Goal: Task Accomplishment & Management: Complete application form

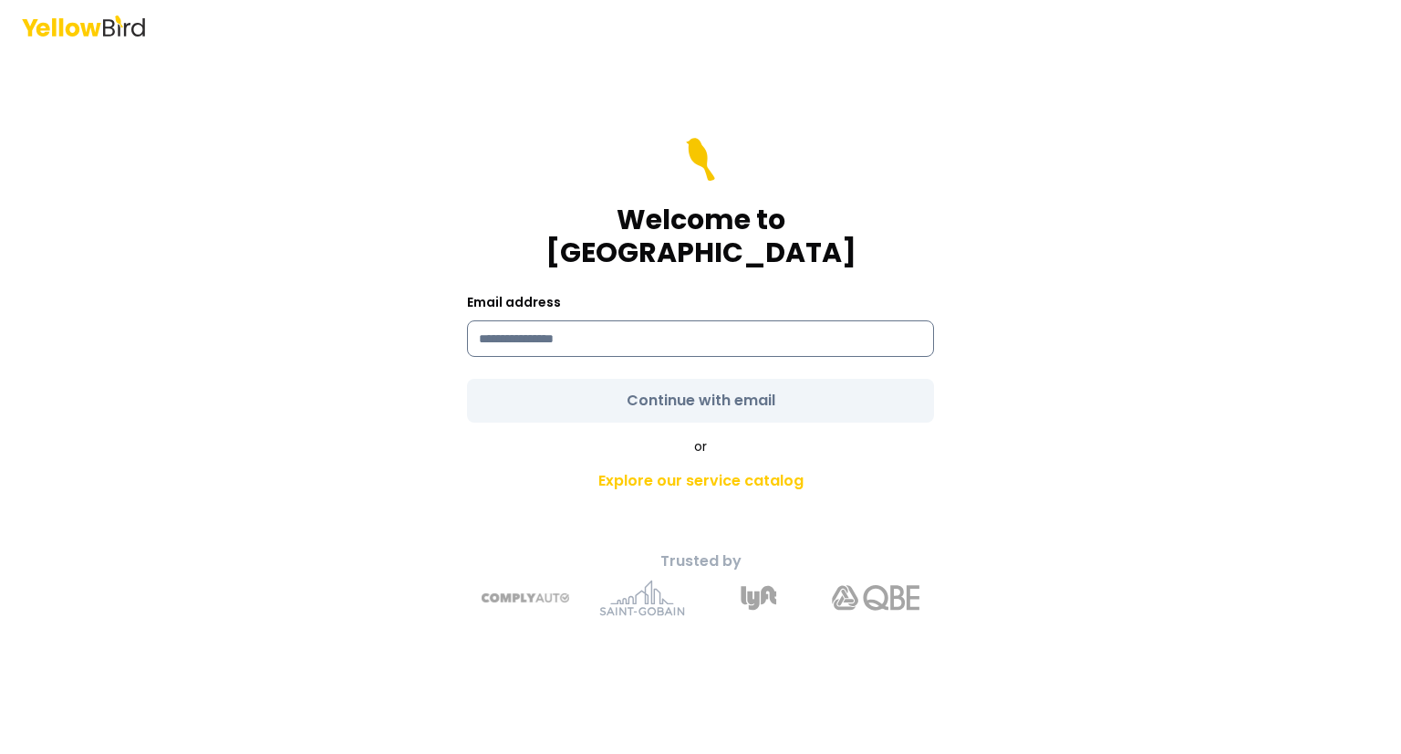
click at [598, 320] on input at bounding box center [700, 338] width 467 height 36
type input "**********"
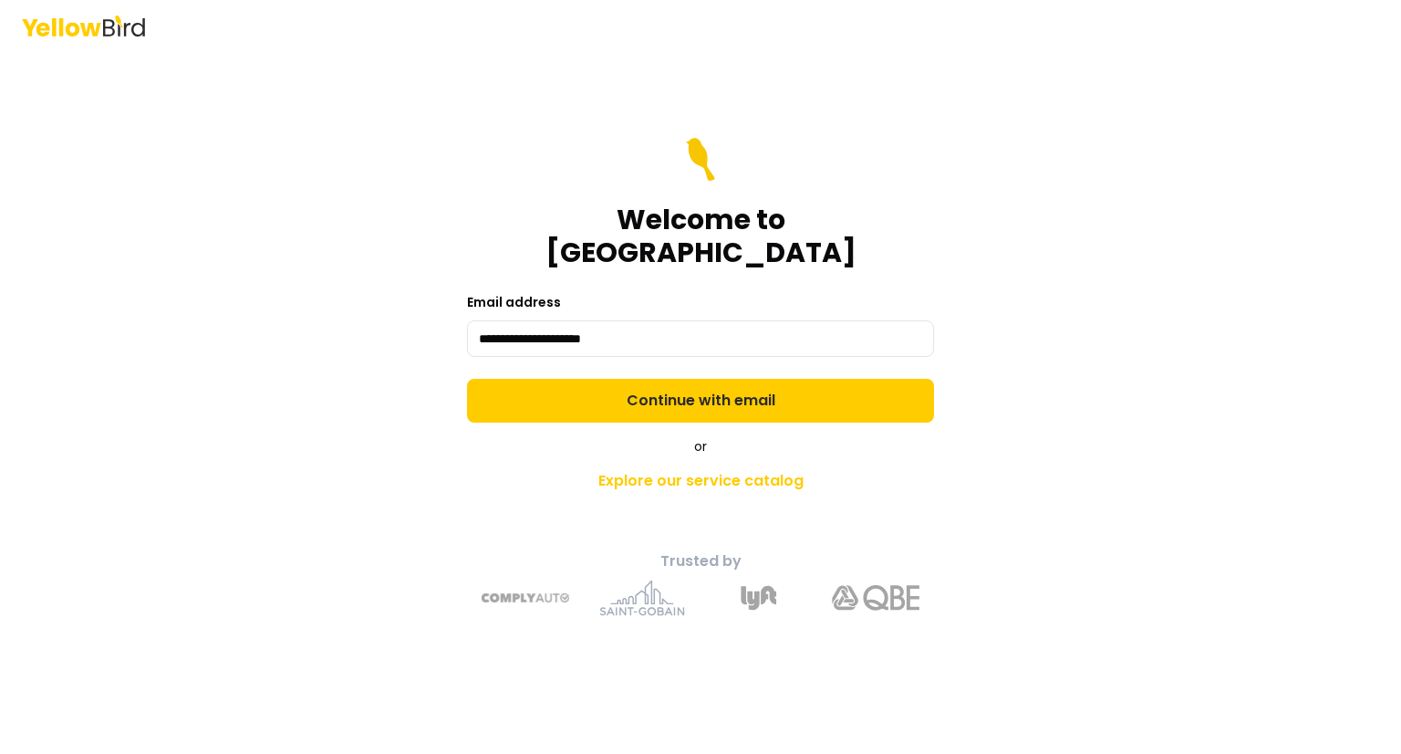
click at [0, 425] on div "**********" at bounding box center [700, 377] width 1401 height 754
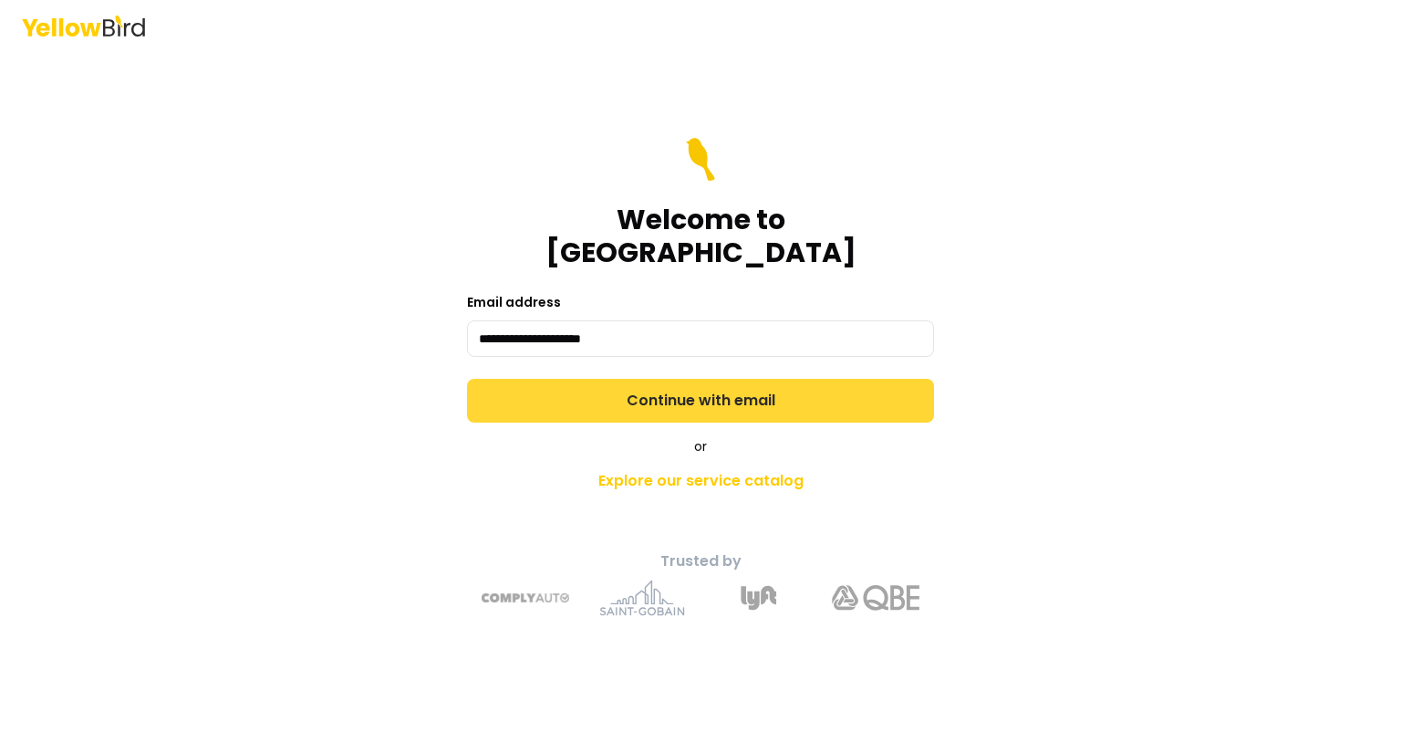
click at [727, 388] on button "Continue with email" at bounding box center [700, 401] width 467 height 44
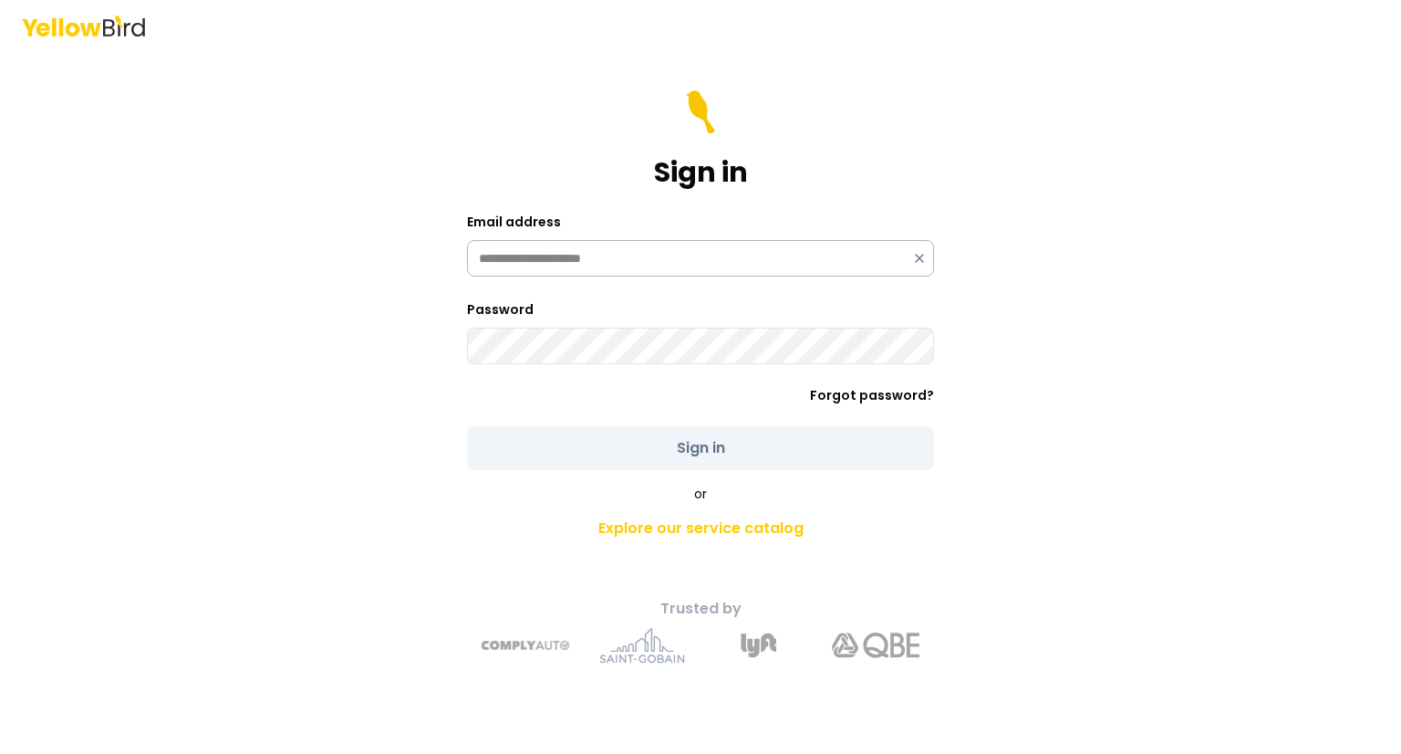
click at [923, 258] on div "**********" at bounding box center [700, 258] width 467 height 36
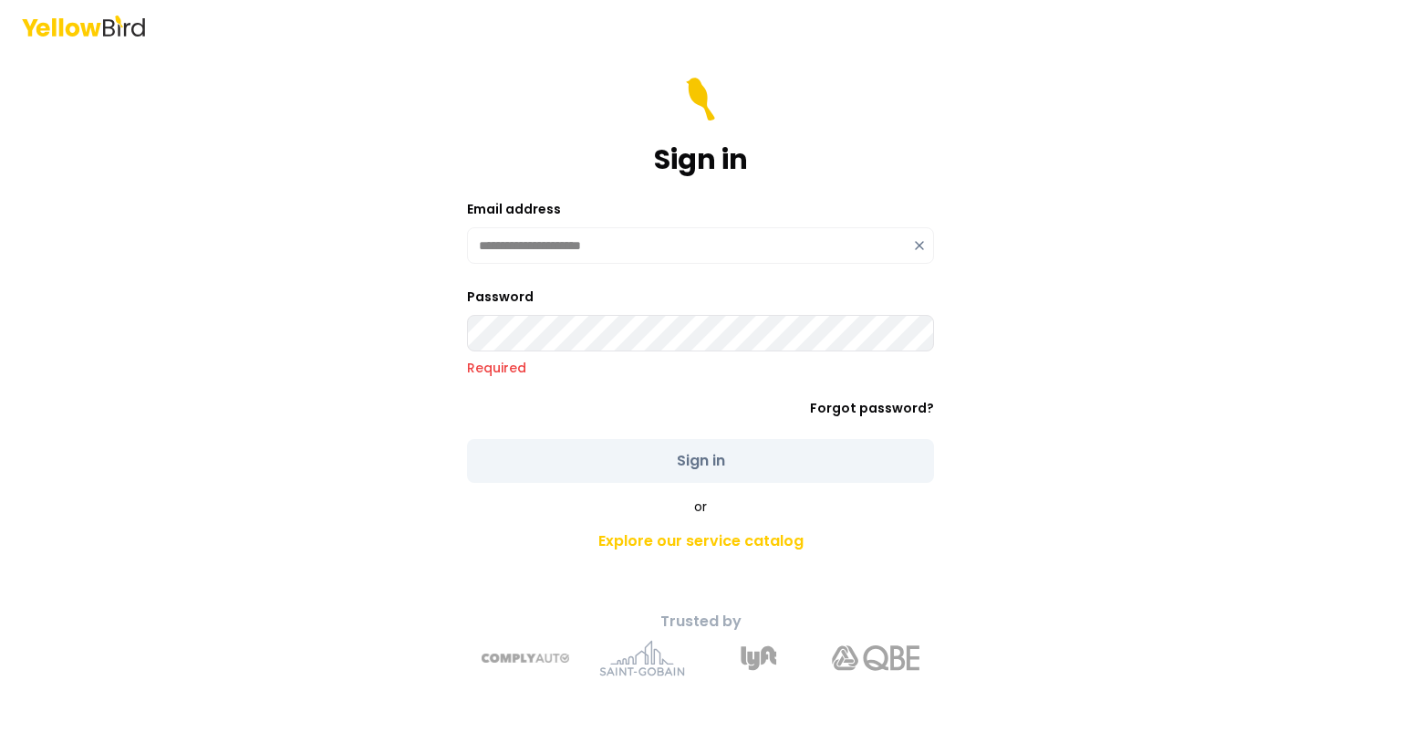
click at [920, 242] on icon at bounding box center [919, 245] width 15 height 15
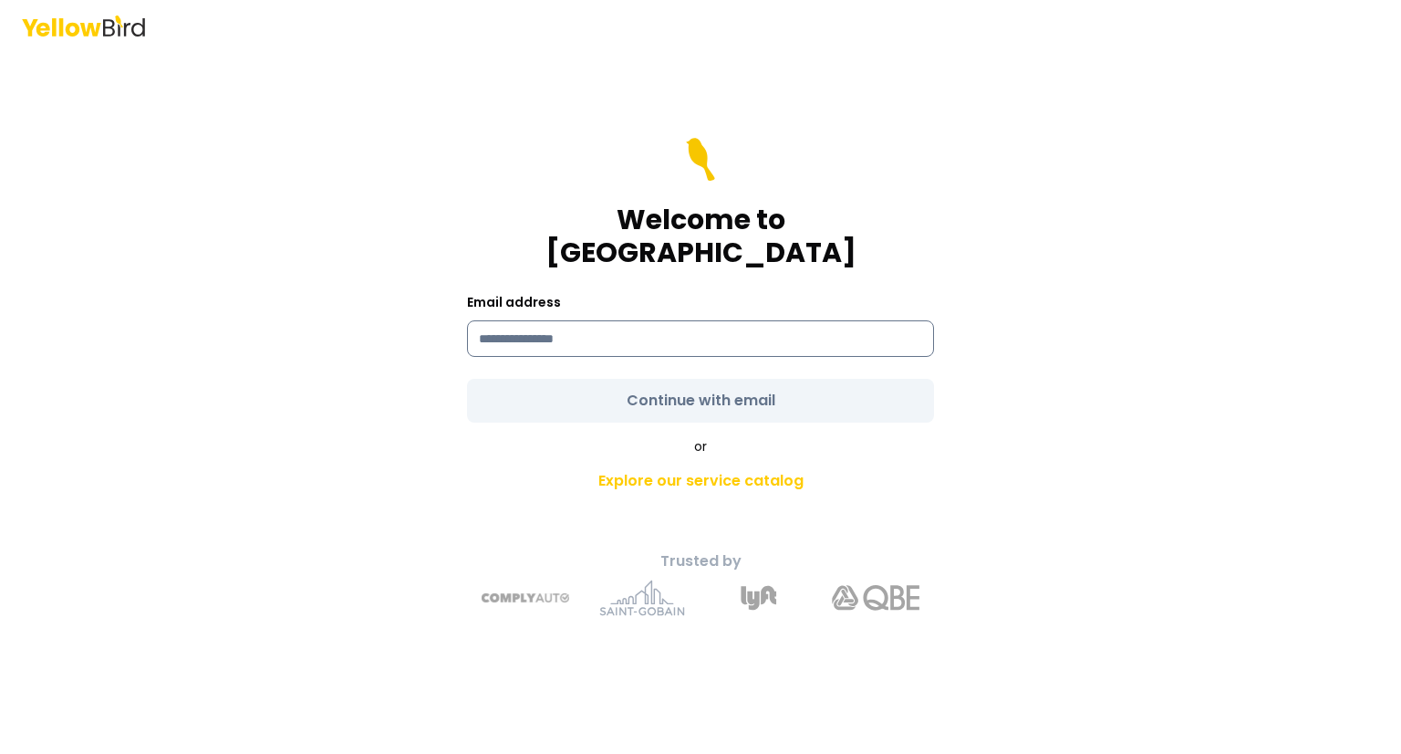
click at [821, 320] on input at bounding box center [700, 338] width 467 height 36
type input "**********"
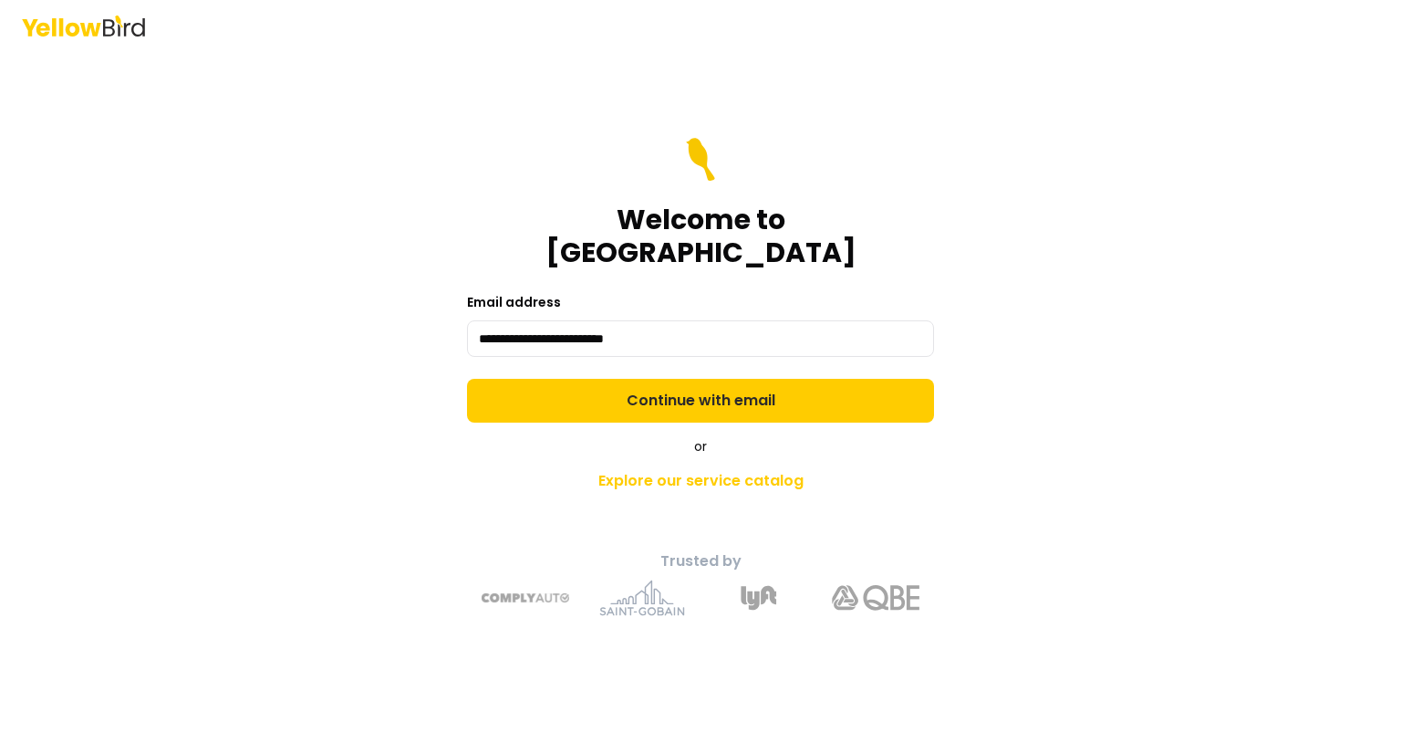
click at [735, 380] on form "**********" at bounding box center [700, 280] width 467 height 285
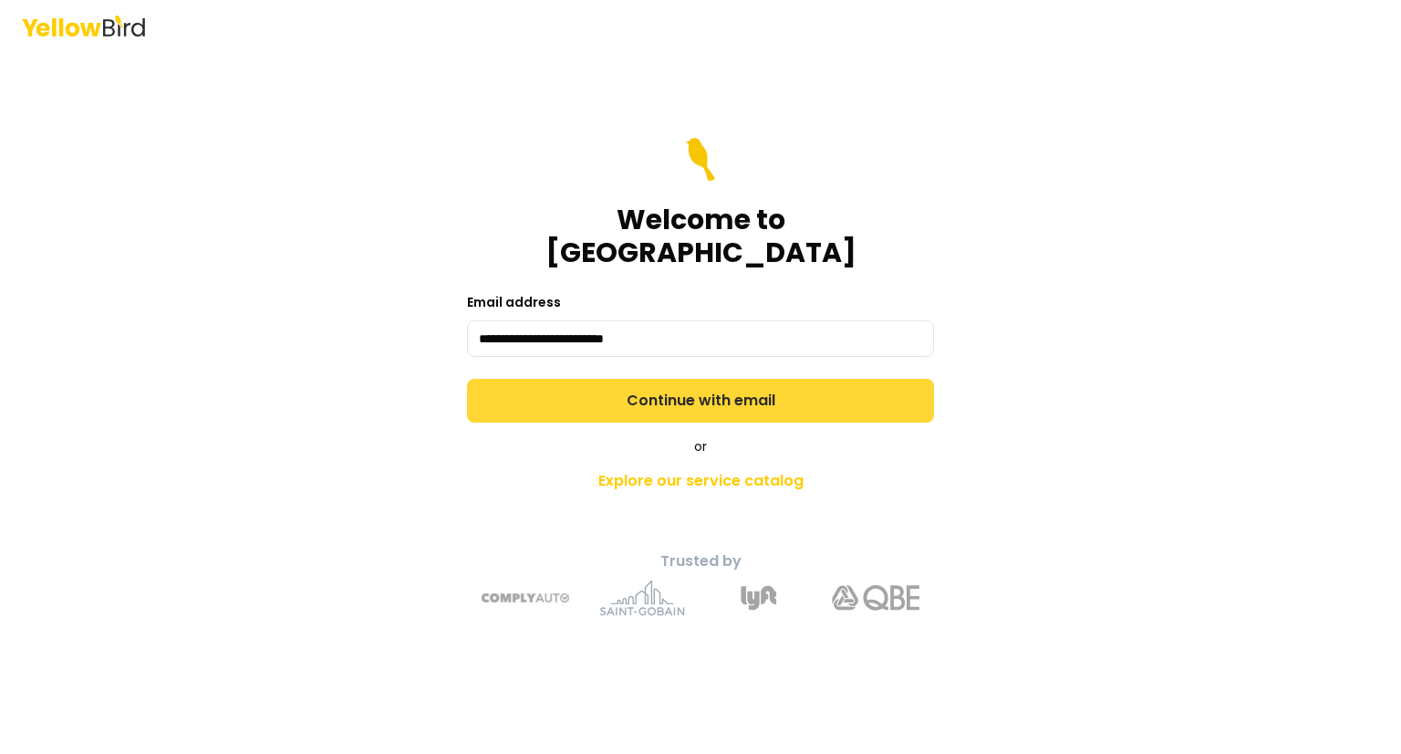
click at [745, 390] on button "Continue with email" at bounding box center [700, 401] width 467 height 44
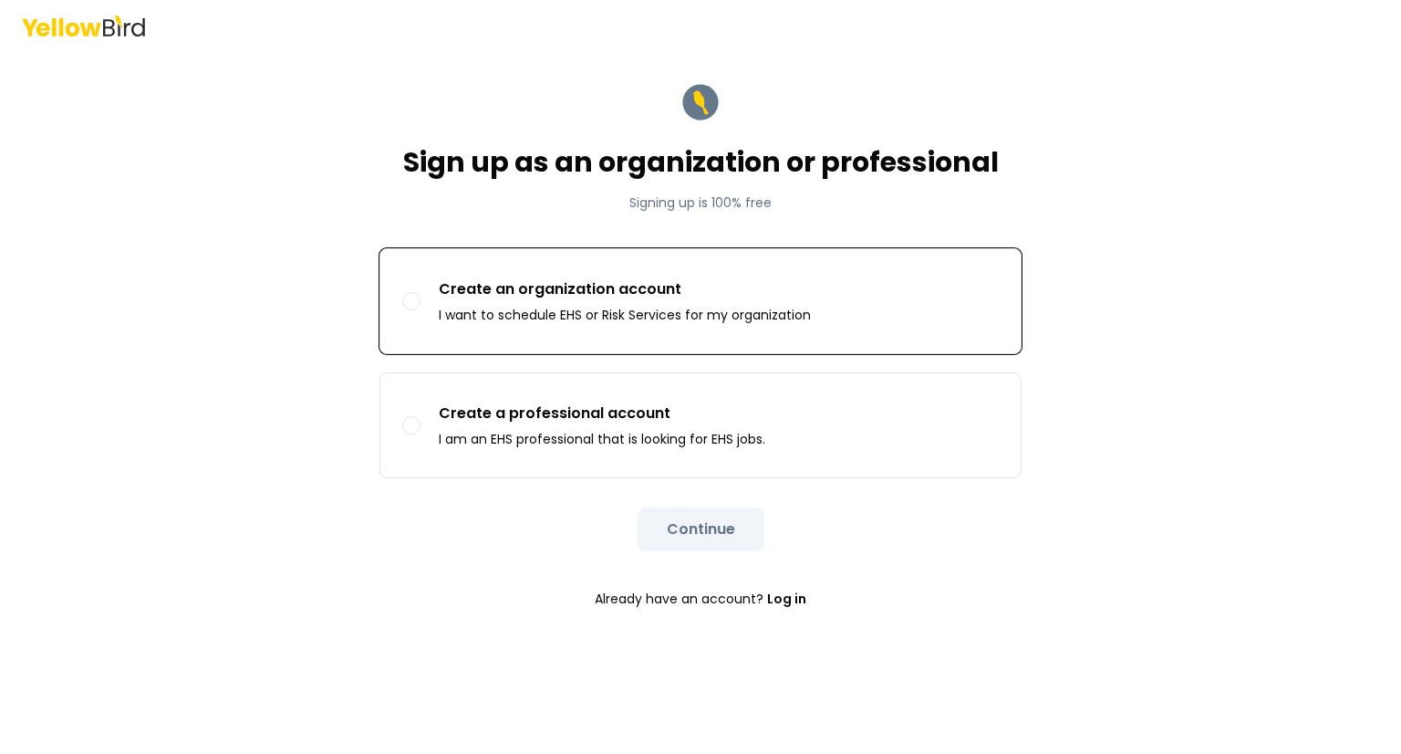
click at [758, 300] on div "Create an organization account I want to schedule EHS or Risk Services for my o…" at bounding box center [625, 301] width 372 height 46
click at [421, 300] on button "Create an organization account I want to schedule EHS or Risk Services for my o…" at bounding box center [411, 301] width 18 height 18
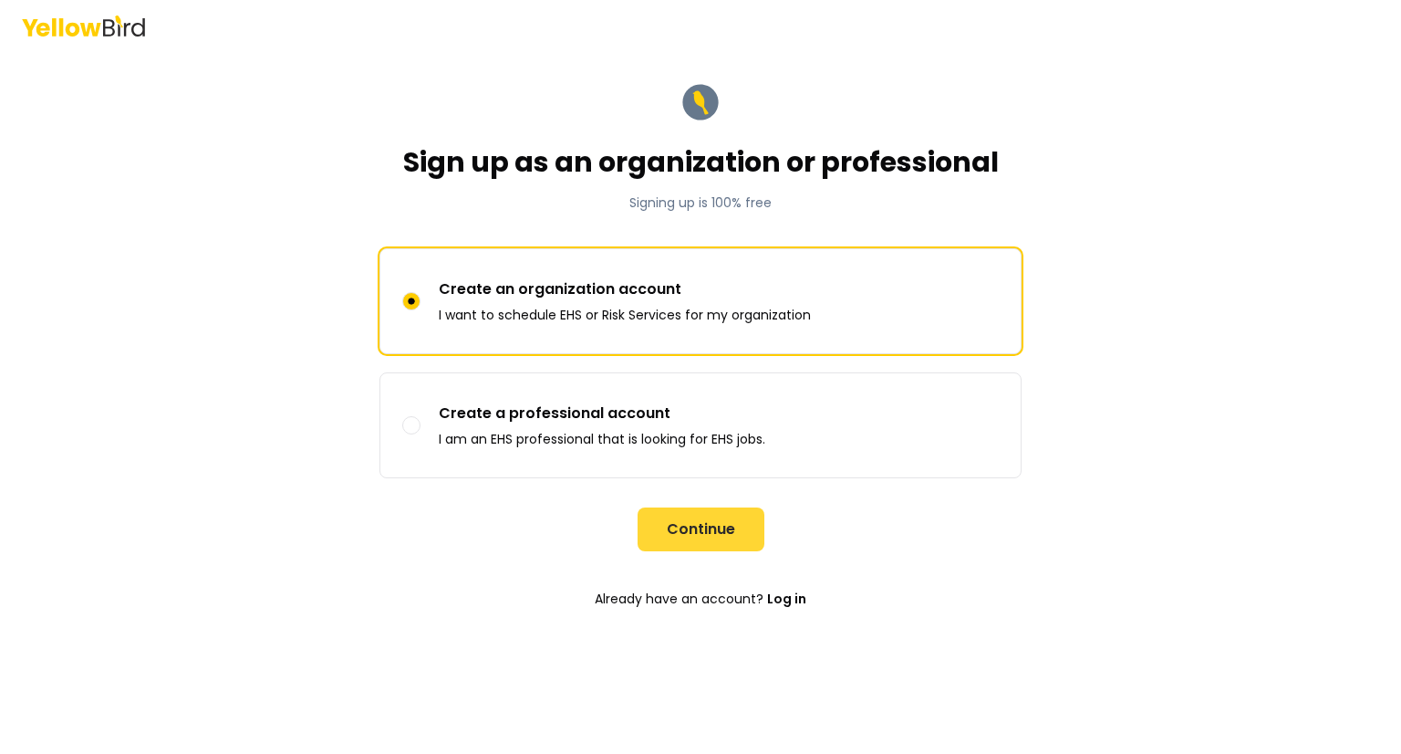
click at [708, 542] on button "Continue" at bounding box center [701, 529] width 127 height 44
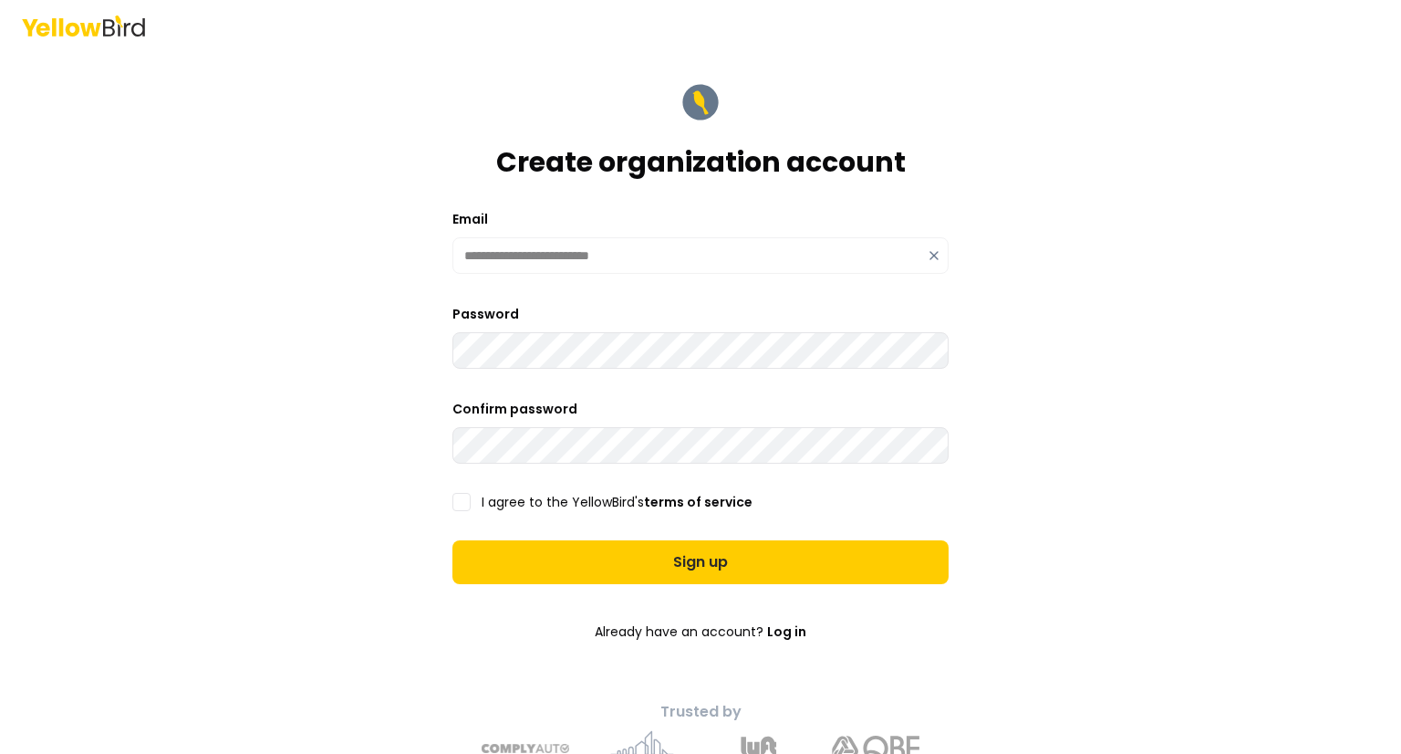
click at [456, 505] on button "I agree to the YellowBird's terms of service" at bounding box center [462, 502] width 18 height 18
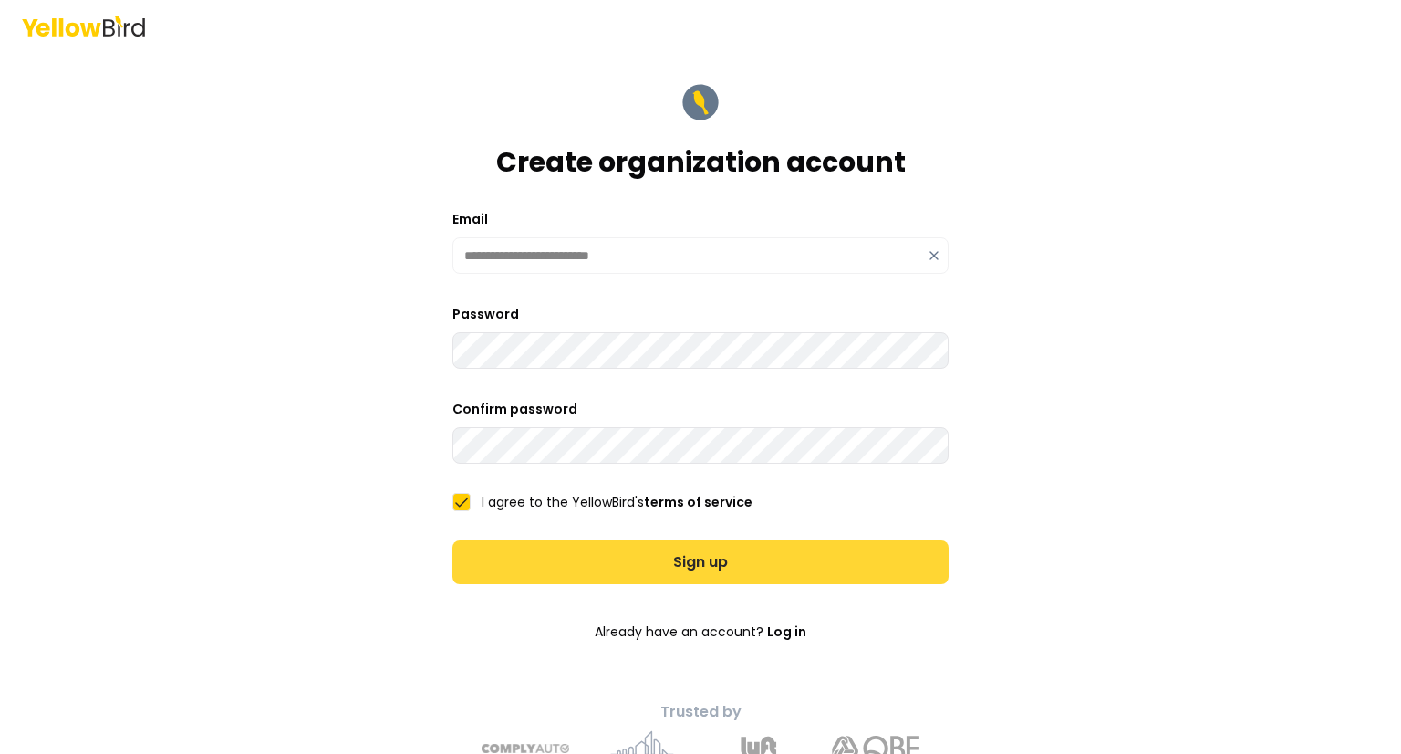
click at [629, 552] on button "Sign up" at bounding box center [701, 562] width 496 height 44
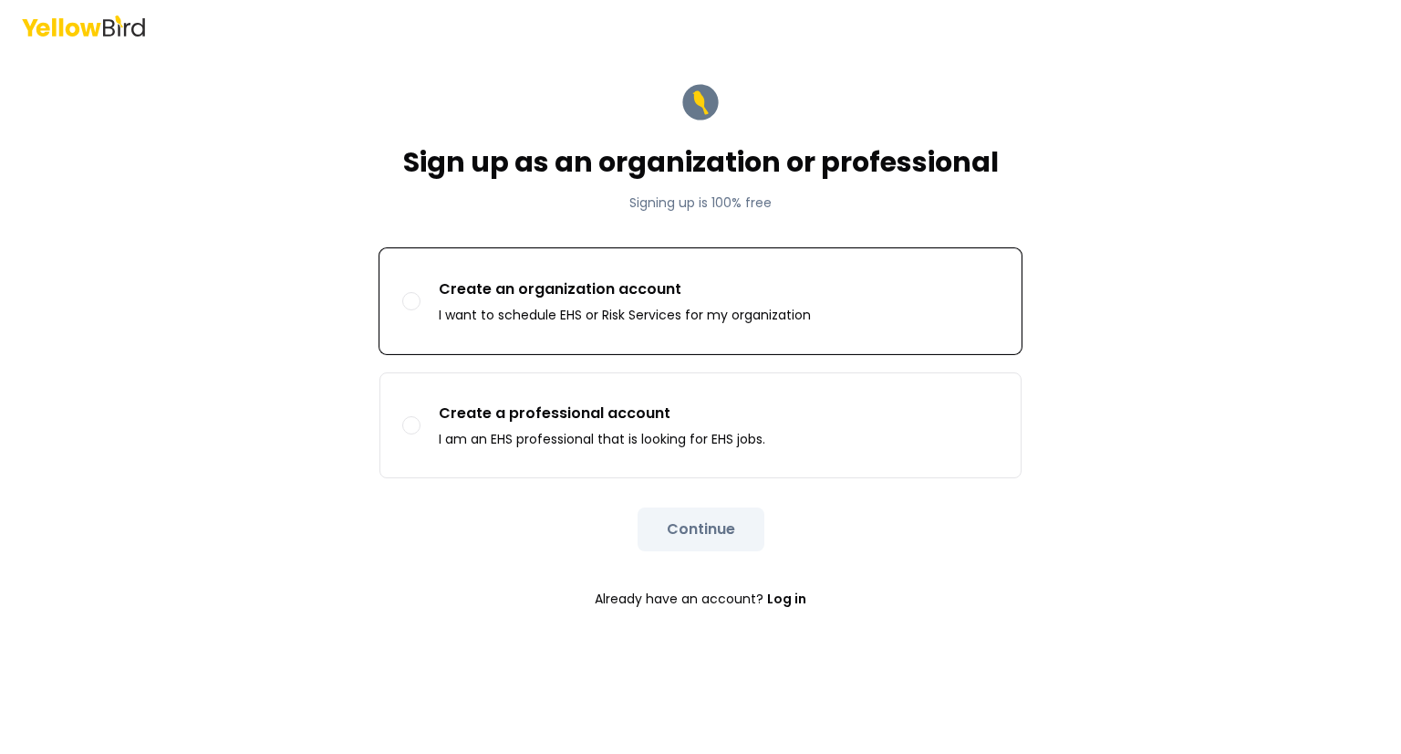
click at [596, 301] on div "Create an organization account I want to schedule EHS or Risk Services for my o…" at bounding box center [625, 301] width 372 height 46
click at [421, 301] on button "Create an organization account I want to schedule EHS or Risk Services for my o…" at bounding box center [411, 301] width 18 height 18
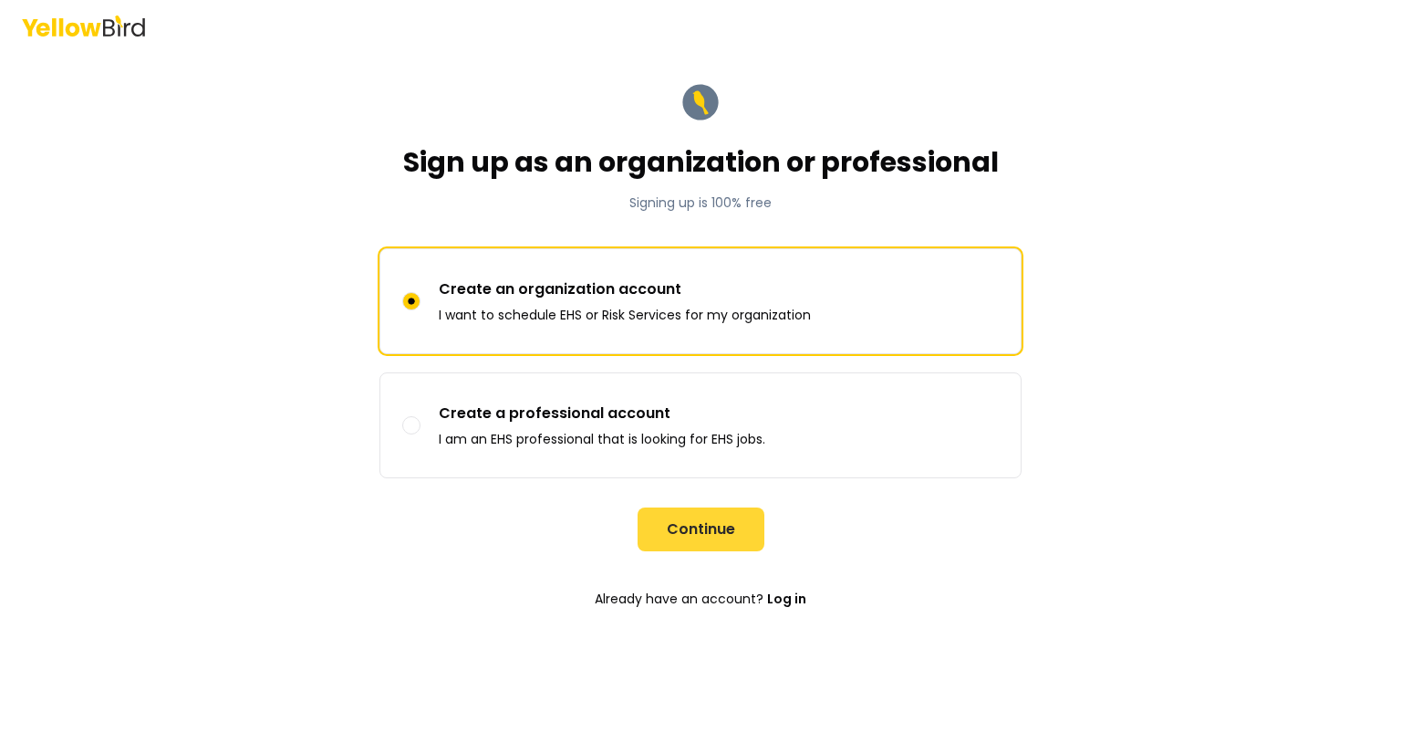
click at [731, 536] on button "Continue" at bounding box center [701, 529] width 127 height 44
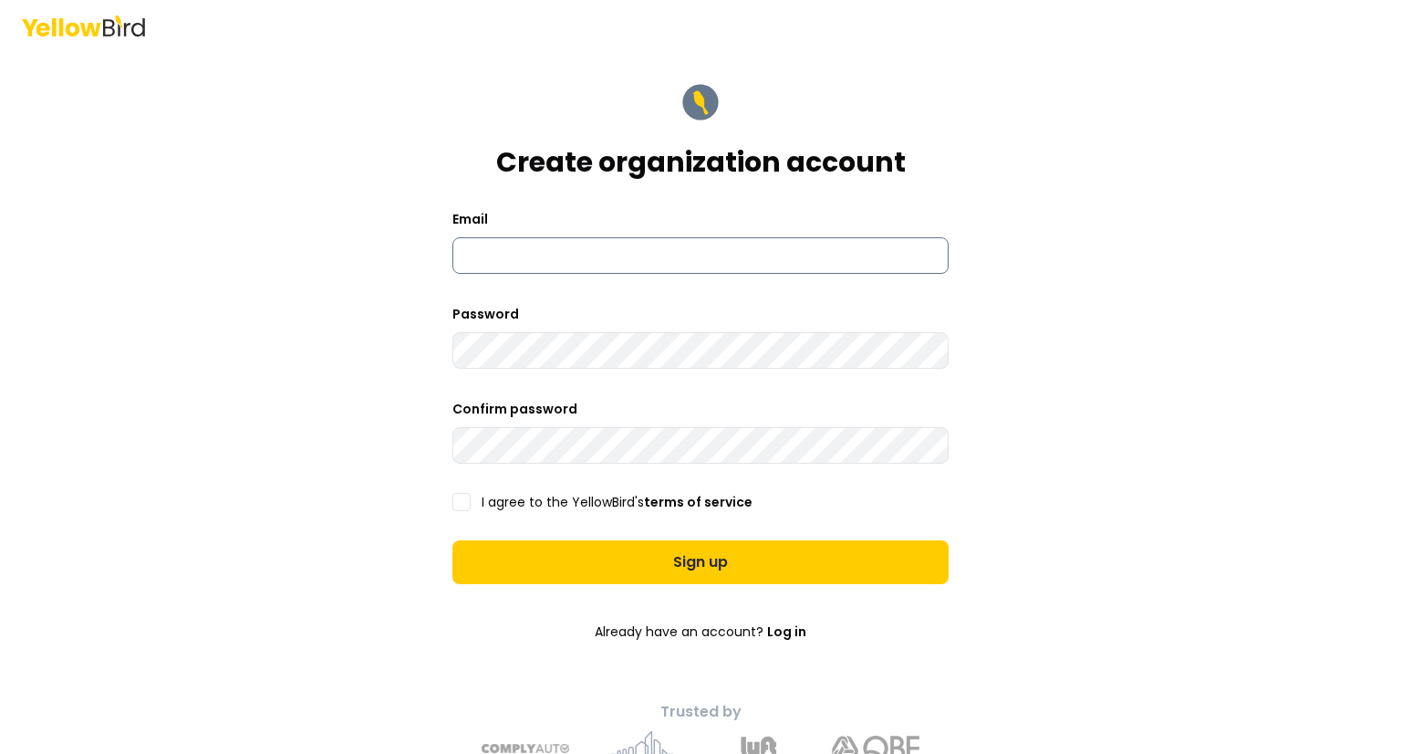
click at [629, 254] on input at bounding box center [701, 255] width 496 height 36
type input "**********"
click at [458, 500] on button "I agree to the YellowBird's terms of service" at bounding box center [462, 502] width 18 height 18
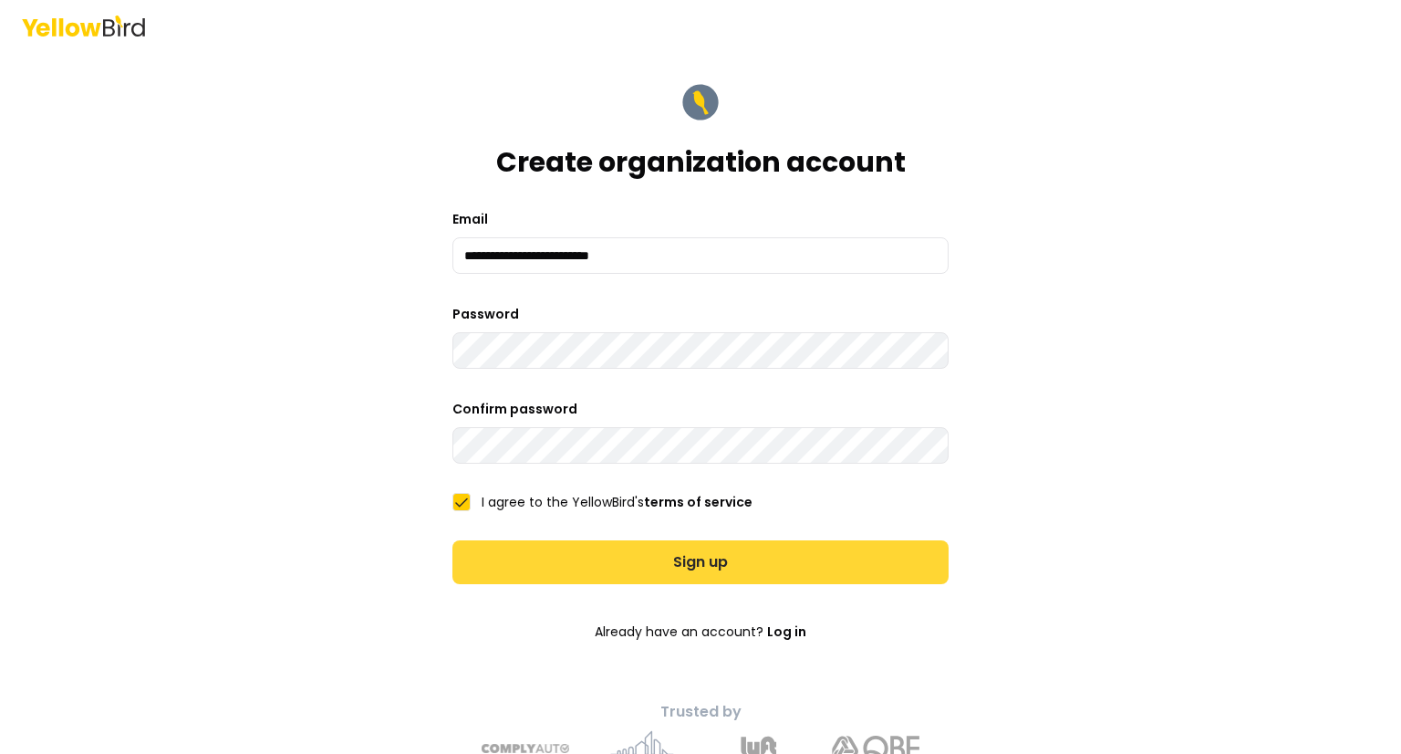
click at [691, 567] on button "Sign up" at bounding box center [701, 562] width 496 height 44
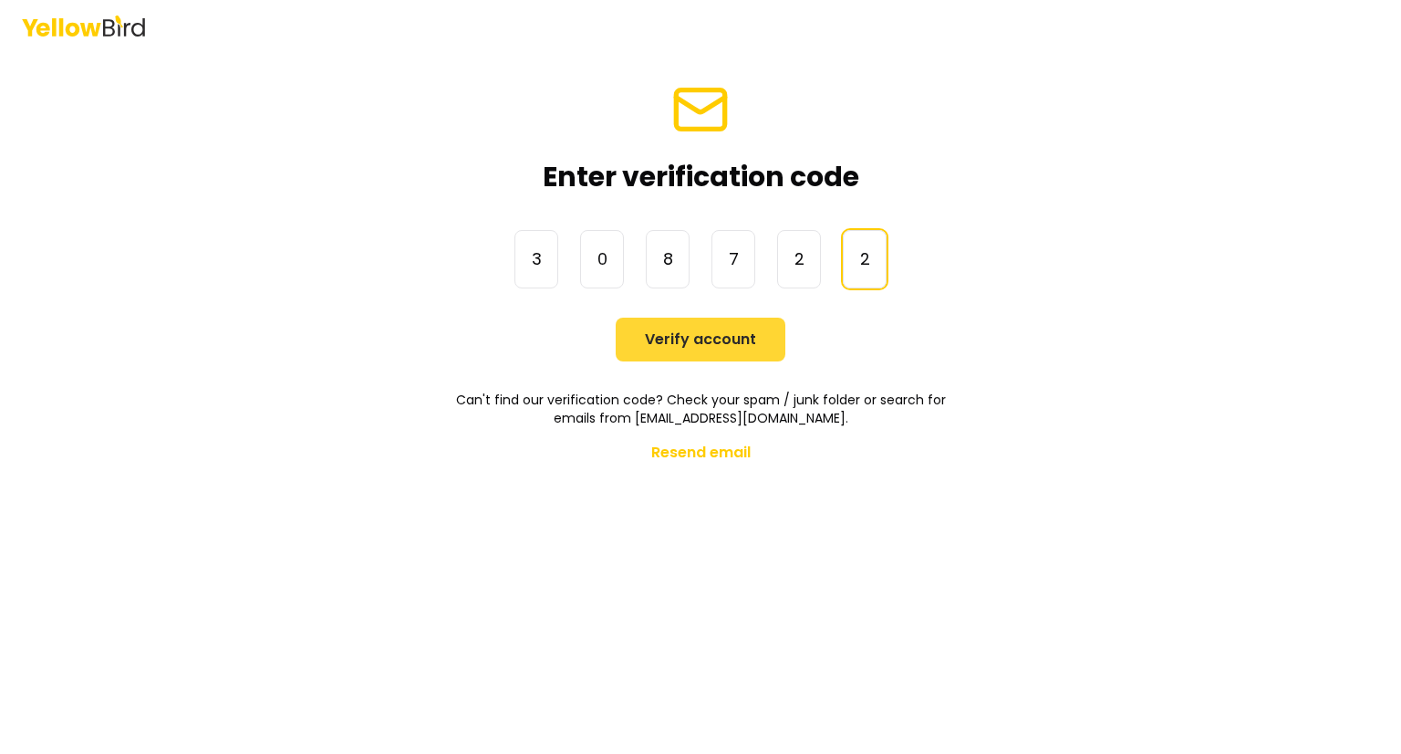
type input "******"
click at [730, 339] on button "Verify account" at bounding box center [701, 339] width 170 height 44
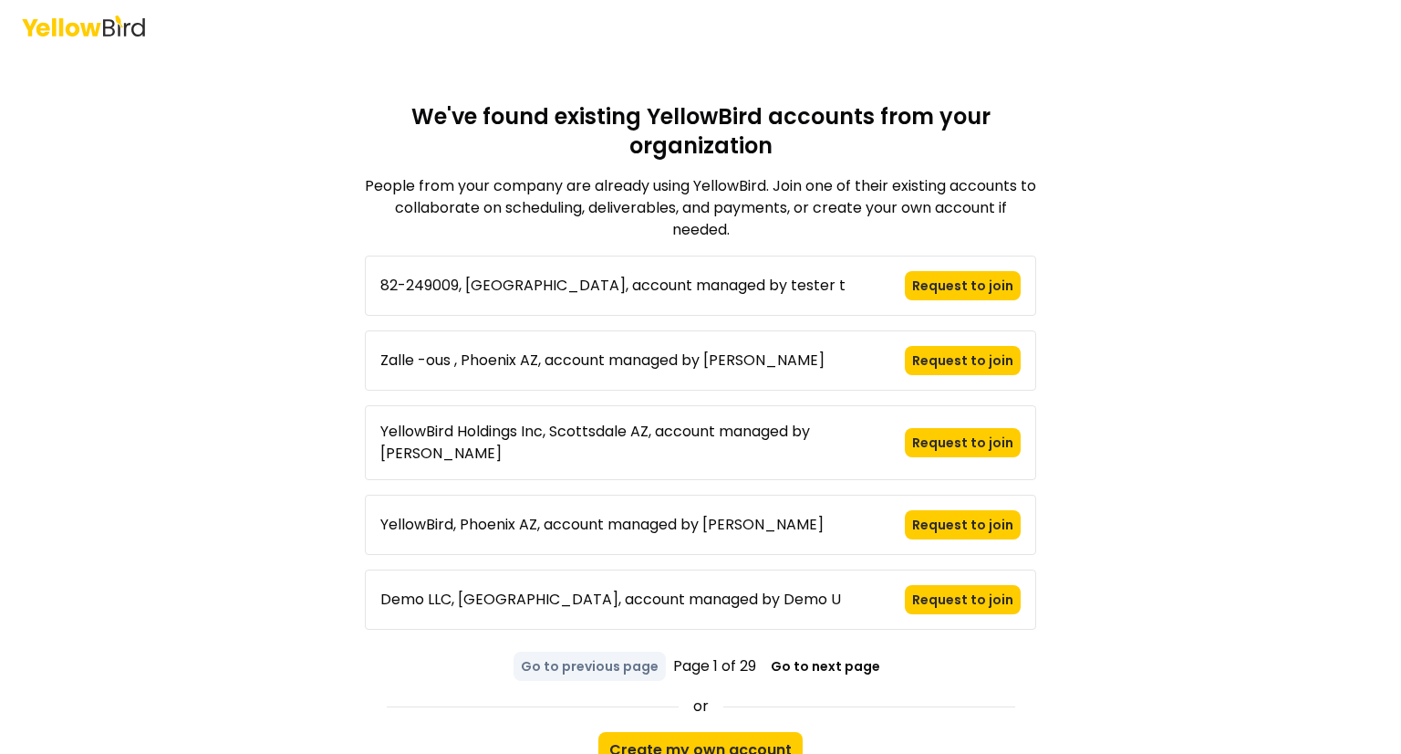
scroll to position [42, 0]
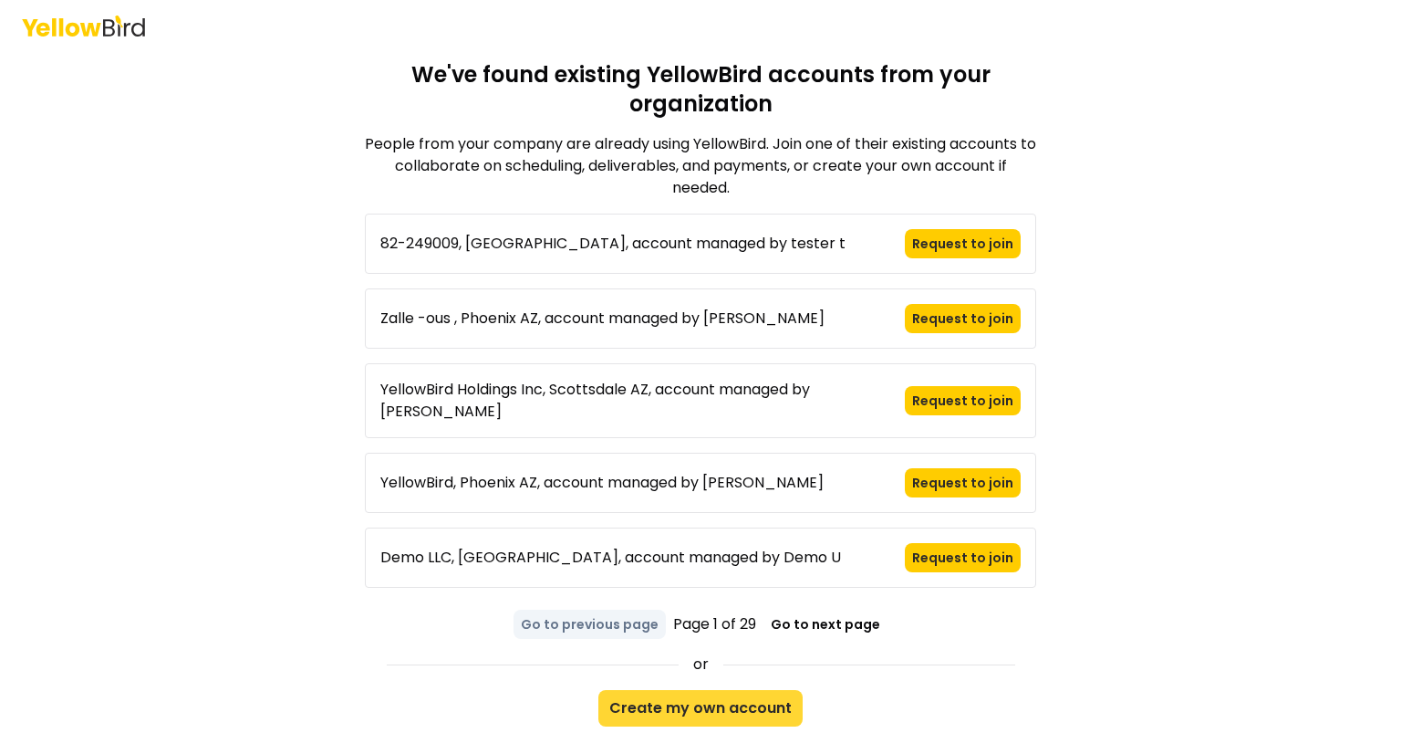
click at [683, 690] on button "Create my own account" at bounding box center [700, 708] width 204 height 36
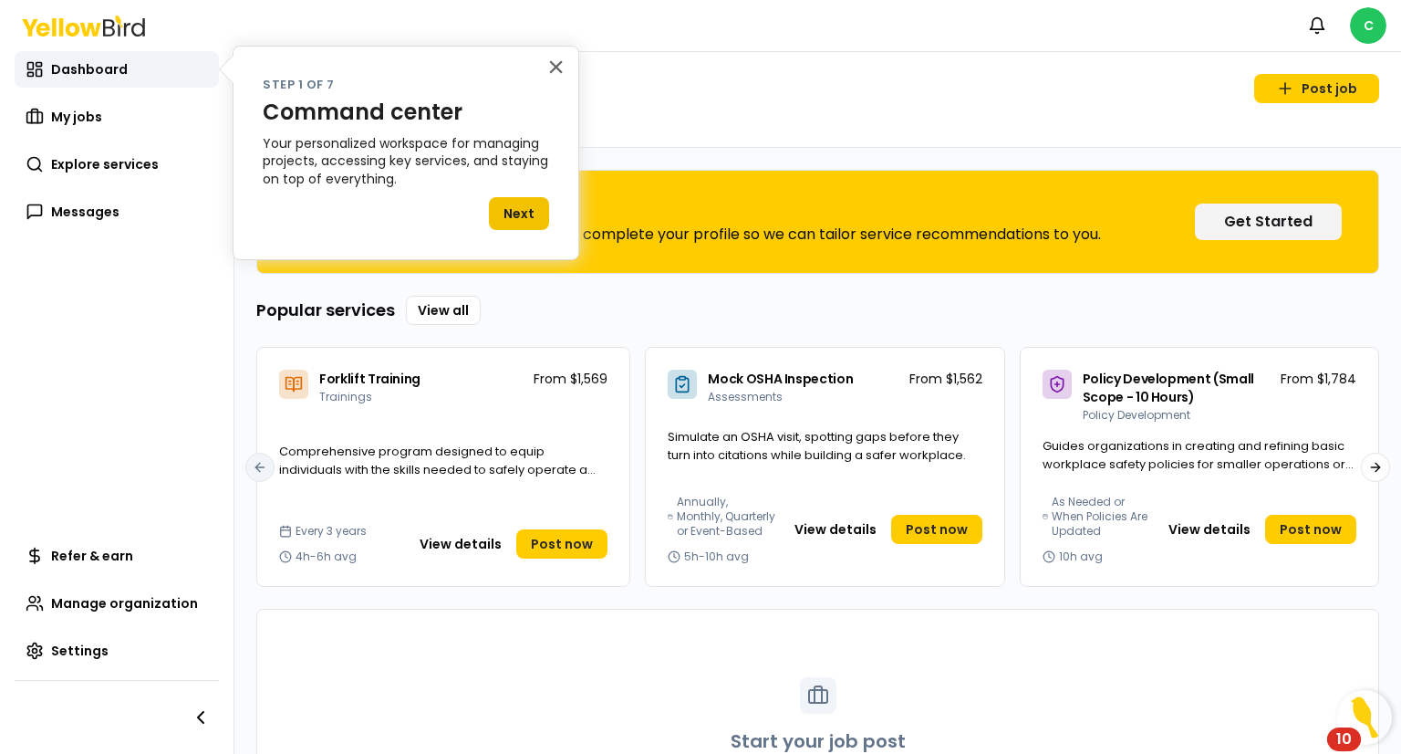
click at [528, 222] on button "Next" at bounding box center [519, 213] width 60 height 33
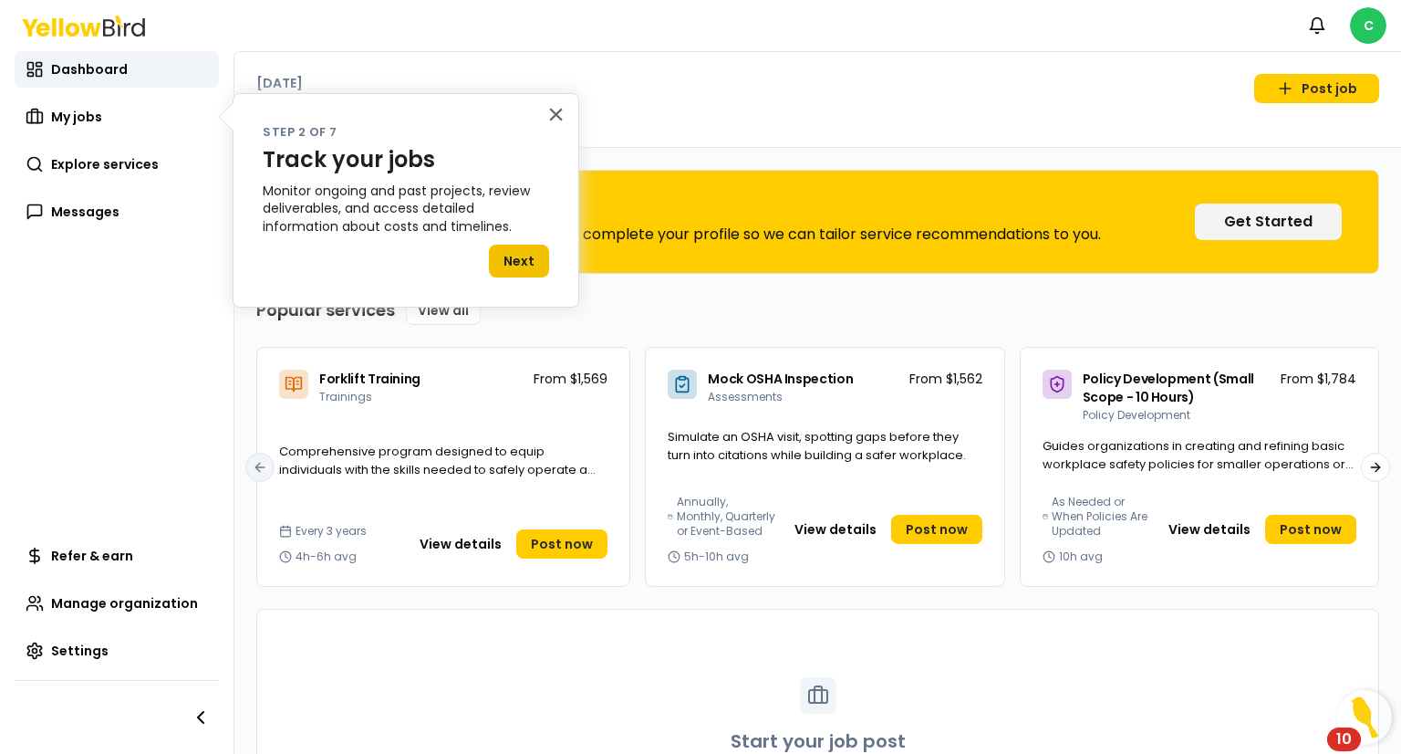
click at [520, 253] on button "Next" at bounding box center [519, 261] width 60 height 33
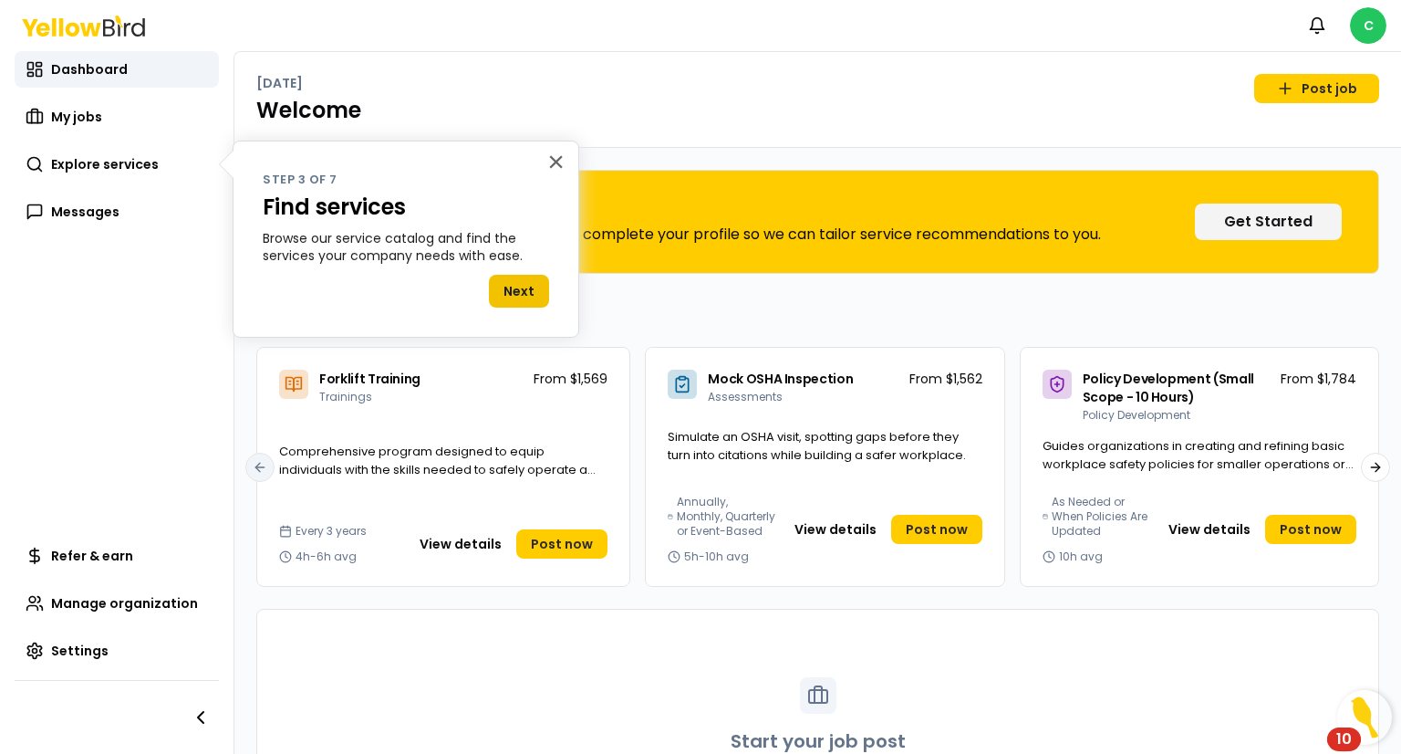
click at [520, 288] on button "Next" at bounding box center [519, 291] width 60 height 33
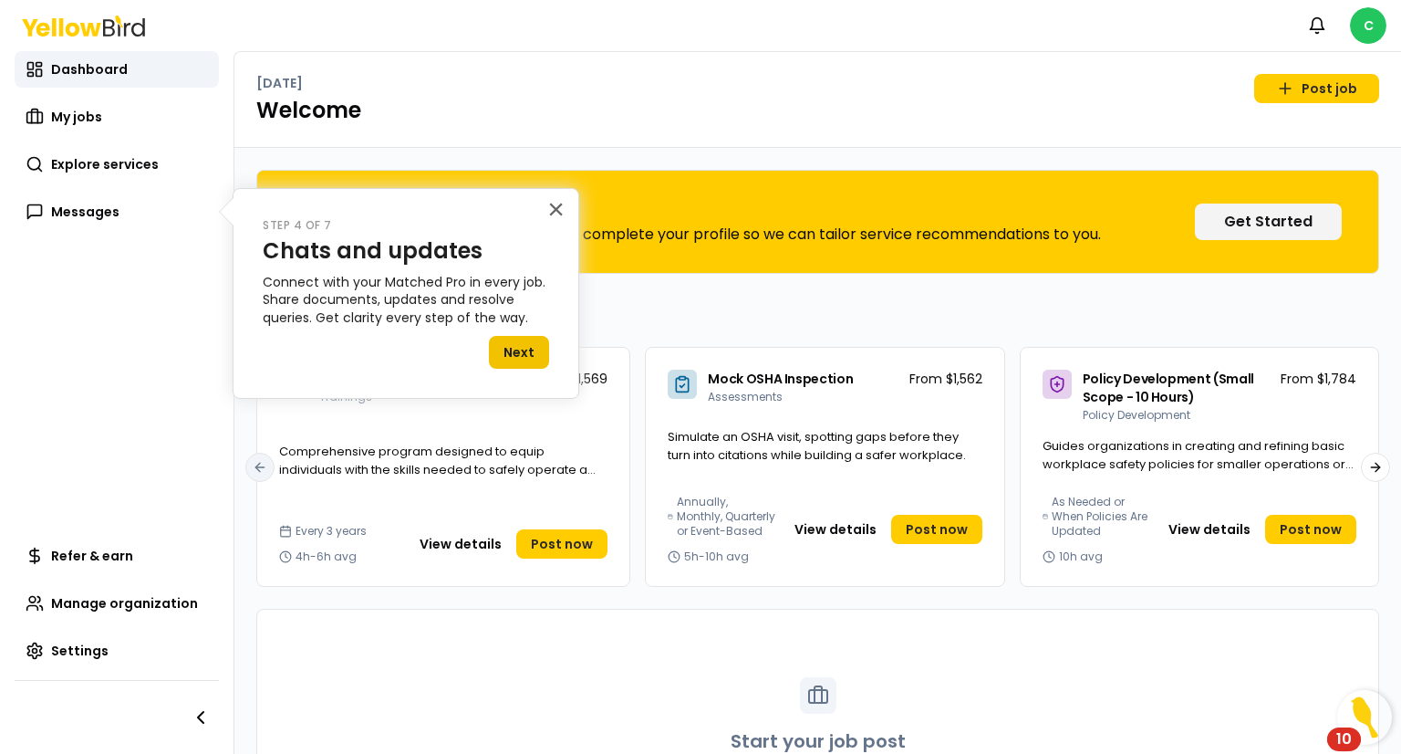
click at [531, 349] on button "Next" at bounding box center [519, 352] width 60 height 33
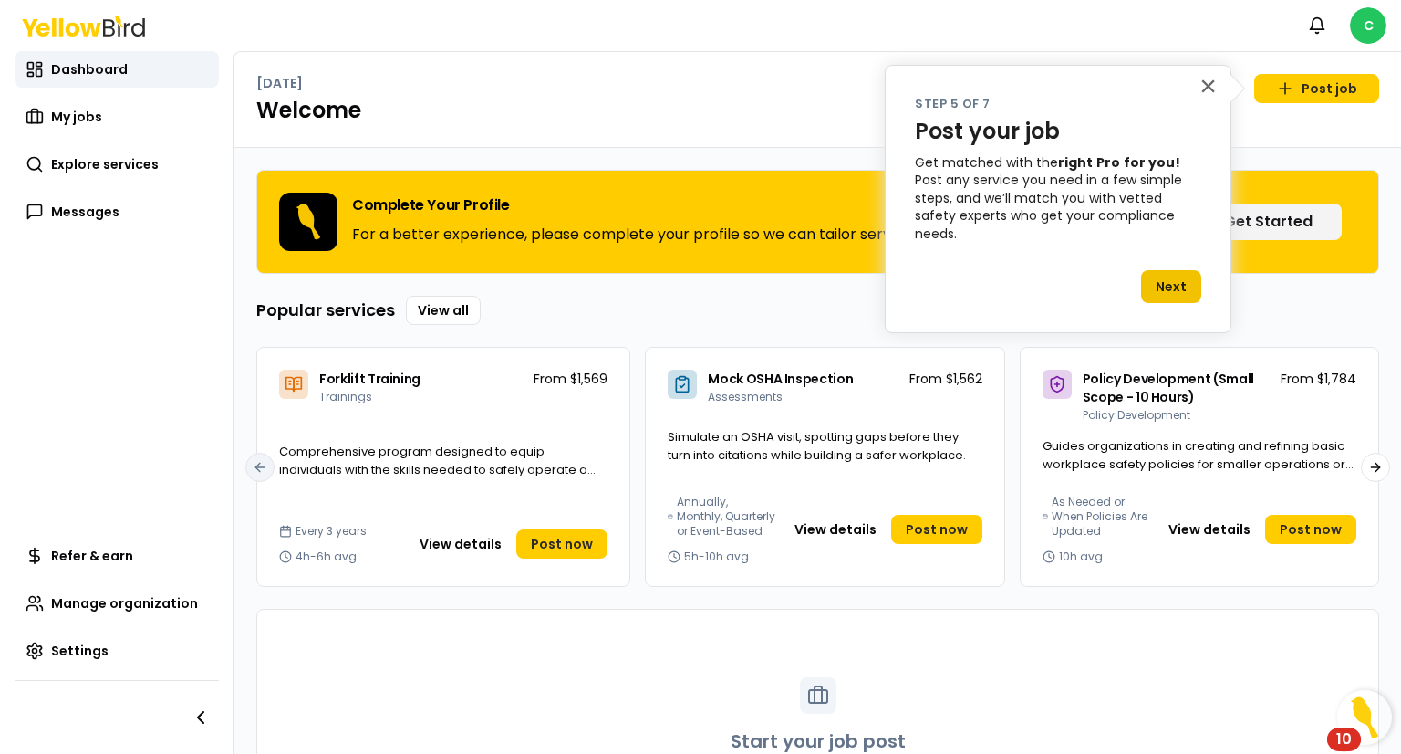
click at [1171, 272] on button "Next" at bounding box center [1171, 286] width 60 height 33
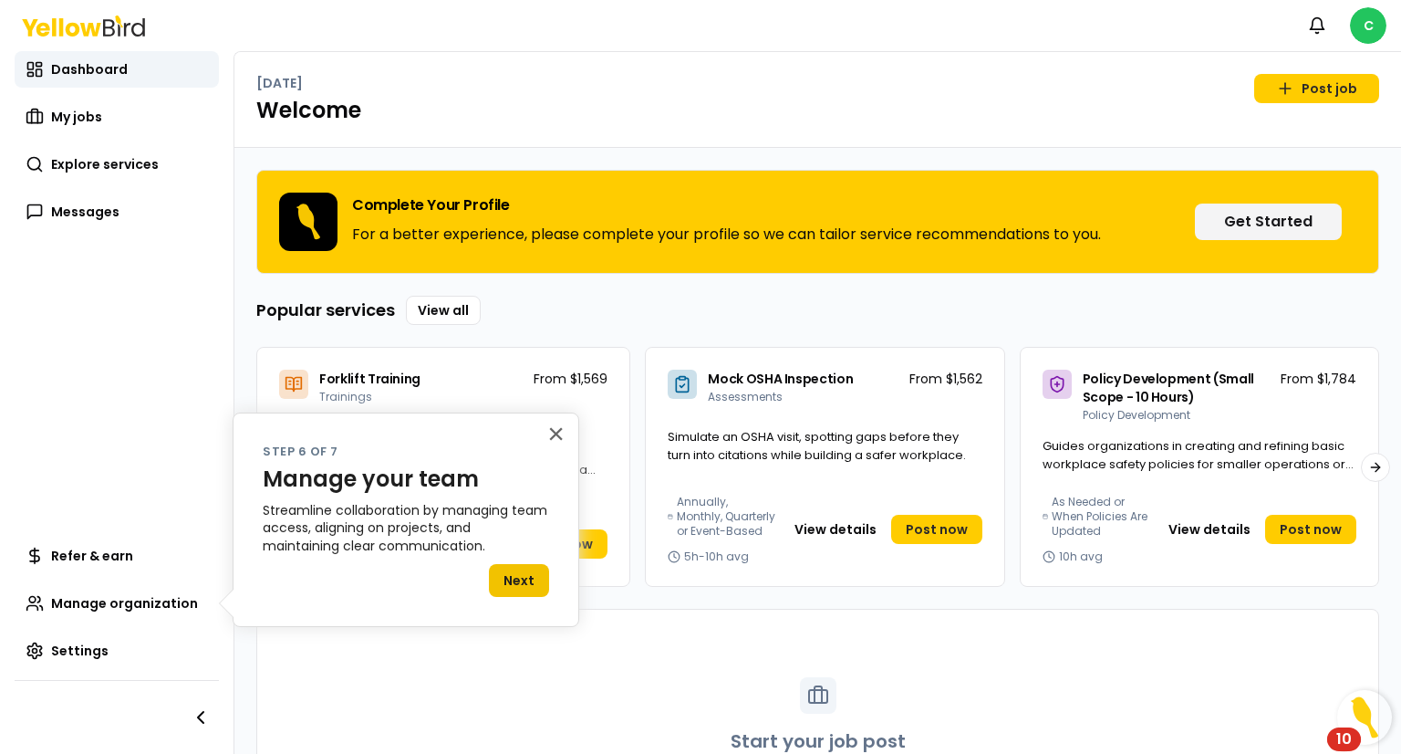
click at [522, 566] on button "Next" at bounding box center [519, 580] width 60 height 33
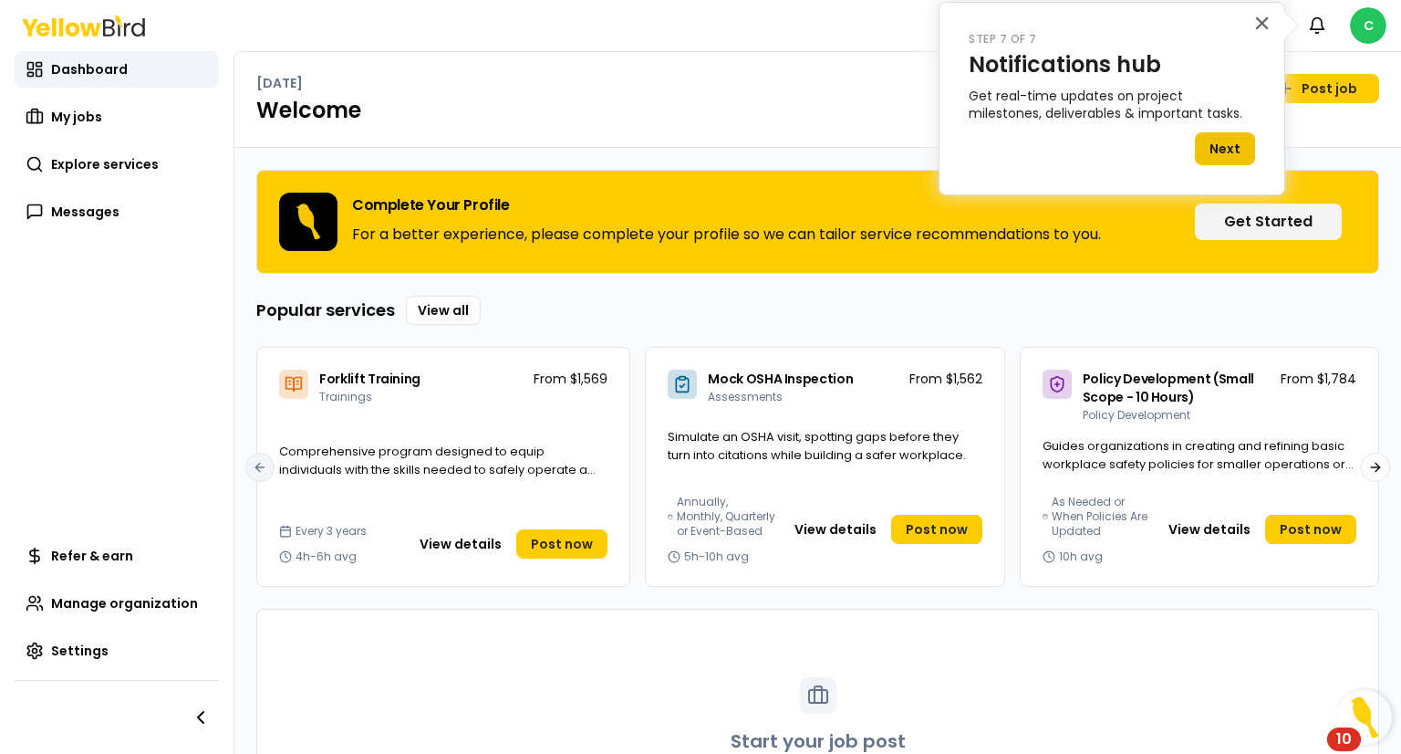
click at [1216, 132] on button "Next" at bounding box center [1225, 148] width 60 height 33
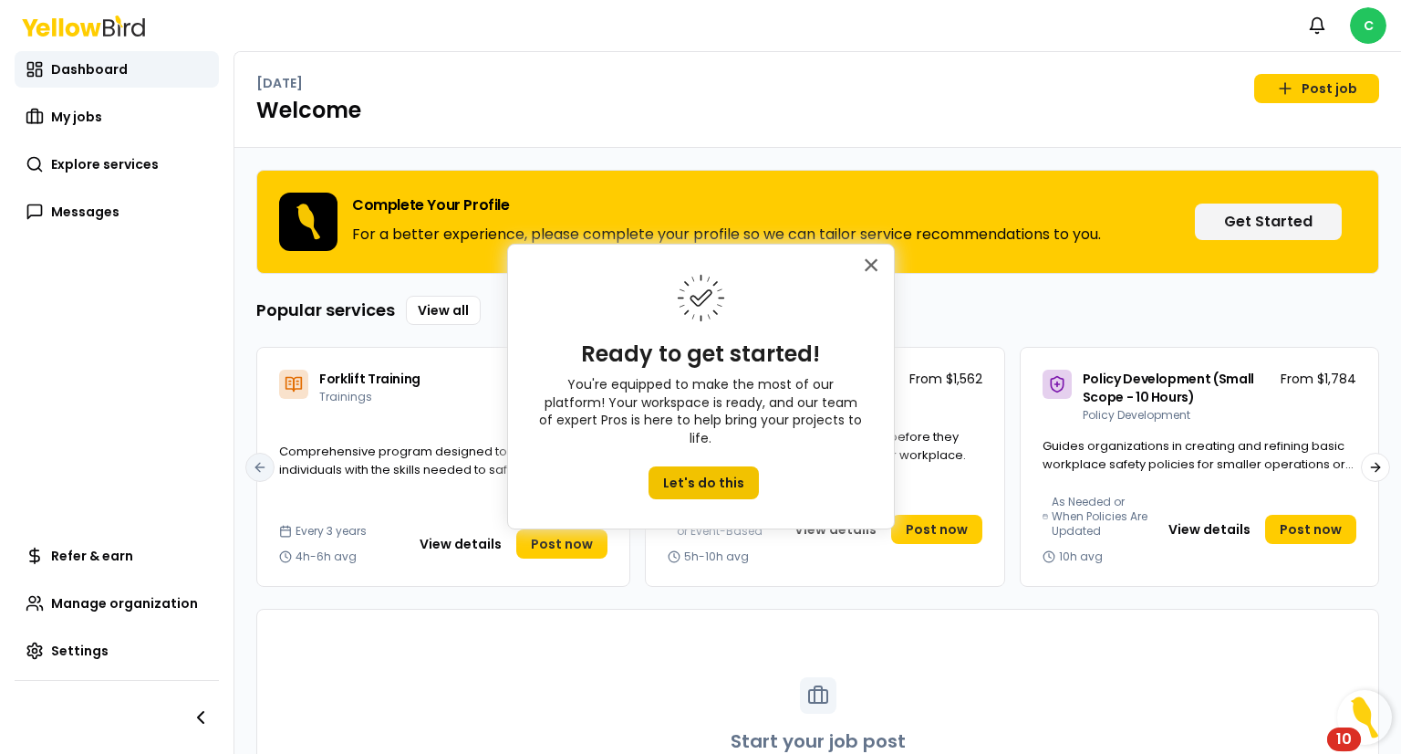
click at [701, 466] on button "Let's do this" at bounding box center [704, 482] width 110 height 33
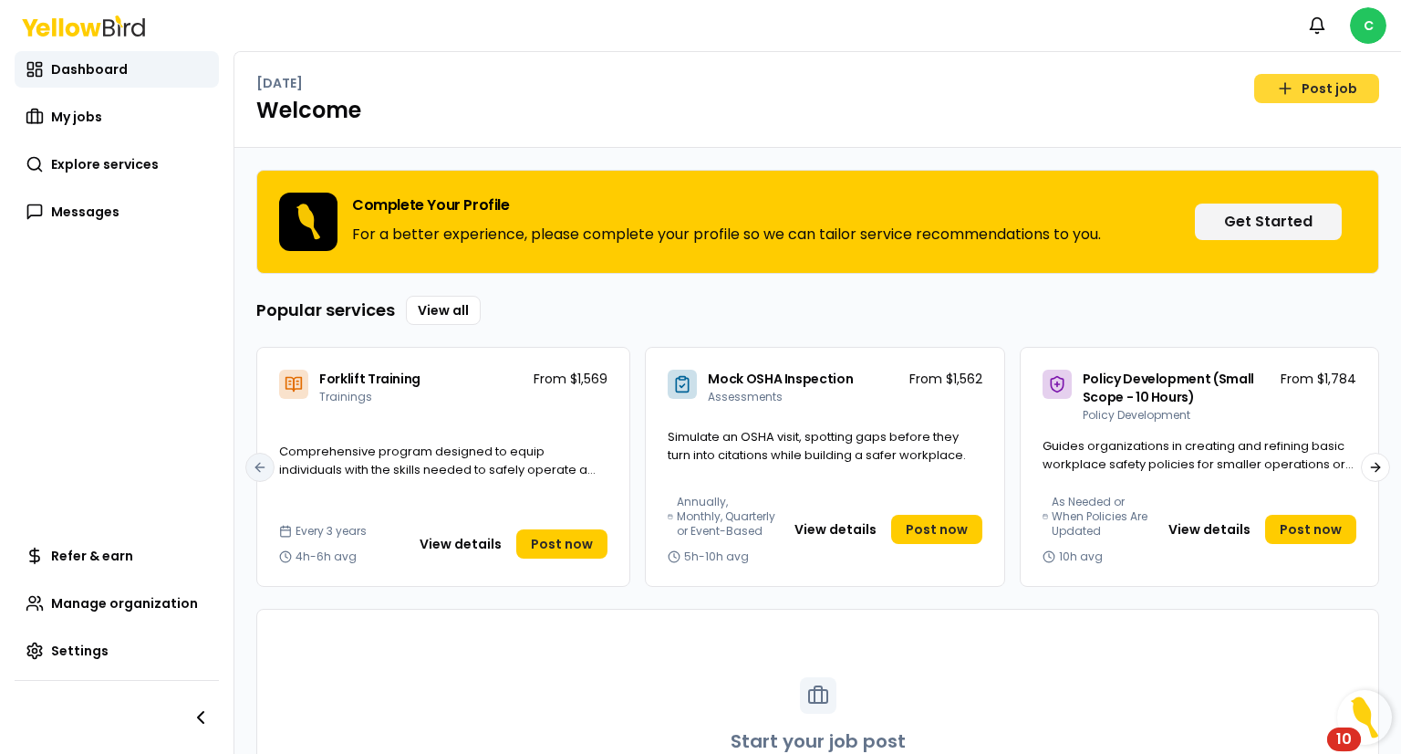
click at [1308, 88] on link "Post job" at bounding box center [1316, 88] width 125 height 29
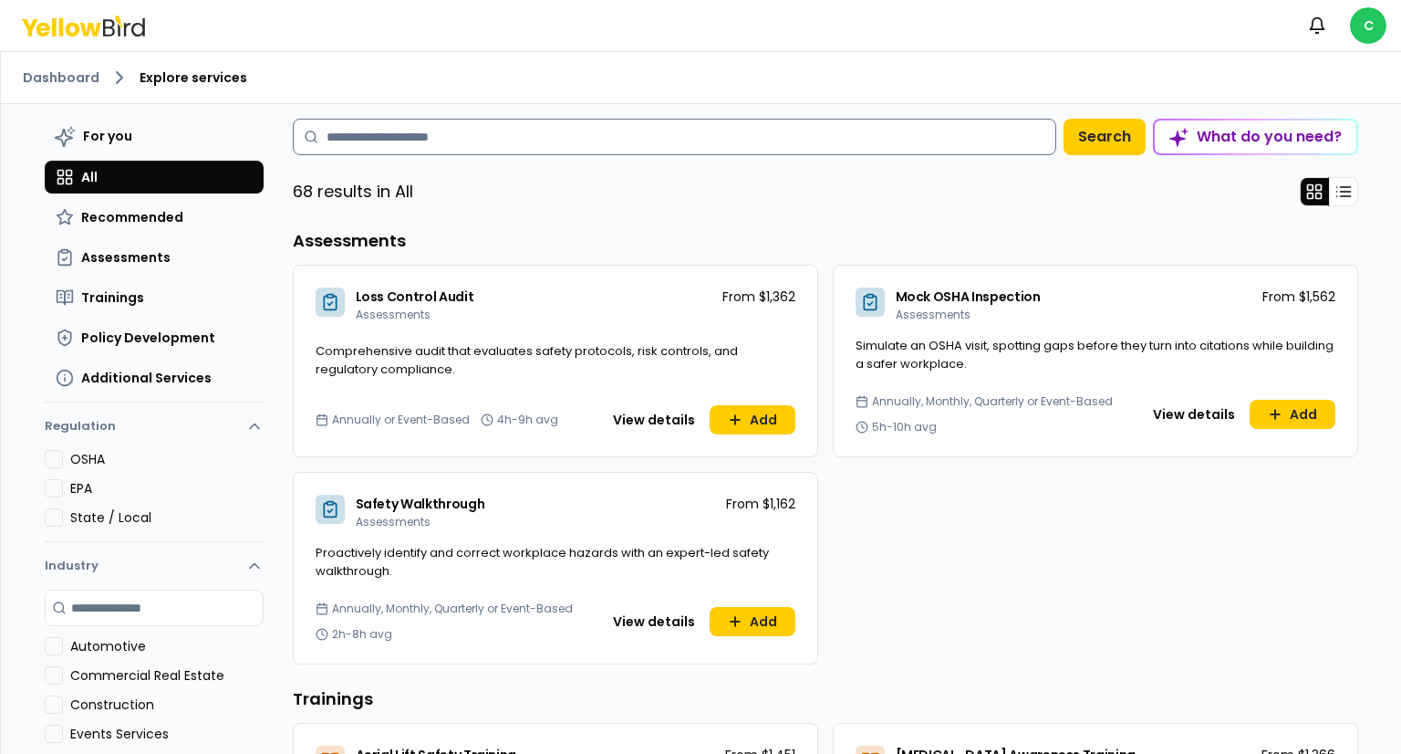
click at [612, 147] on input at bounding box center [675, 137] width 764 height 36
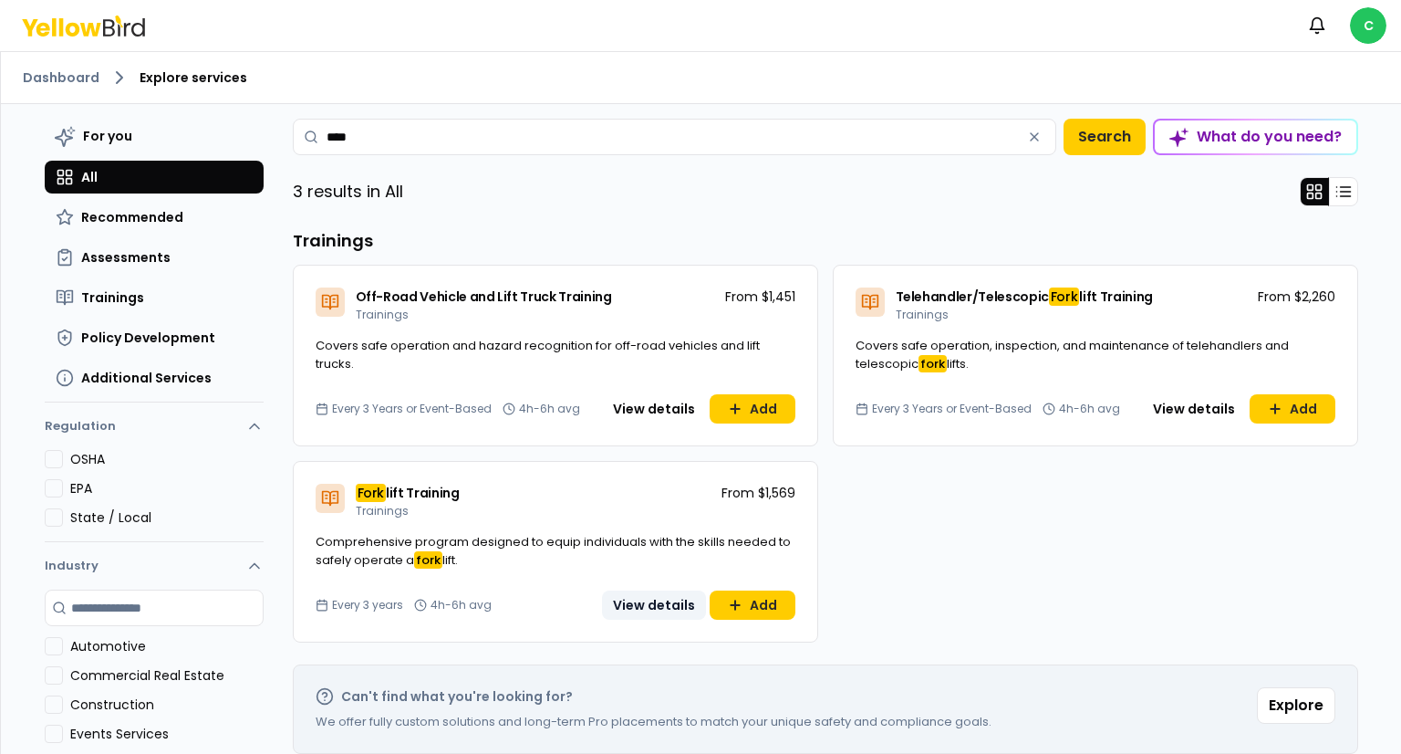
type input "****"
click at [647, 610] on button "View details" at bounding box center [654, 604] width 104 height 29
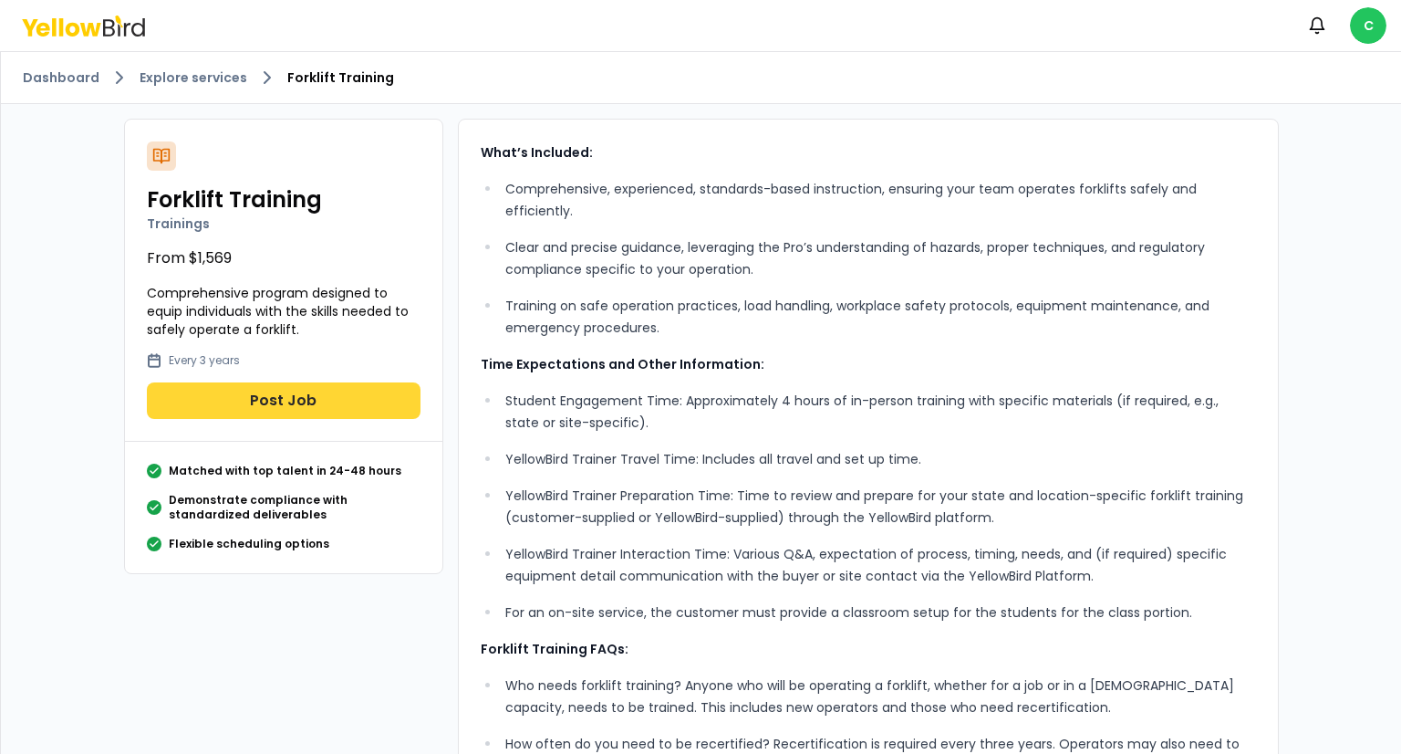
click at [299, 390] on button "Post Job" at bounding box center [284, 400] width 274 height 36
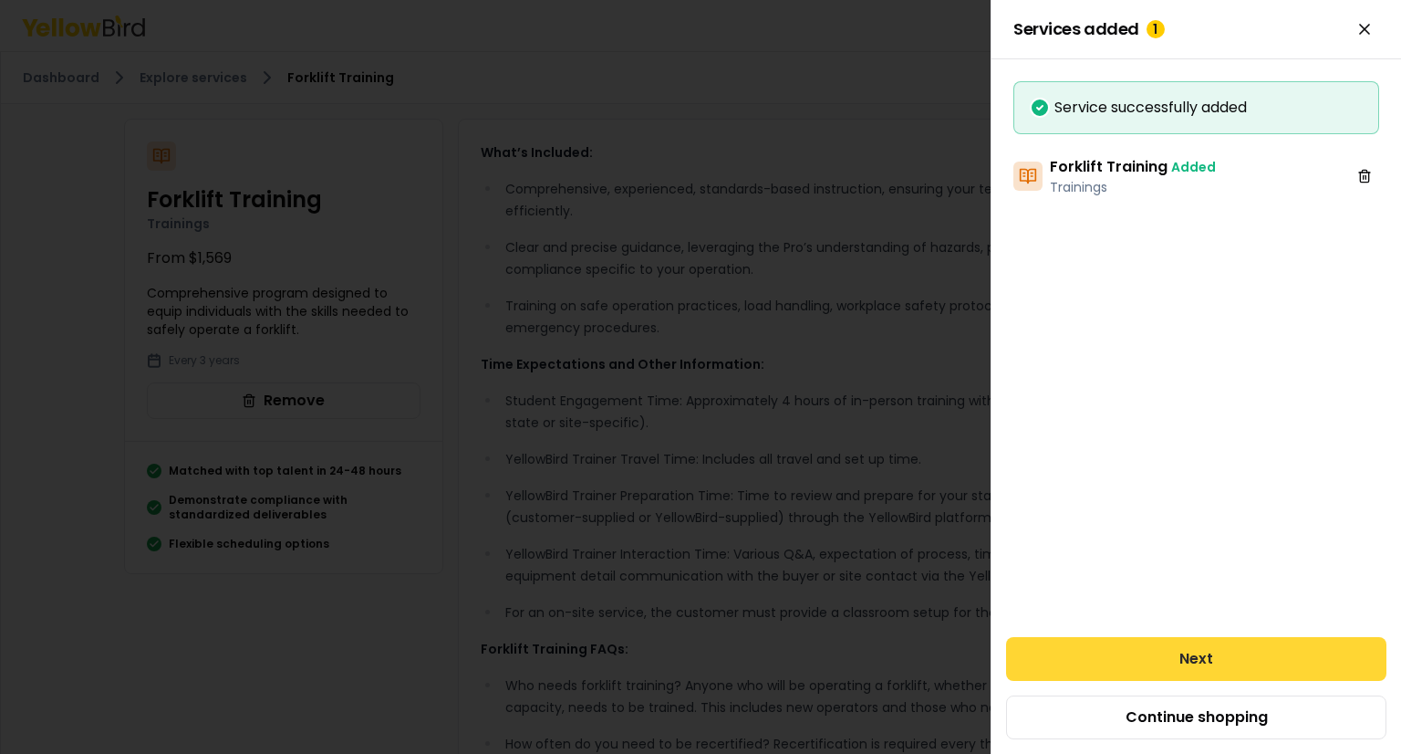
click at [1196, 654] on button "Next" at bounding box center [1196, 659] width 380 height 44
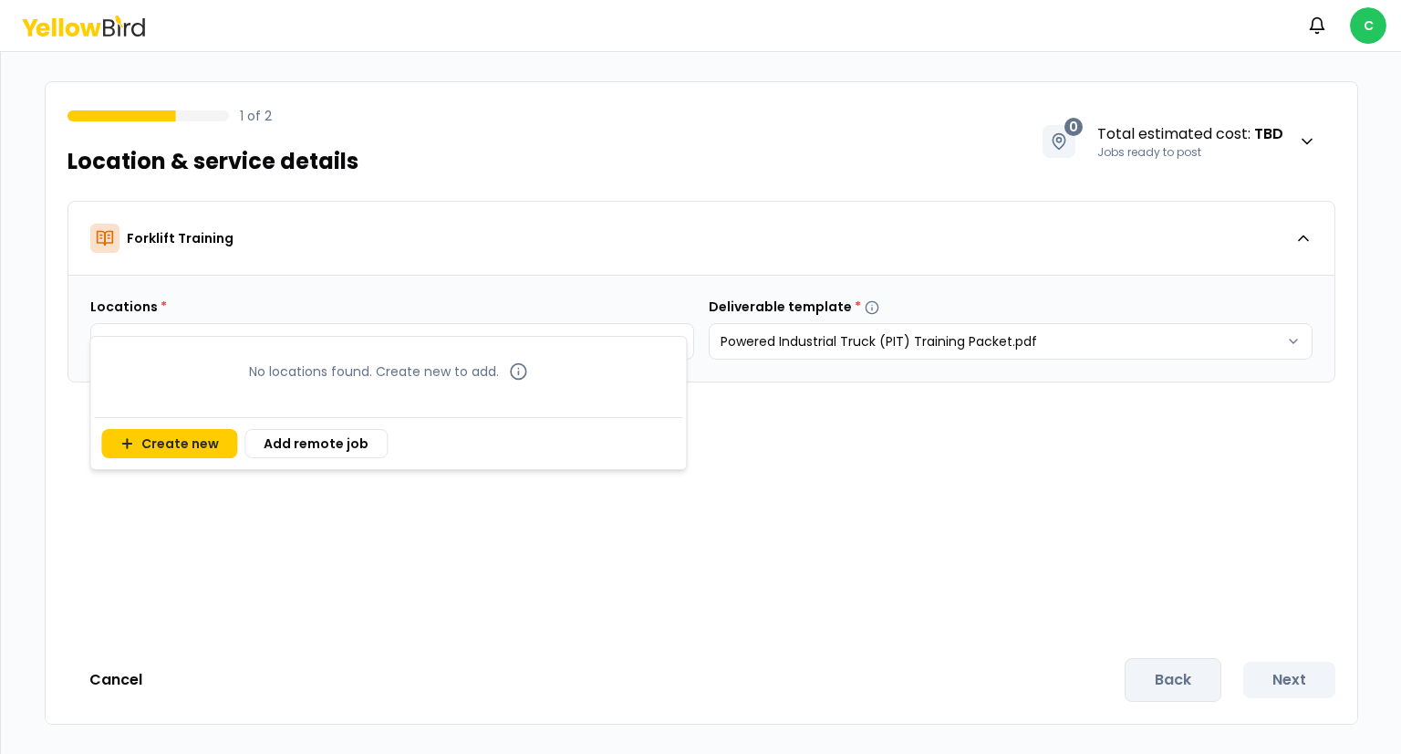
click at [528, 340] on body "Notifications C 1 of 2 Location & service details 0 Total estimated cost : TBD …" at bounding box center [700, 377] width 1401 height 754
click at [193, 440] on button "Create new" at bounding box center [169, 443] width 136 height 29
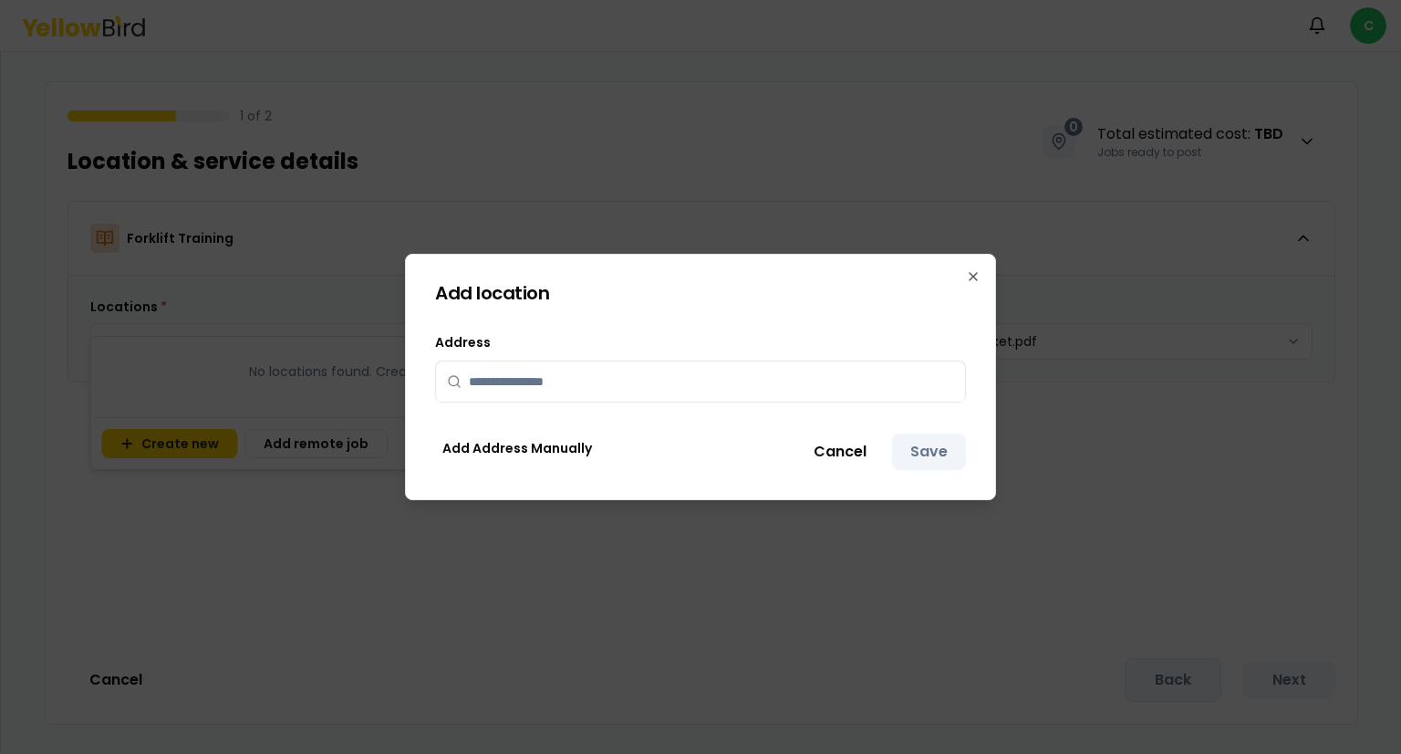
click at [612, 379] on input "text" at bounding box center [711, 381] width 485 height 40
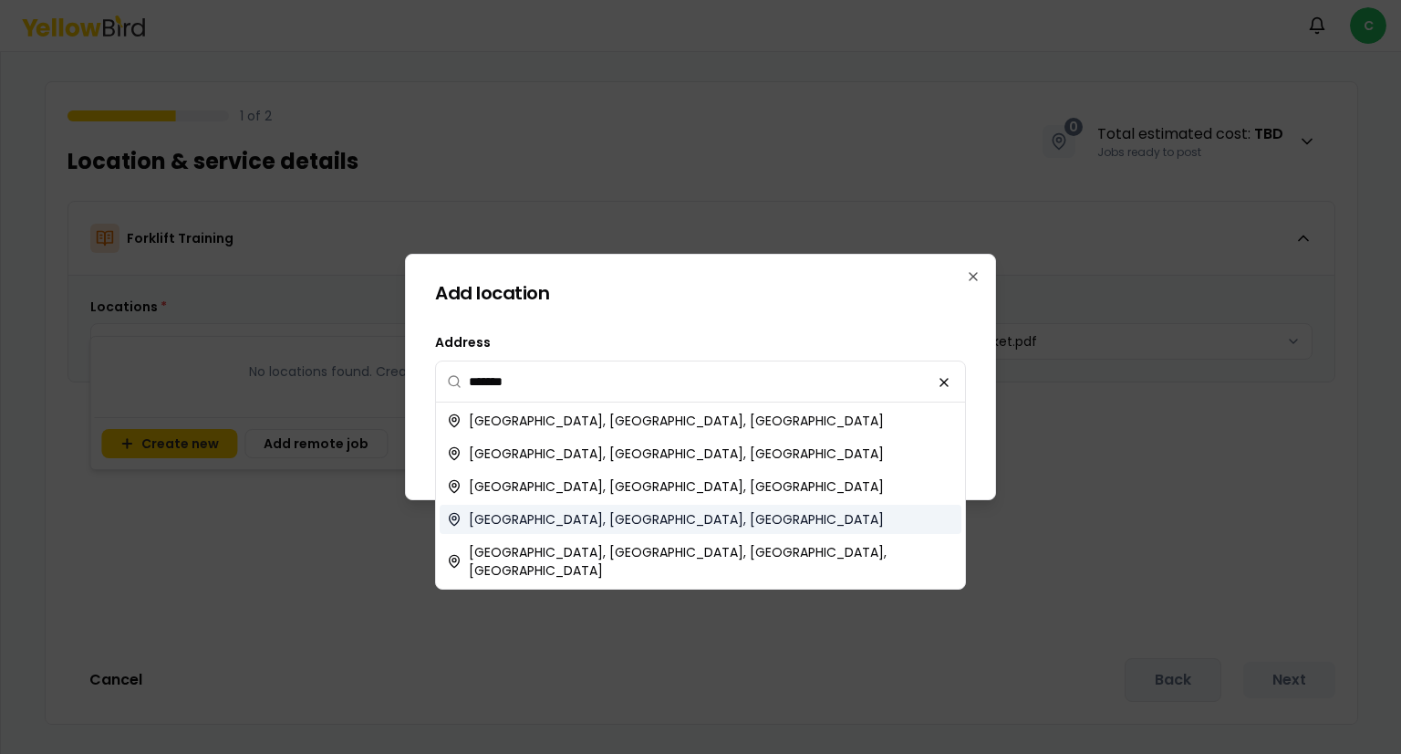
click at [544, 525] on span "[GEOGRAPHIC_DATA], [GEOGRAPHIC_DATA], [GEOGRAPHIC_DATA]" at bounding box center [676, 519] width 415 height 18
type input "**********"
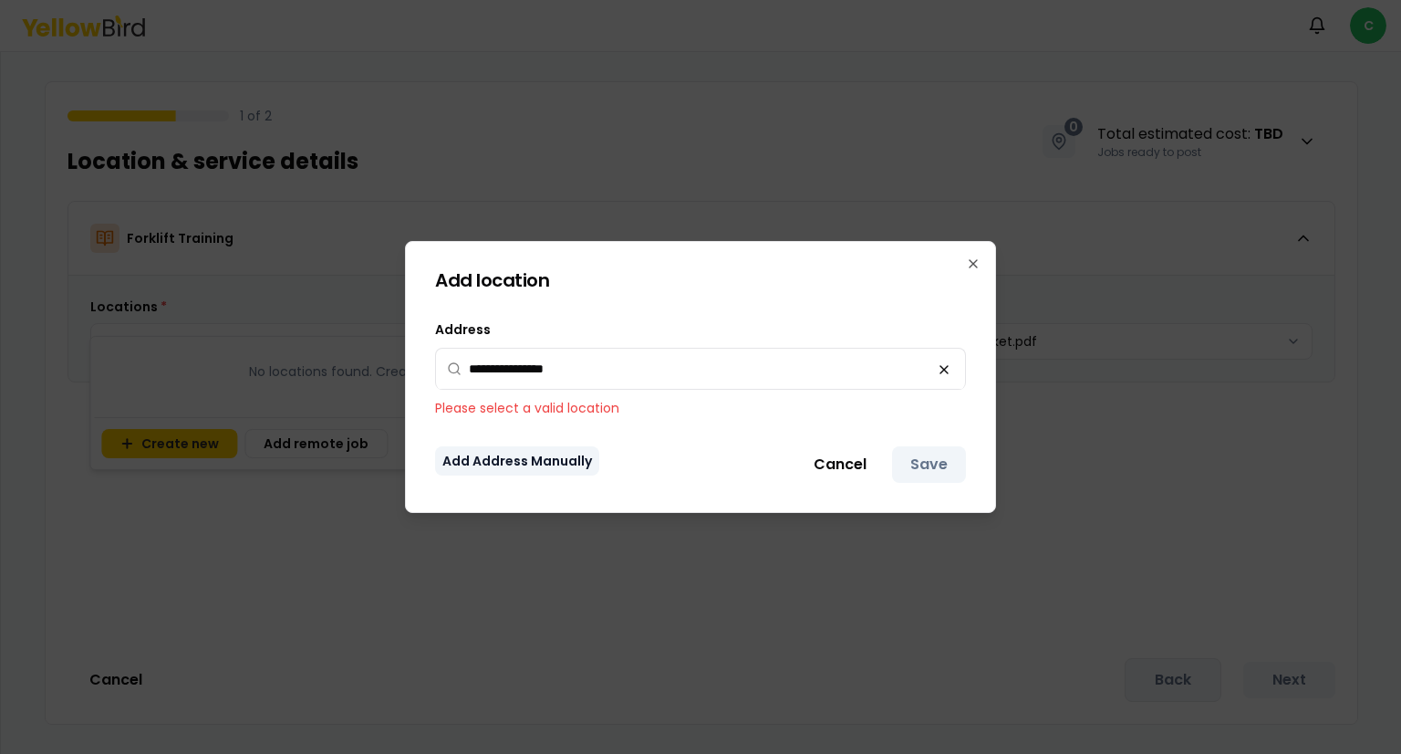
click at [567, 468] on button "Add Address Manually" at bounding box center [517, 460] width 164 height 29
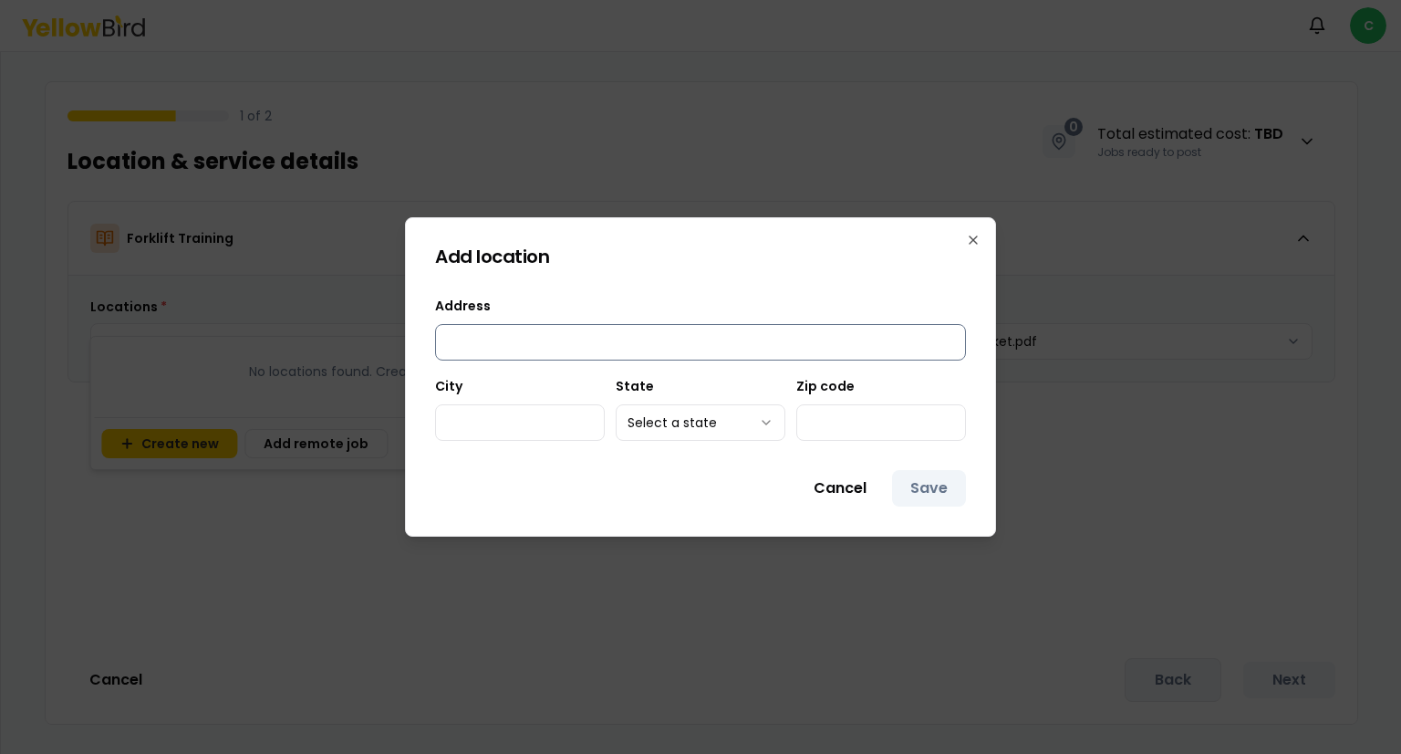
click at [536, 331] on input "Address" at bounding box center [700, 342] width 531 height 36
type input "**********"
type input "*"
type input "*******"
type input "*****"
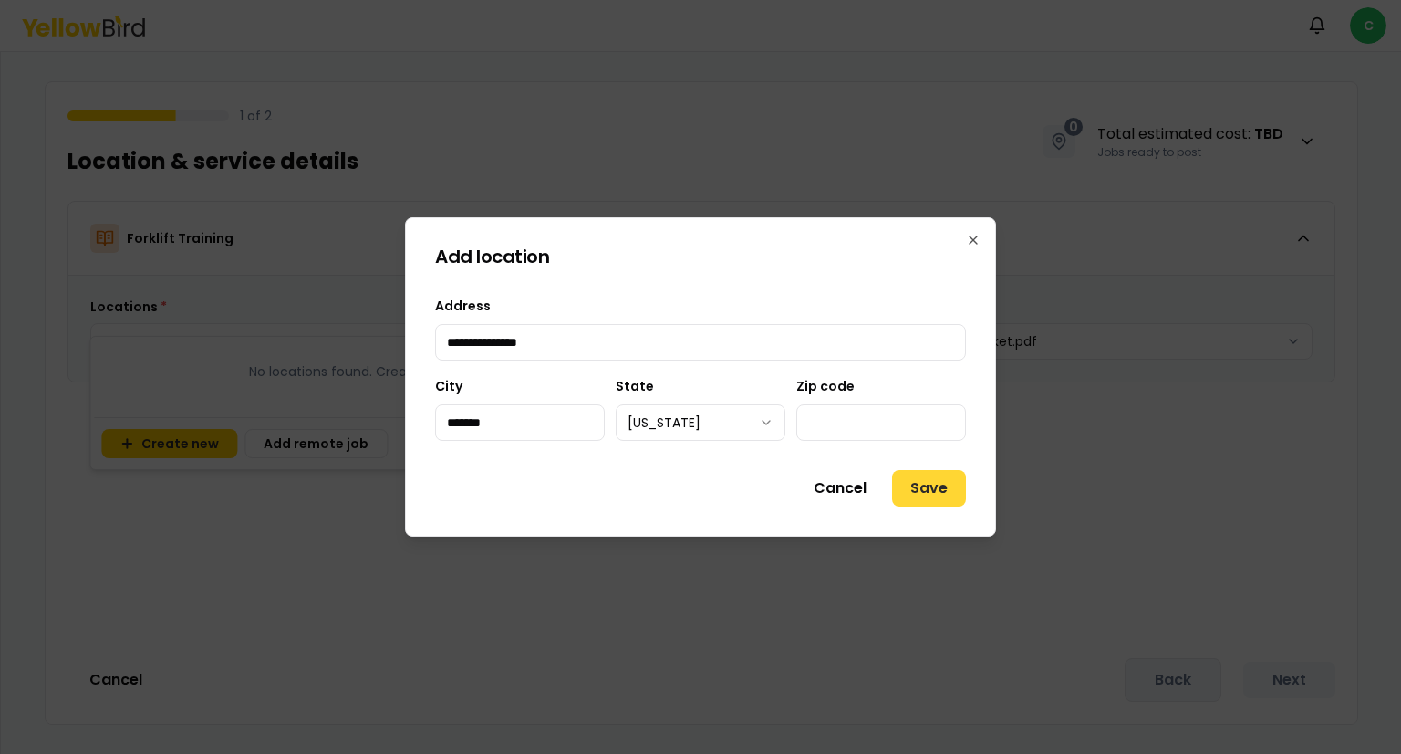
click at [930, 487] on button "Save" at bounding box center [929, 488] width 74 height 36
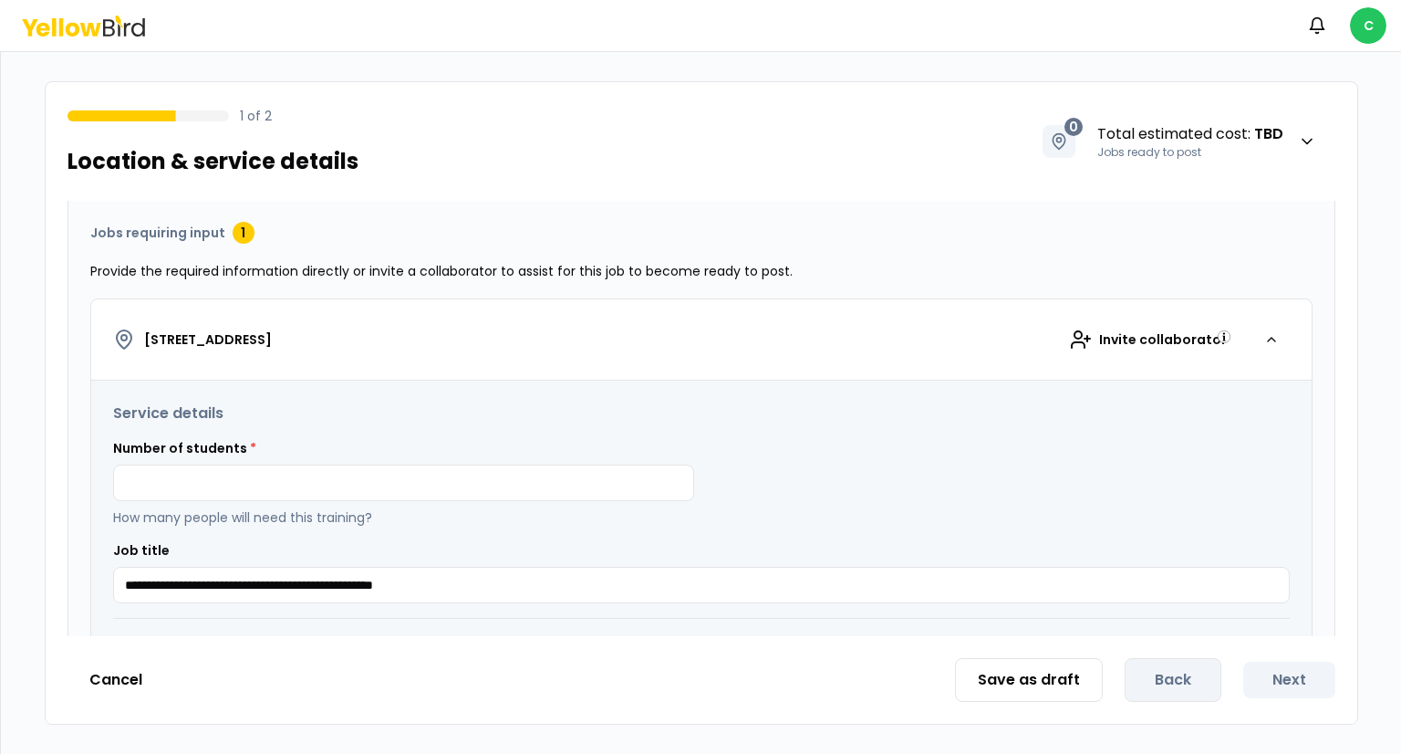
scroll to position [182, 0]
click at [560, 484] on input at bounding box center [403, 482] width 581 height 36
type input "*"
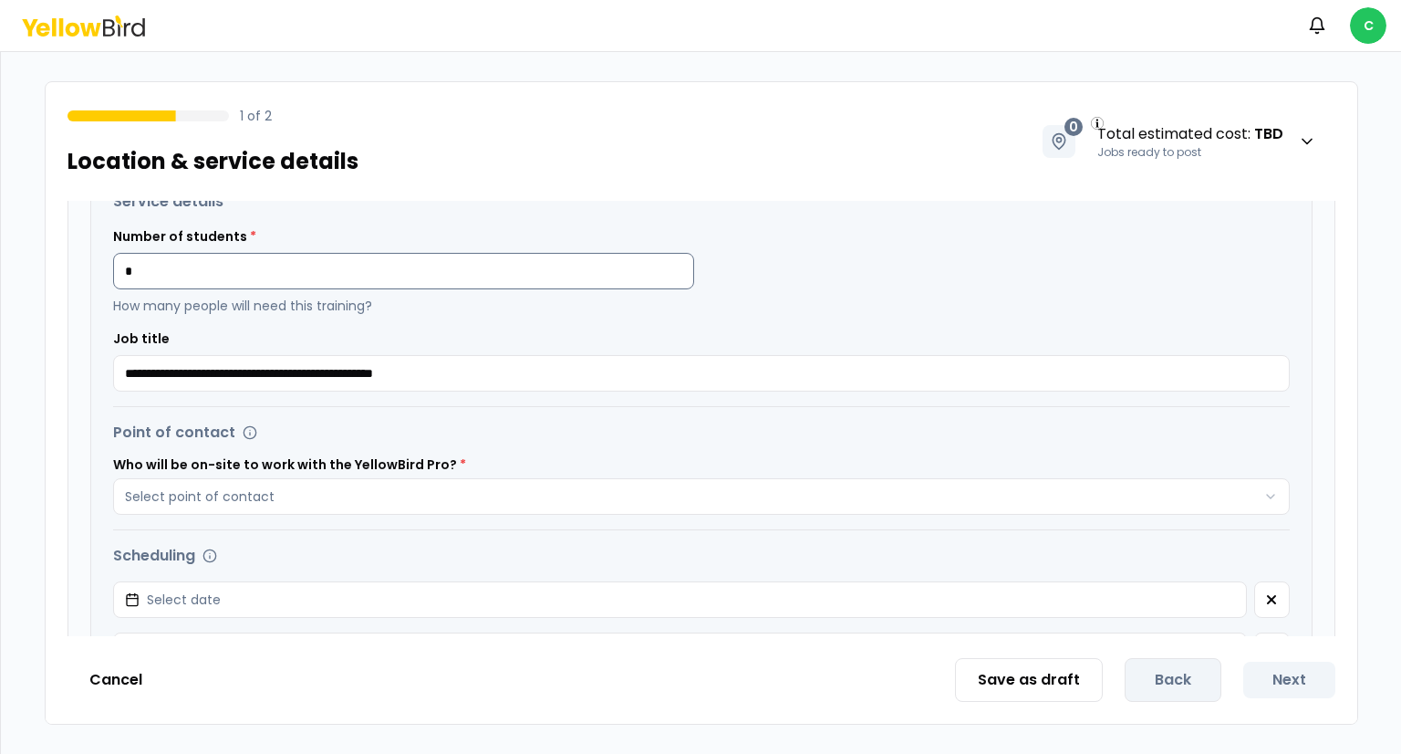
scroll to position [394, 0]
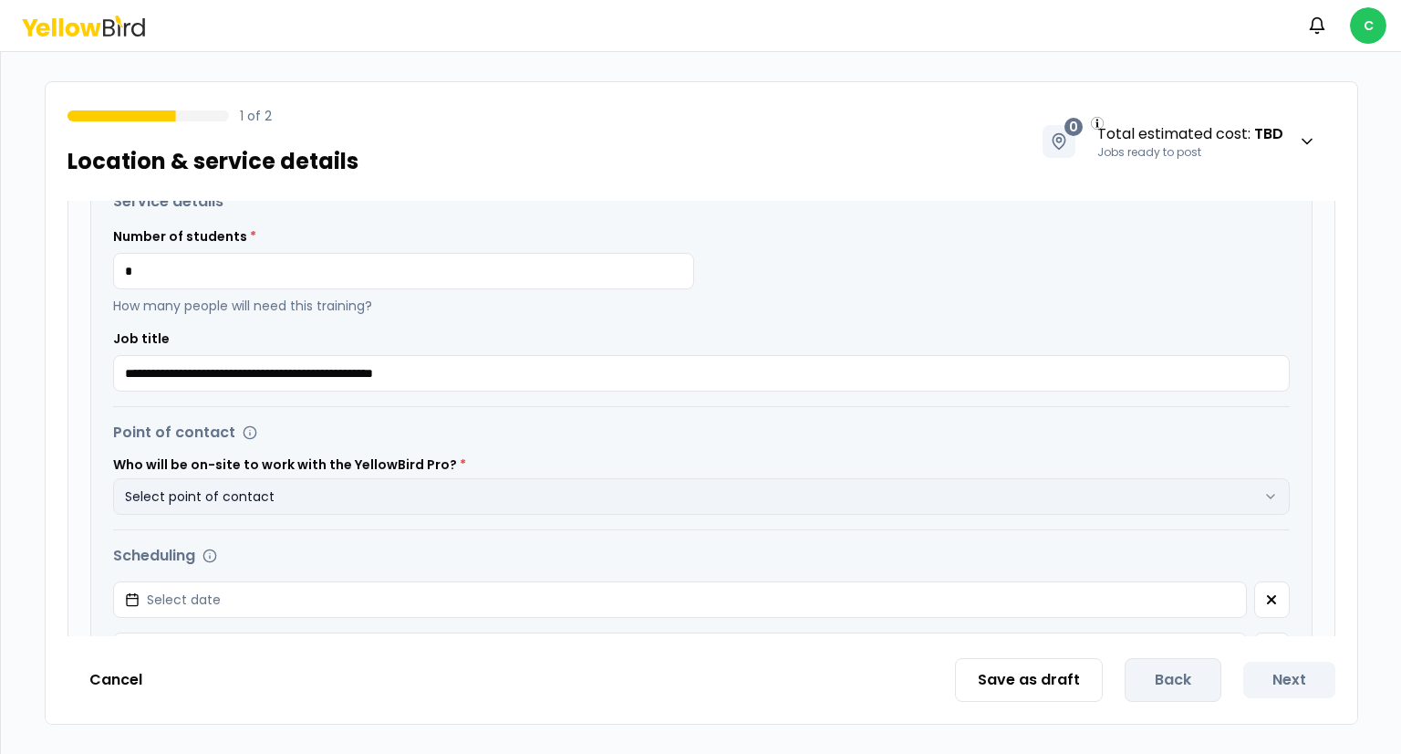
type input "*"
click at [504, 496] on button "Select point of contact" at bounding box center [701, 496] width 1177 height 36
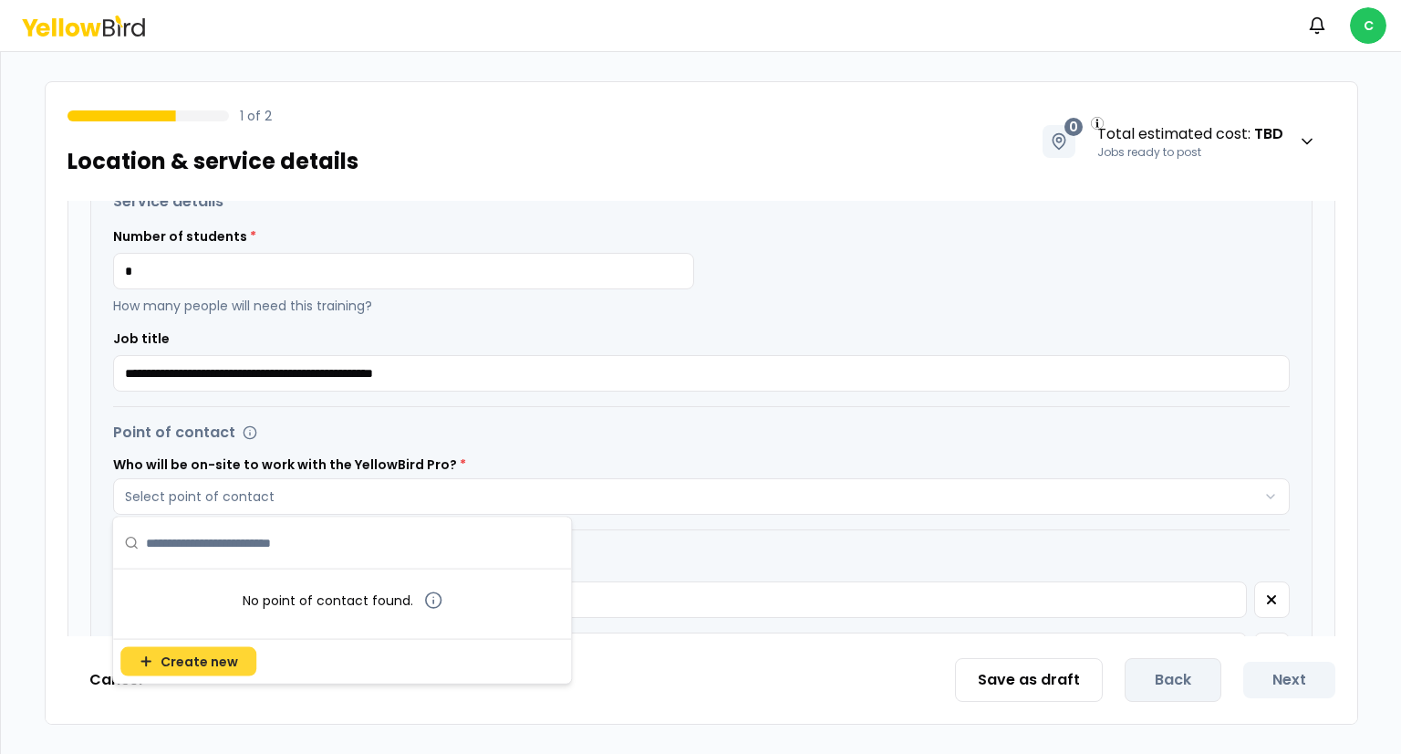
click at [197, 660] on span "Create new" at bounding box center [200, 661] width 78 height 18
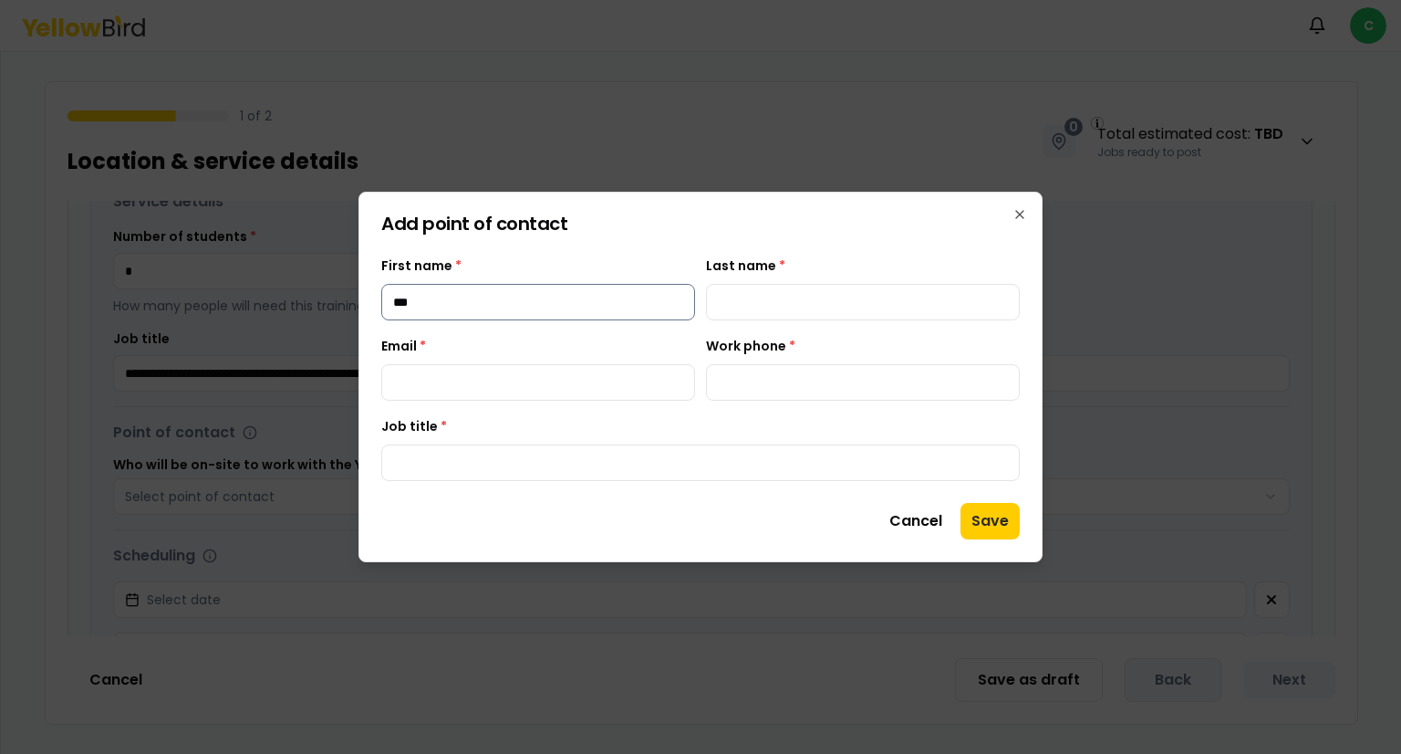
type input "***"
type input "*****"
drag, startPoint x: 575, startPoint y: 384, endPoint x: 373, endPoint y: 399, distance: 202.2
click at [373, 399] on div "**********" at bounding box center [701, 377] width 684 height 370
type input "*"
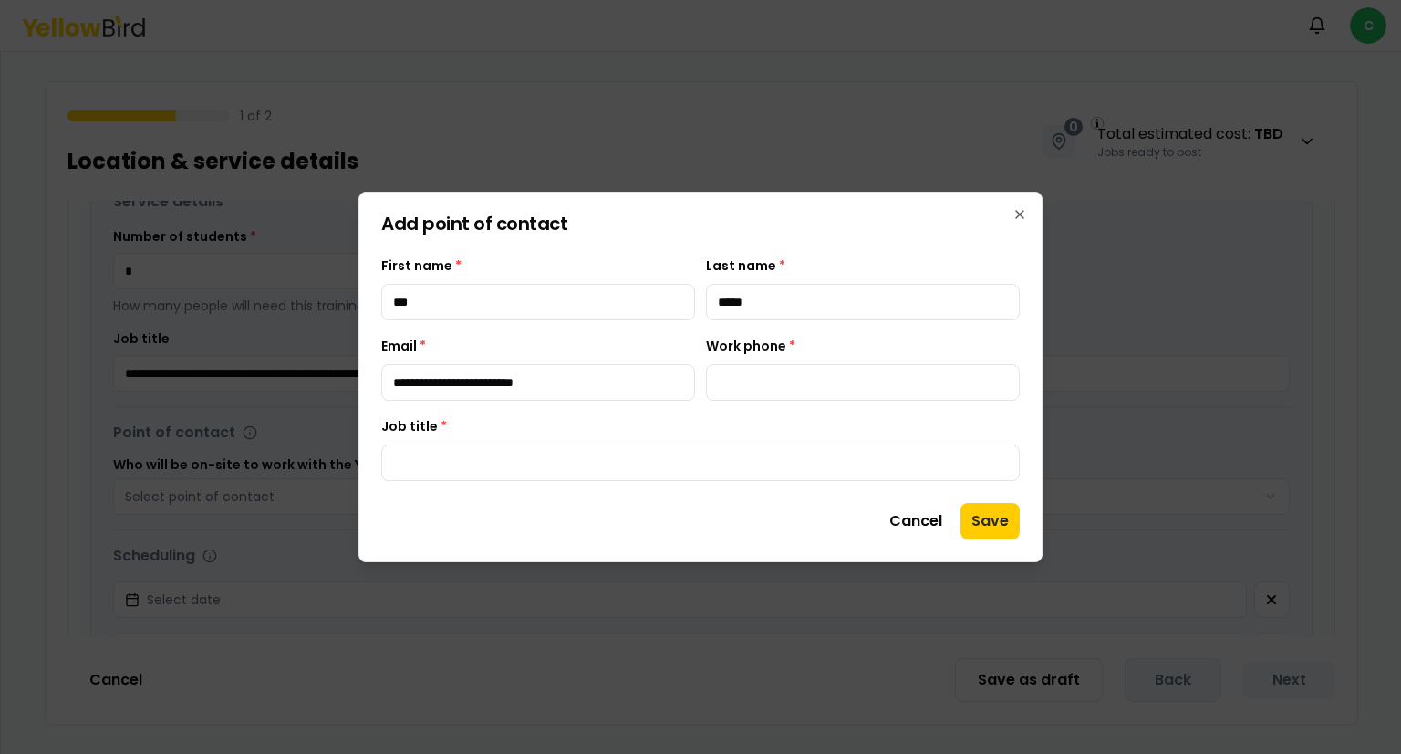
type input "**********"
click at [436, 475] on input "Job title *" at bounding box center [700, 462] width 639 height 36
type input "*"
type input "**********"
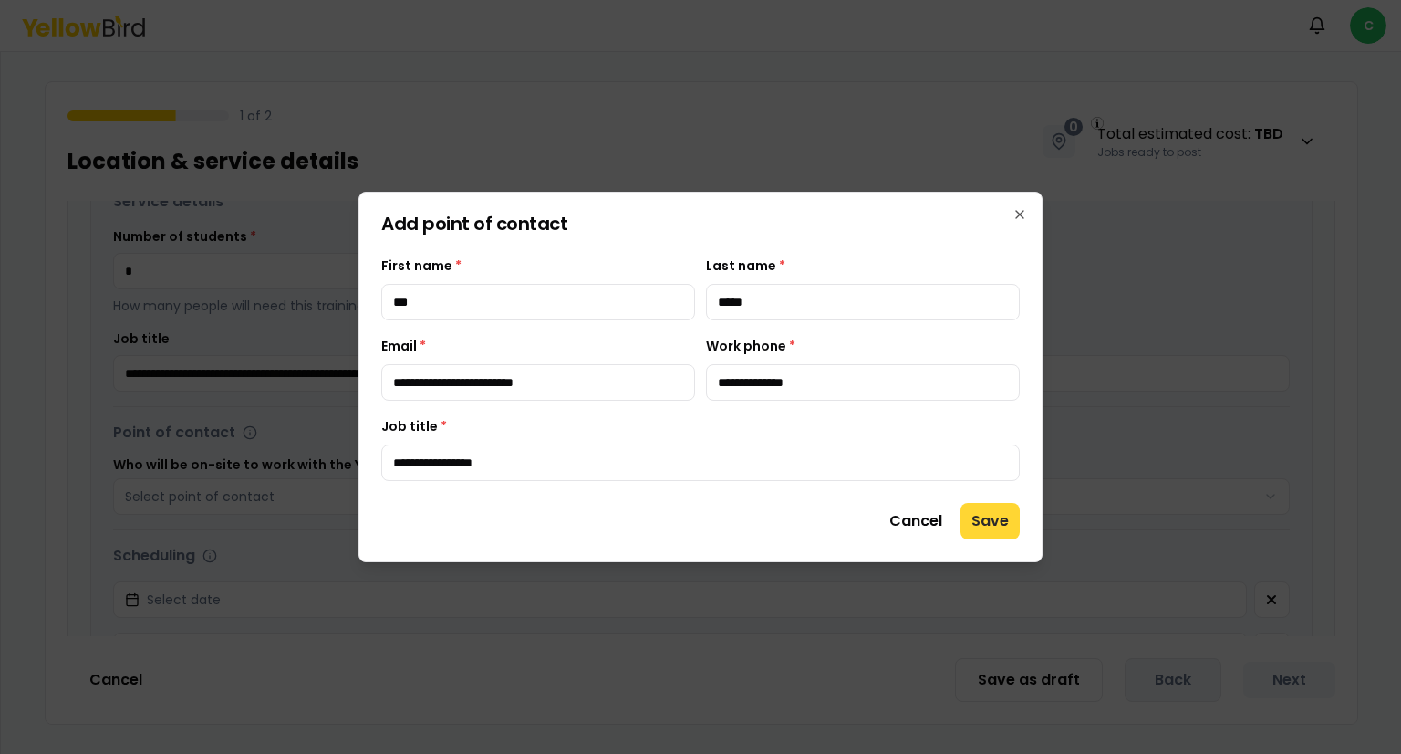
click at [974, 518] on button "Save" at bounding box center [990, 521] width 59 height 36
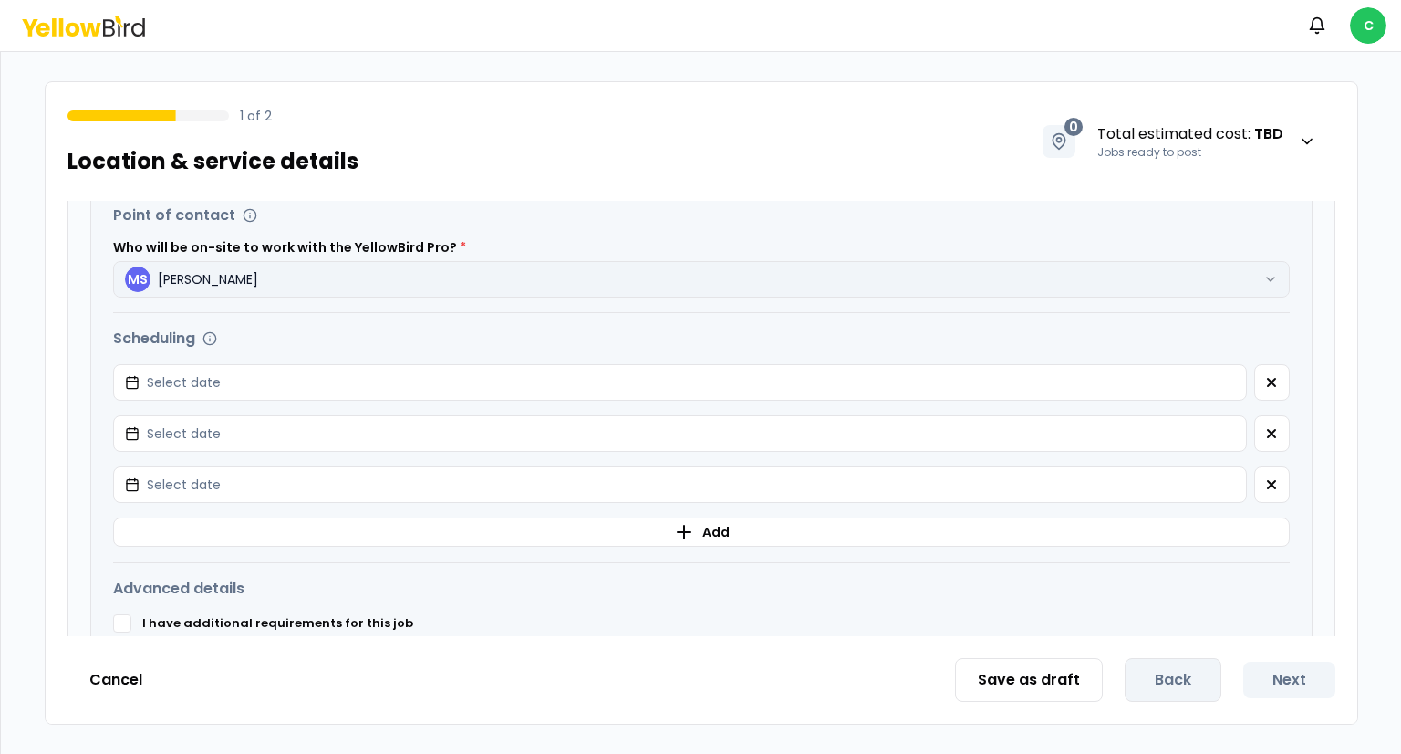
scroll to position [616, 0]
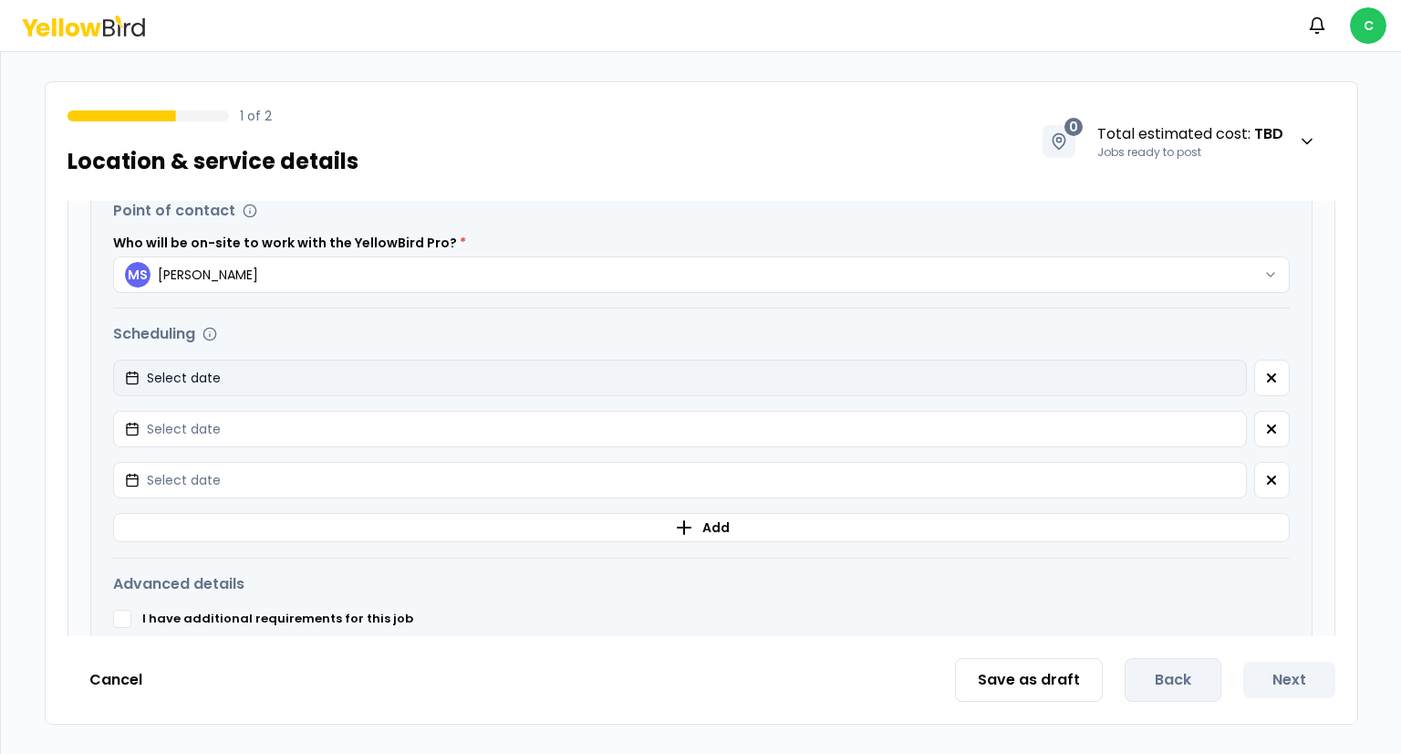
click at [704, 379] on button "Select date" at bounding box center [680, 377] width 1134 height 36
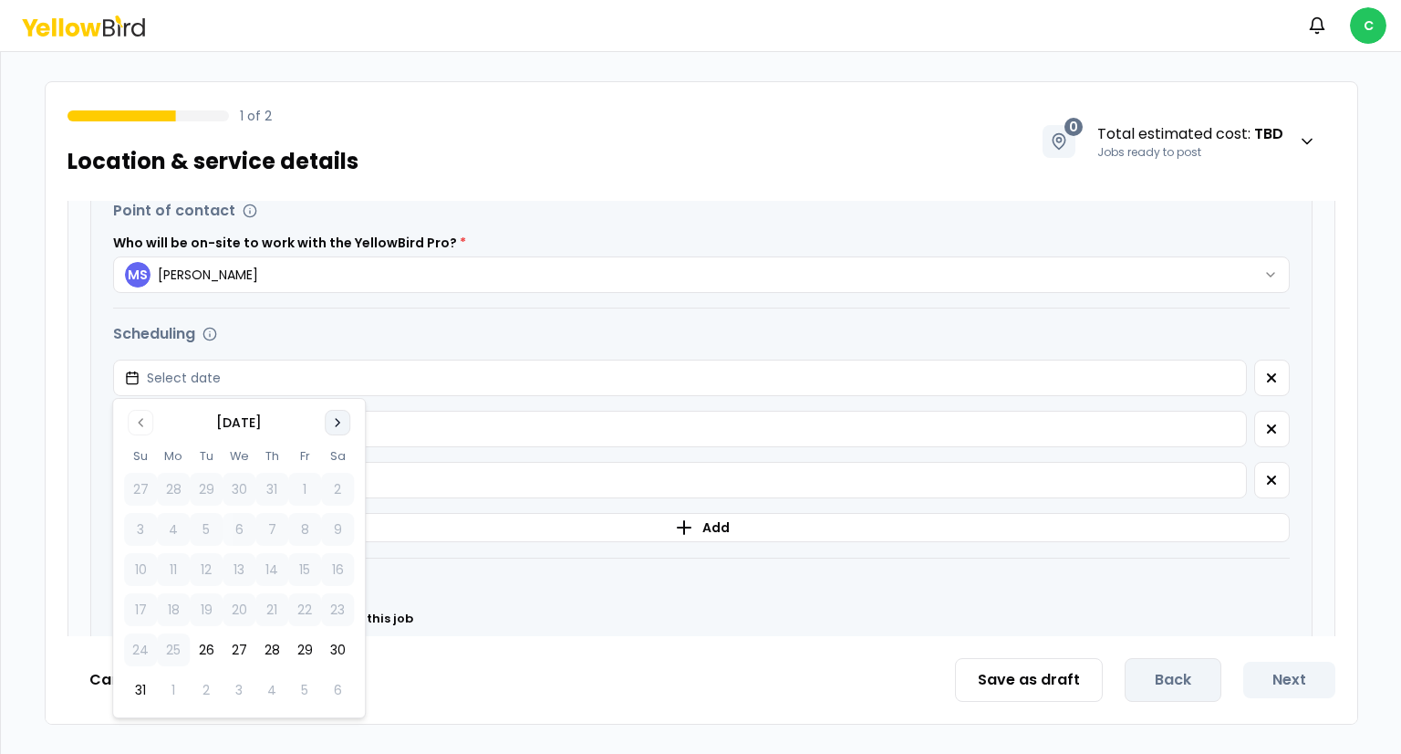
click at [338, 423] on icon "Go to next month" at bounding box center [338, 422] width 4 height 7
click at [276, 492] on button "4" at bounding box center [271, 489] width 33 height 33
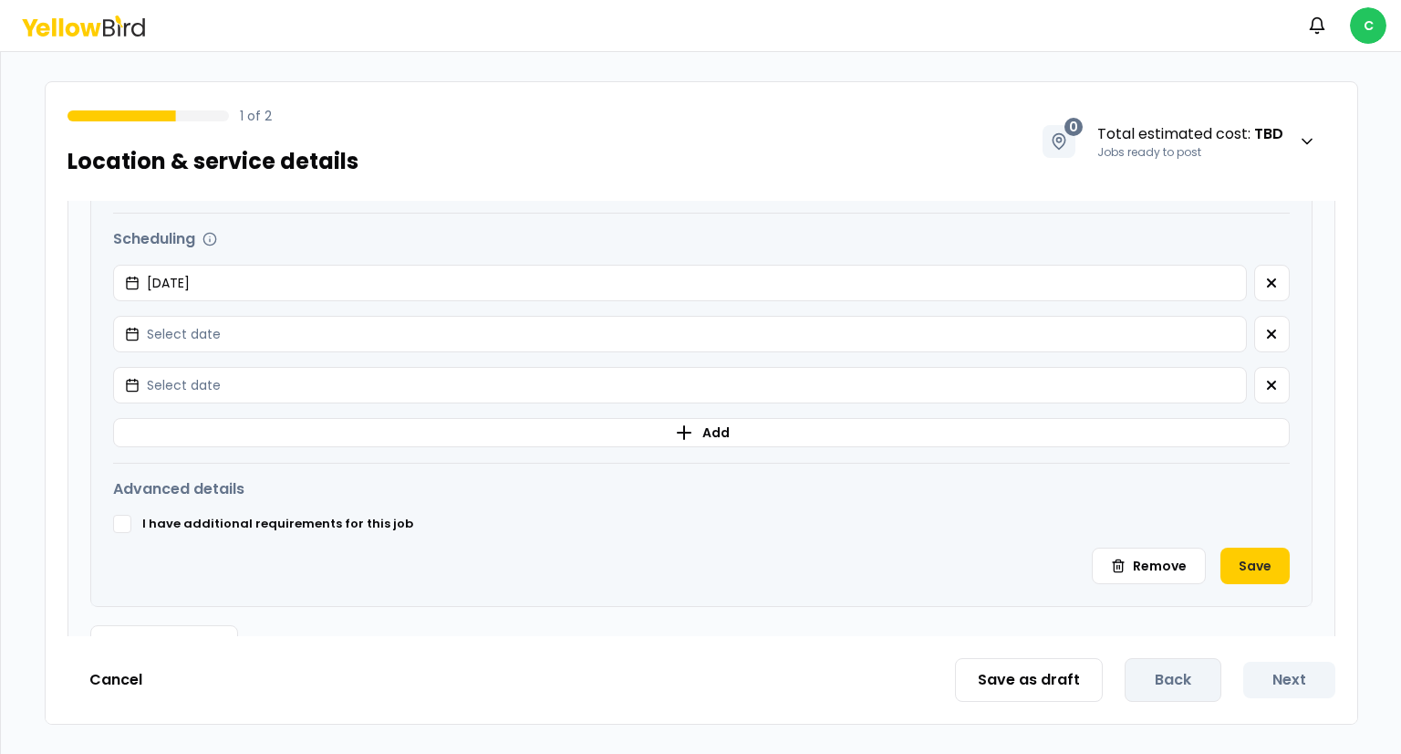
scroll to position [712, 0]
click at [1236, 559] on button "Save" at bounding box center [1255, 564] width 69 height 36
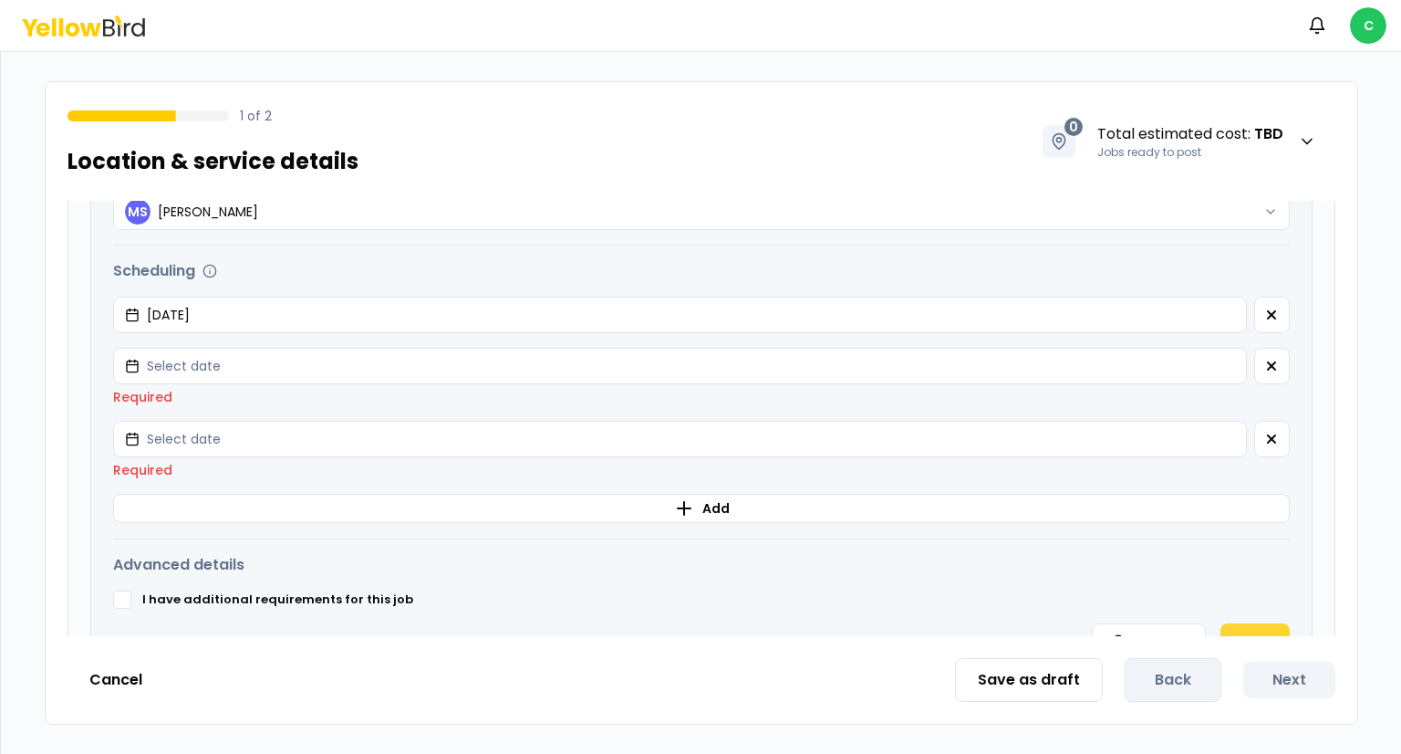
scroll to position [744, 0]
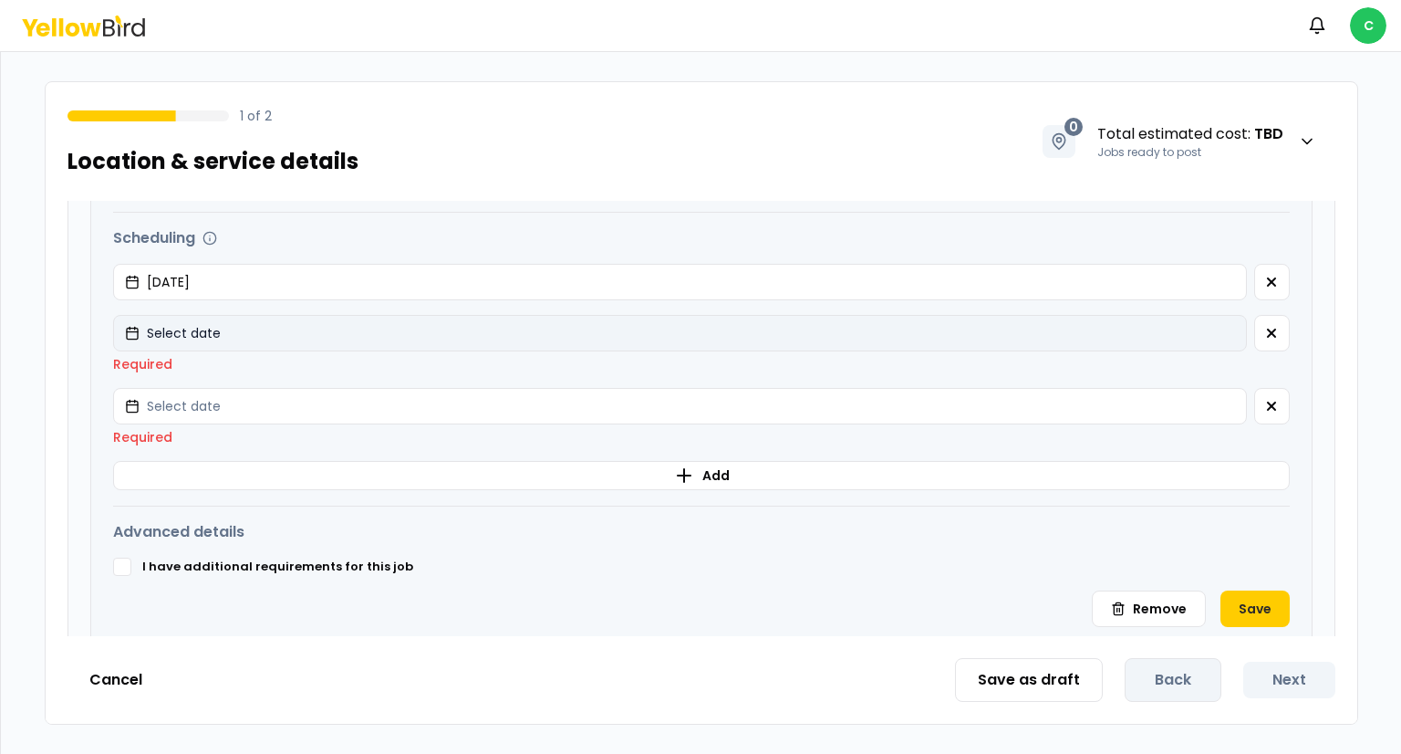
click at [307, 339] on button "Select date" at bounding box center [680, 333] width 1134 height 36
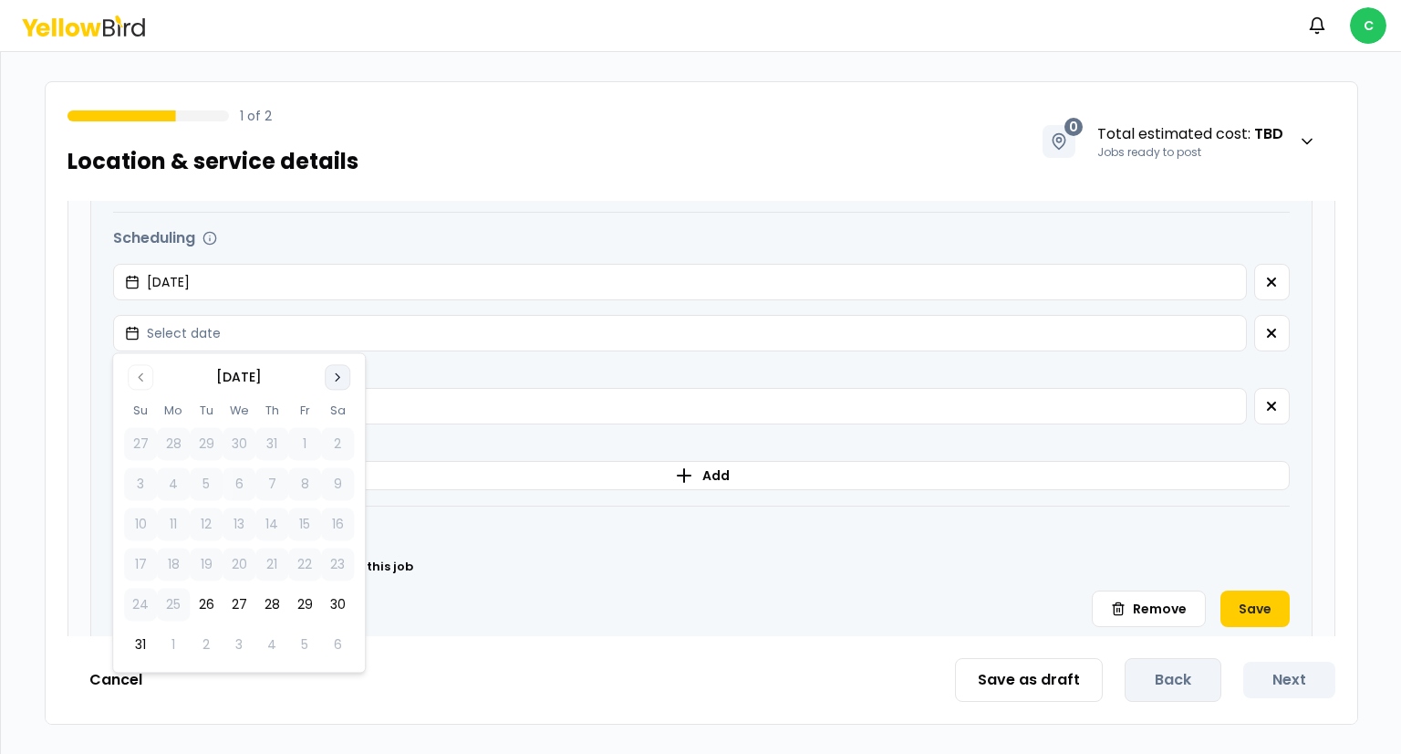
click at [343, 369] on icon "Go to next month" at bounding box center [337, 376] width 15 height 15
click at [303, 445] on button "5" at bounding box center [304, 444] width 33 height 33
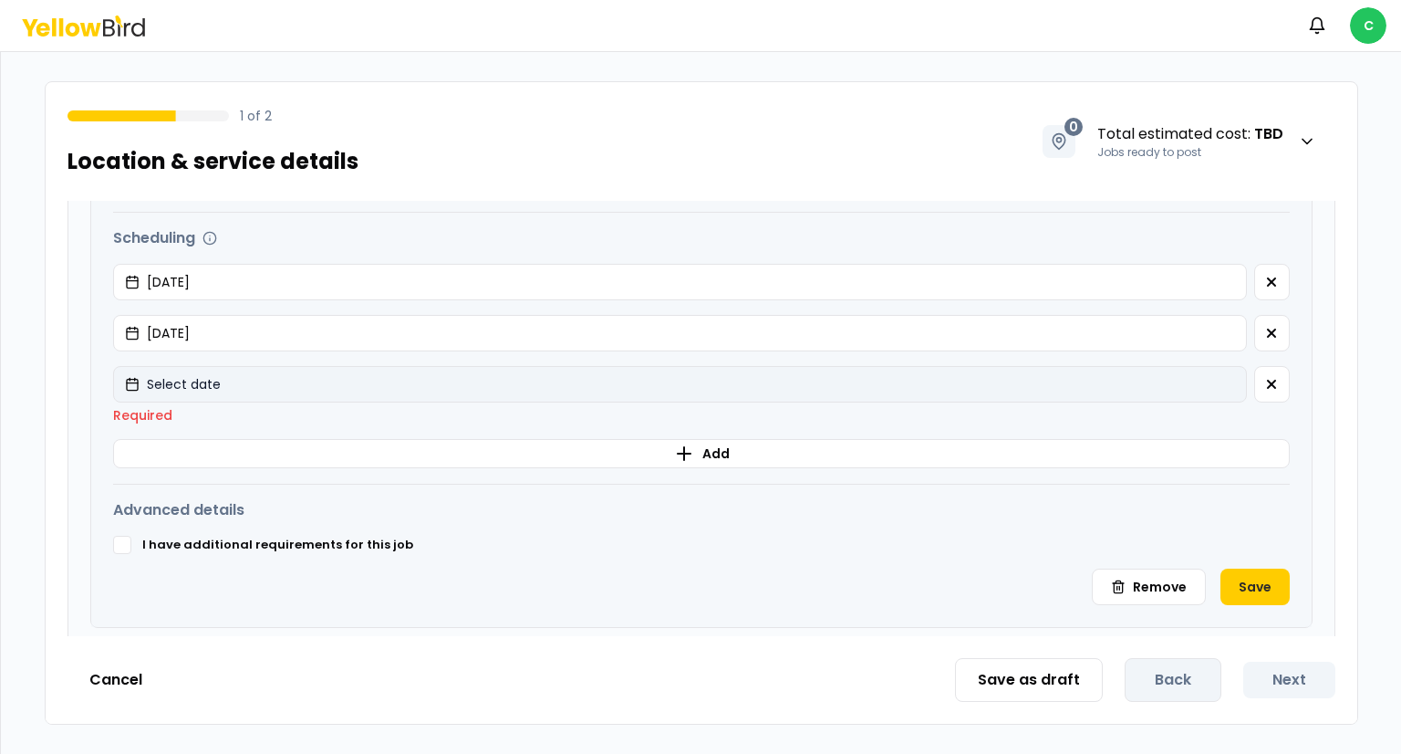
click at [262, 391] on button "Select date" at bounding box center [680, 384] width 1134 height 36
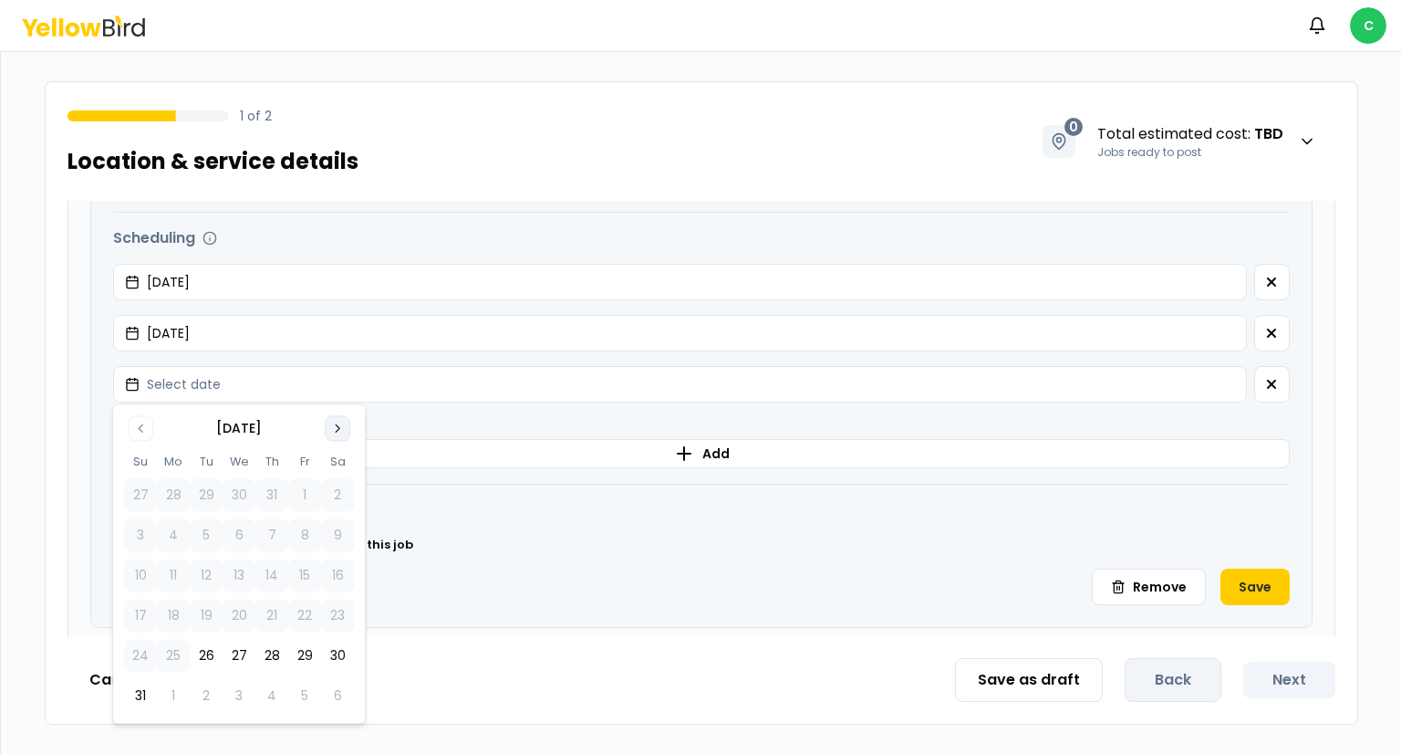
click at [336, 421] on icon "Go to next month" at bounding box center [337, 428] width 15 height 15
click at [175, 534] on button "8" at bounding box center [173, 535] width 33 height 33
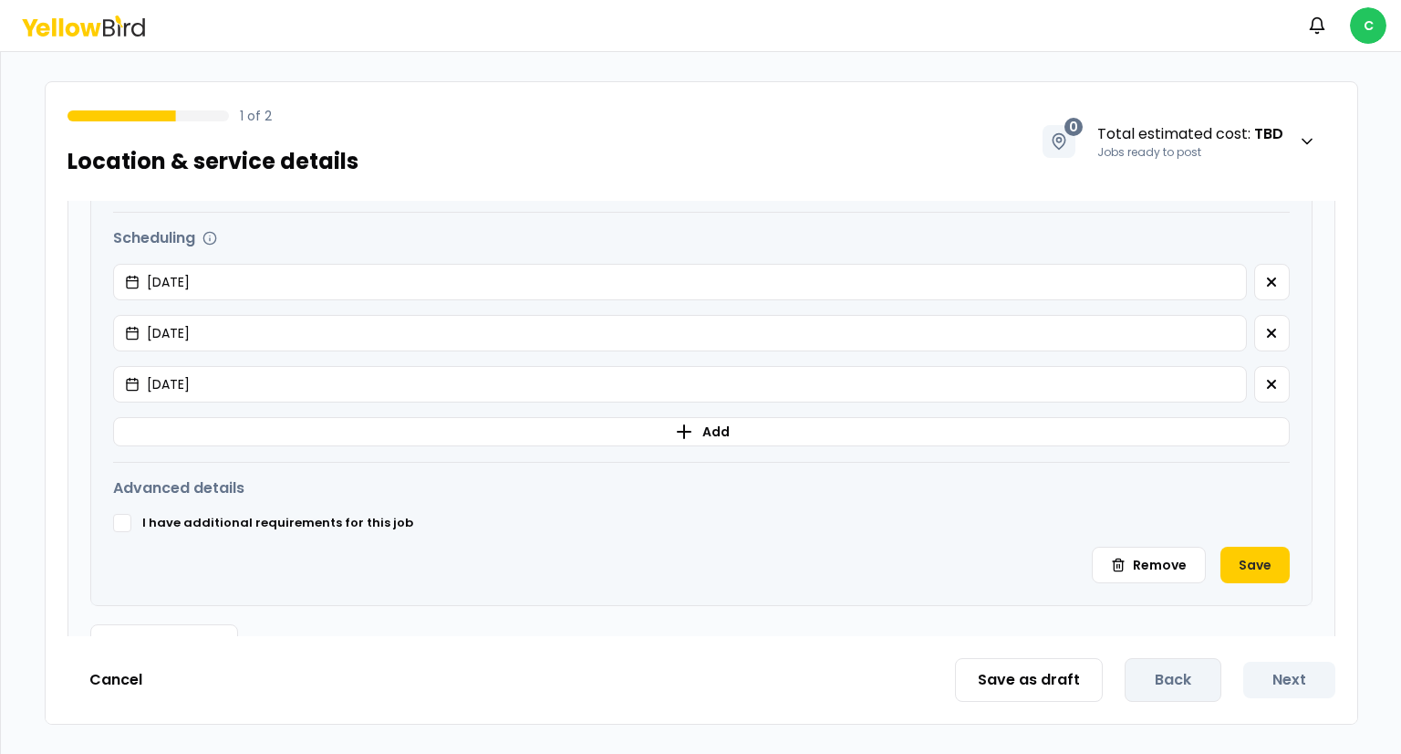
scroll to position [790, 0]
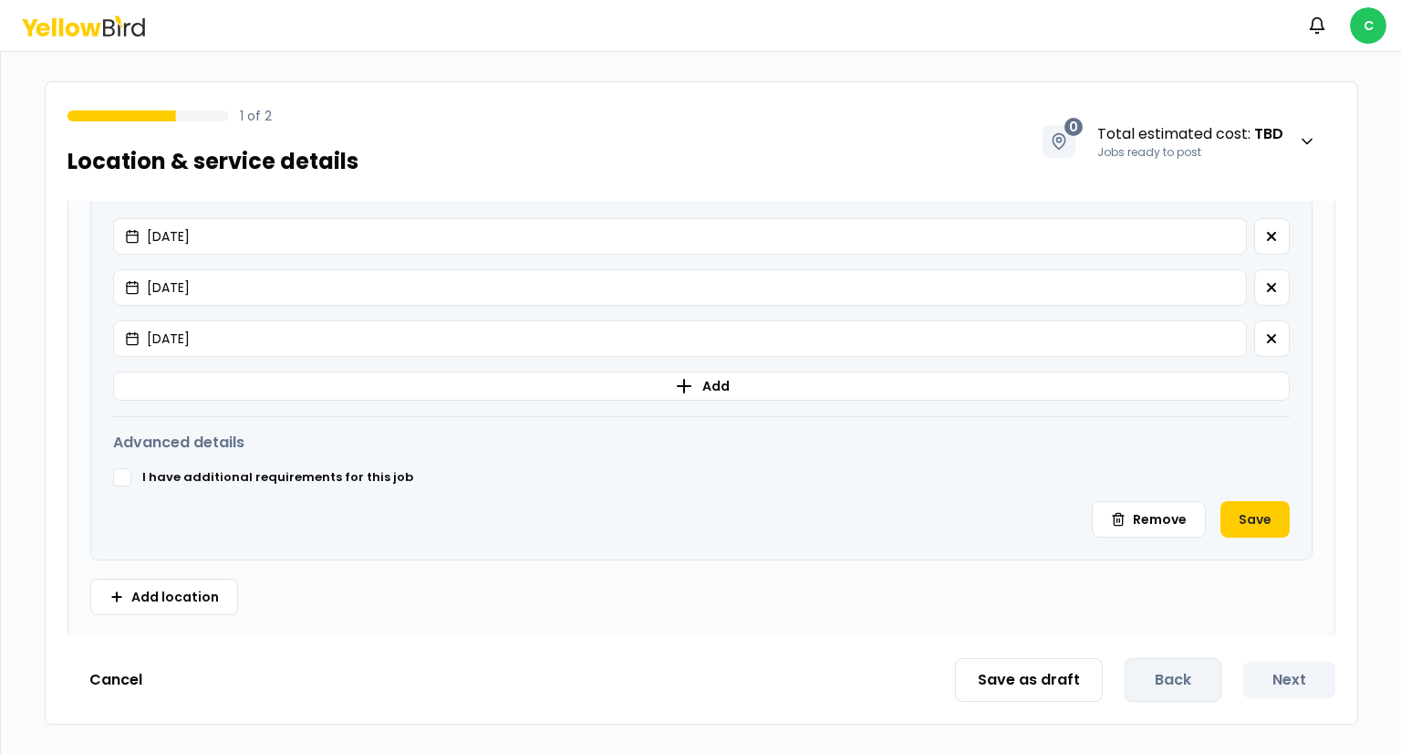
click at [125, 478] on button "I have additional requirements for this job" at bounding box center [122, 477] width 18 height 18
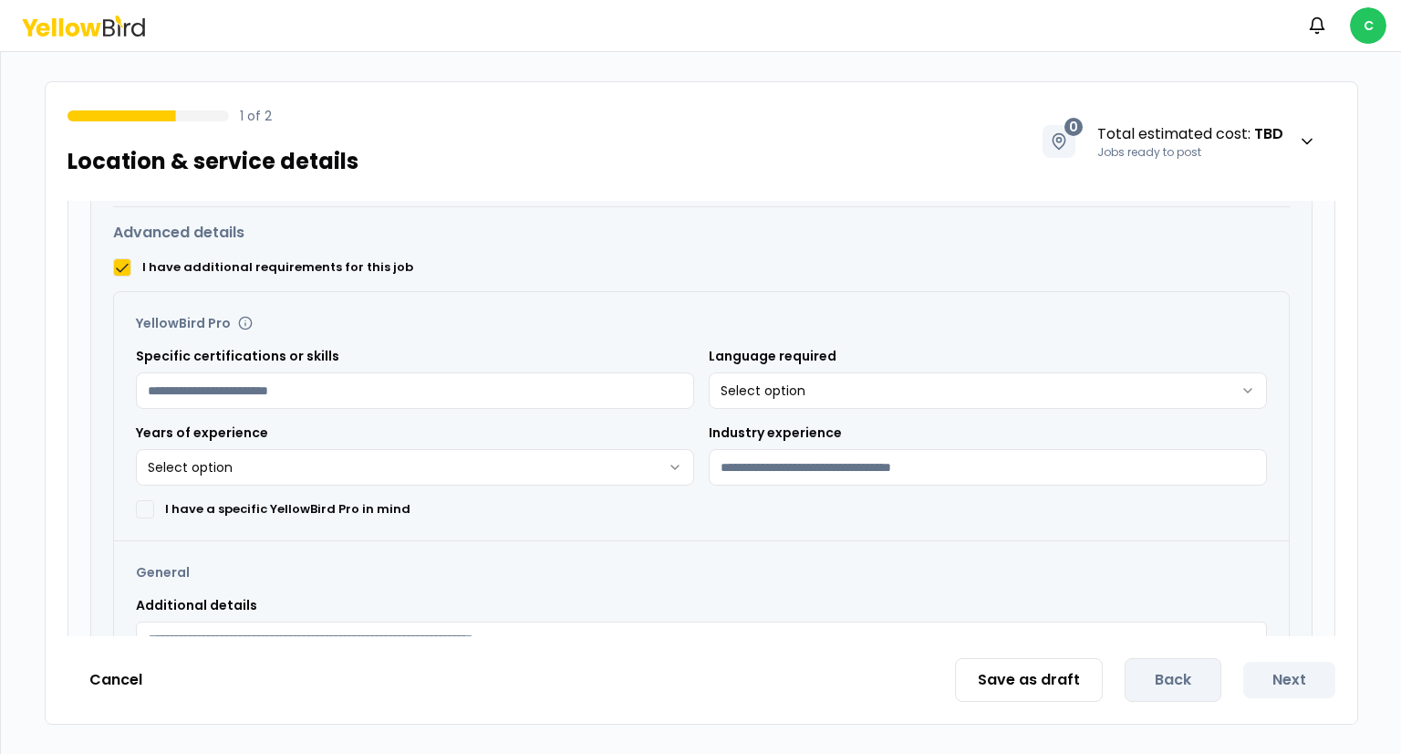
scroll to position [1005, 0]
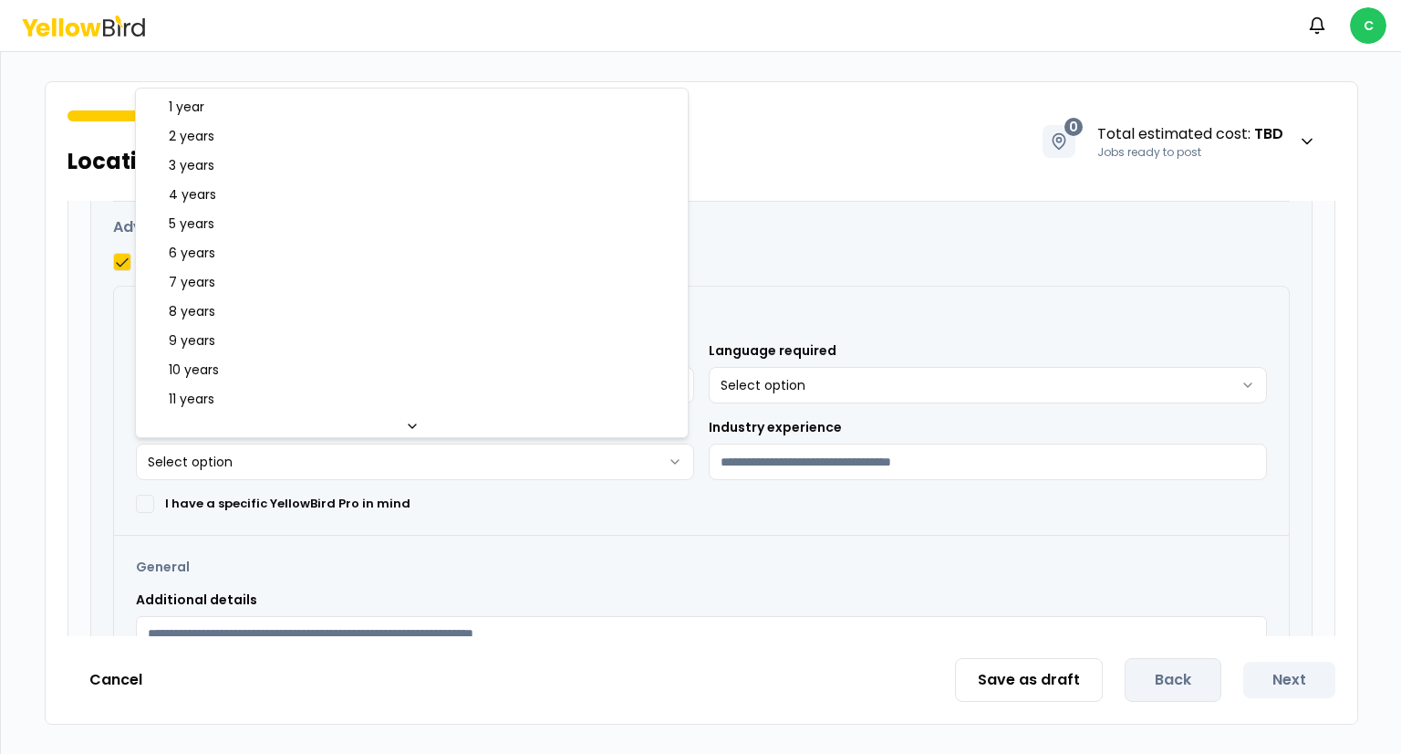
click at [408, 456] on html "**********" at bounding box center [700, 377] width 1401 height 754
select select "*"
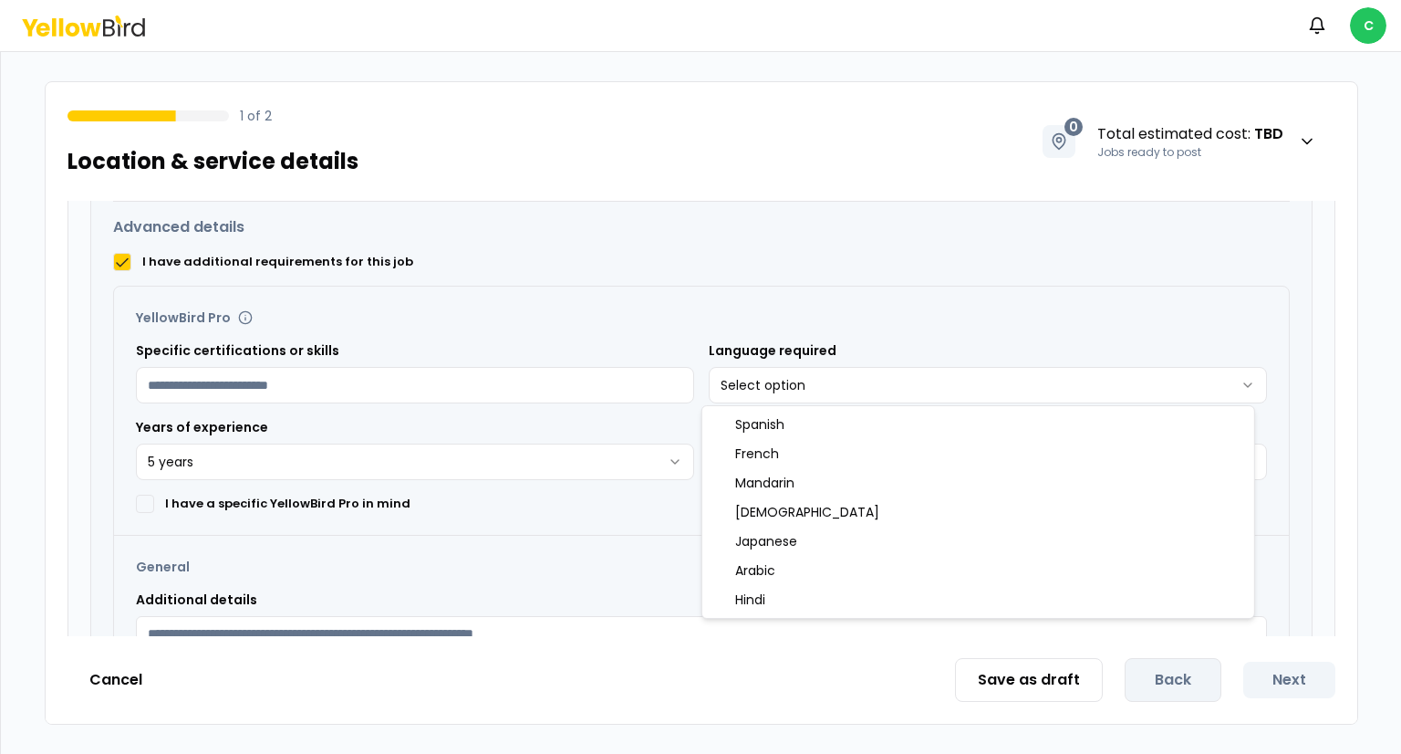
click at [755, 384] on html "**********" at bounding box center [700, 377] width 1401 height 754
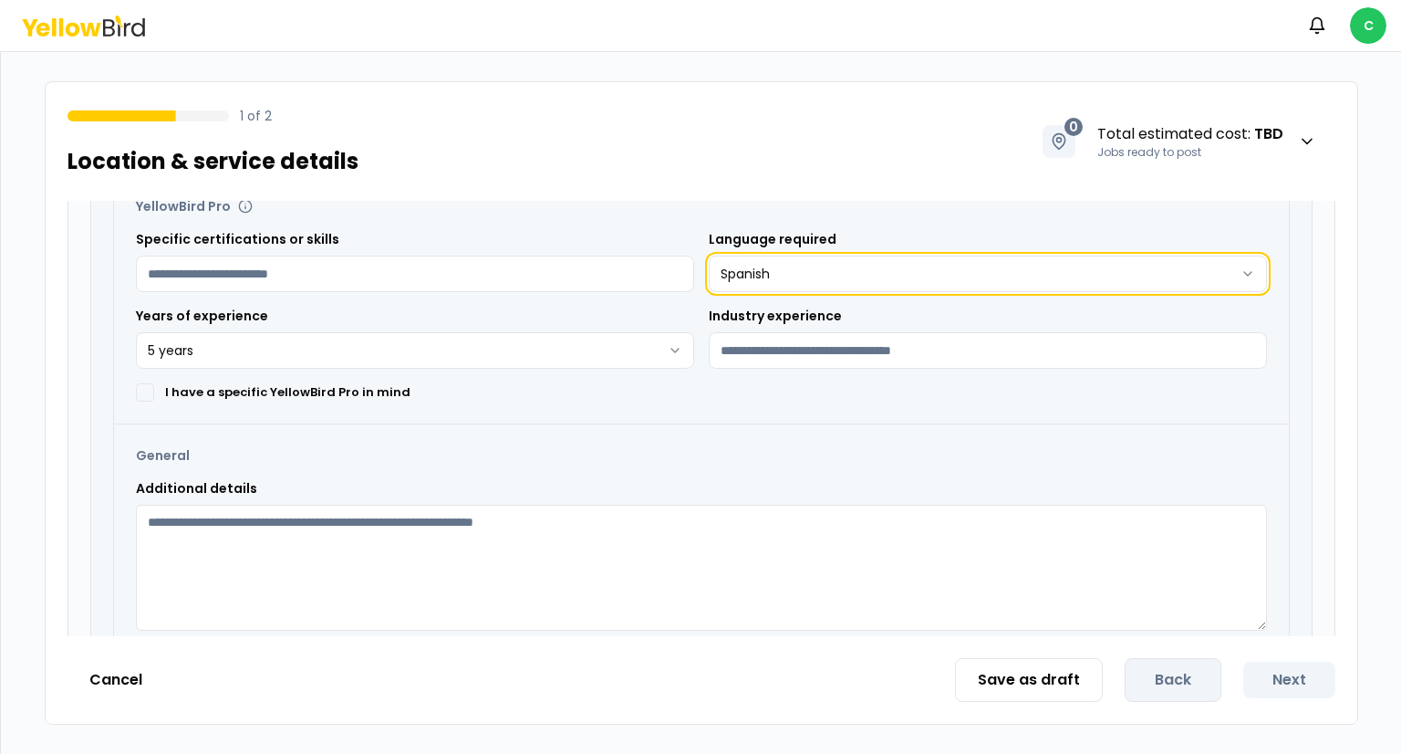
scroll to position [1119, 0]
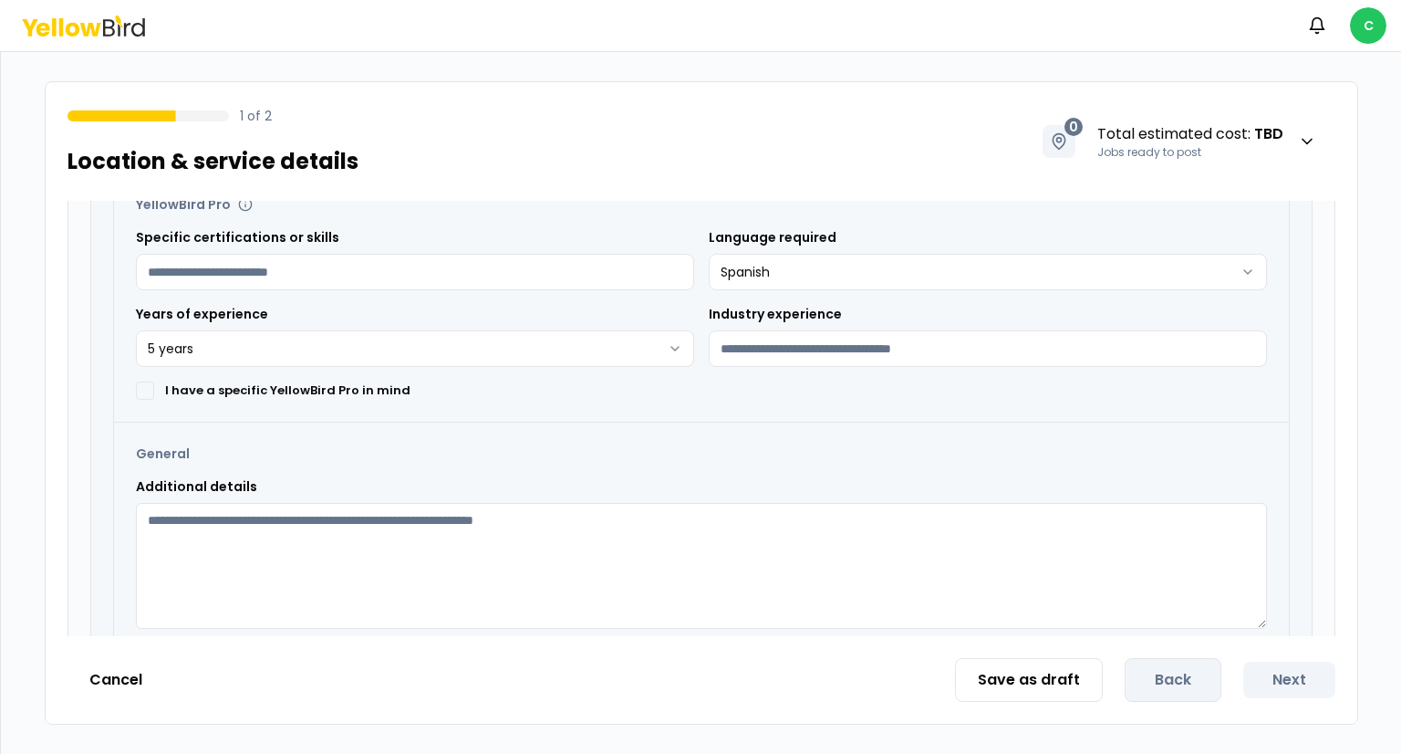
click at [466, 529] on textarea "Additional details" at bounding box center [701, 566] width 1131 height 126
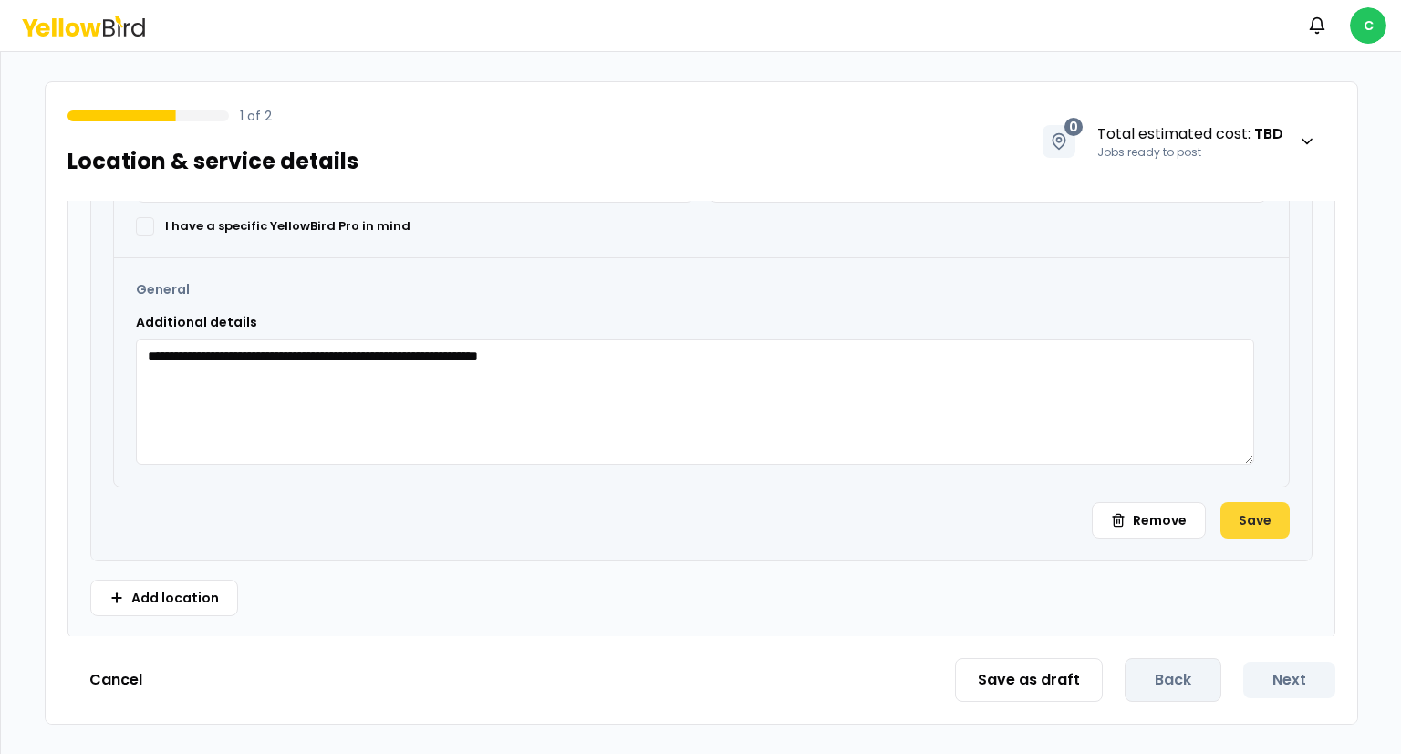
type textarea "**********"
click at [1235, 517] on button "Save" at bounding box center [1255, 520] width 69 height 36
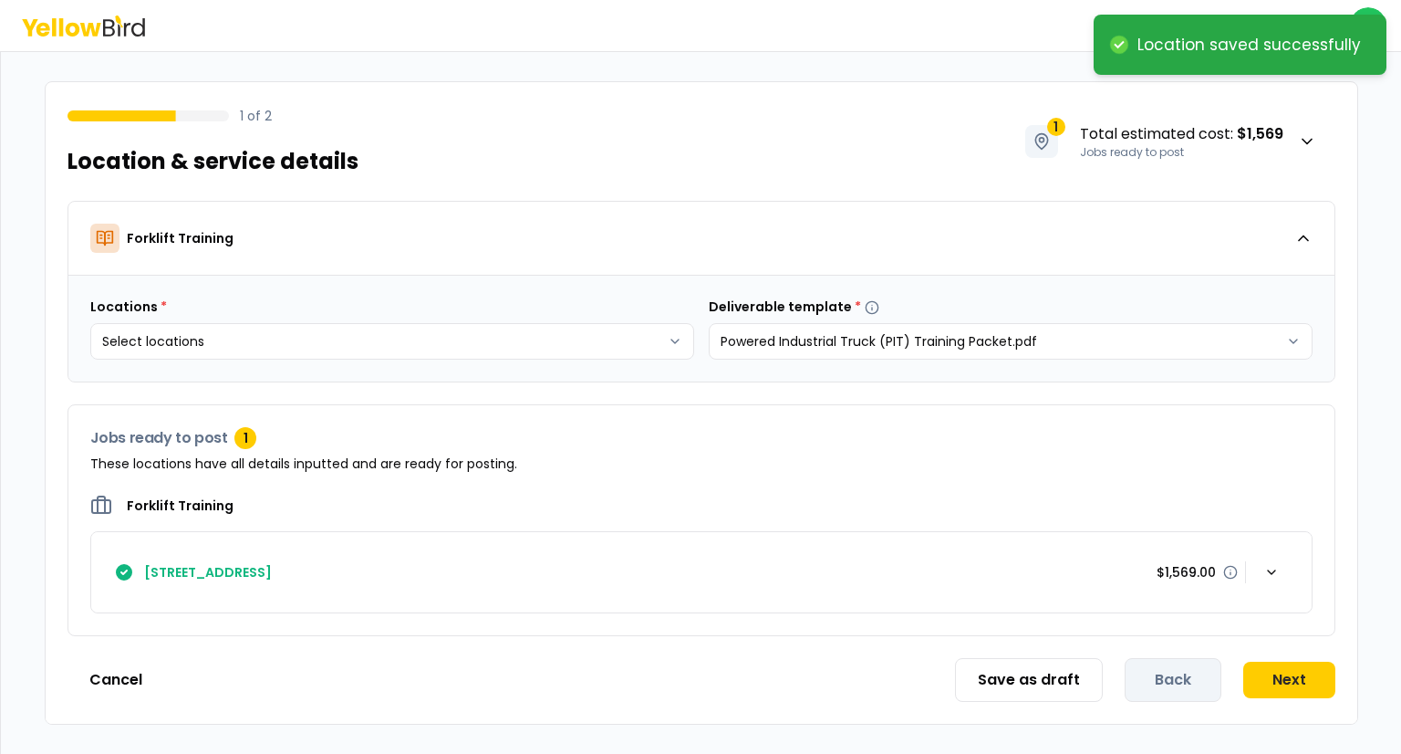
scroll to position [0, 0]
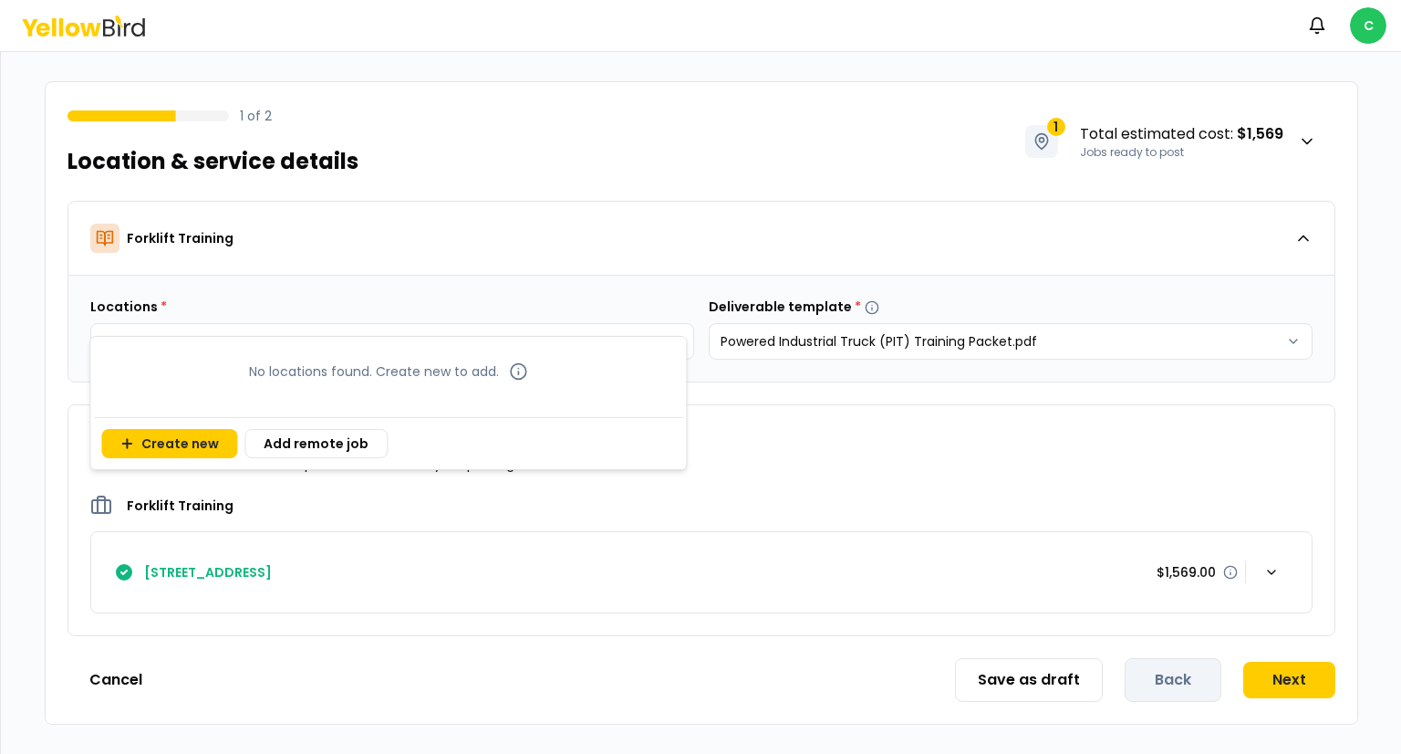
click at [657, 340] on body "Notifications C 1 of 2 Location & service details 1 Total estimated cost : $1,5…" at bounding box center [700, 377] width 1401 height 754
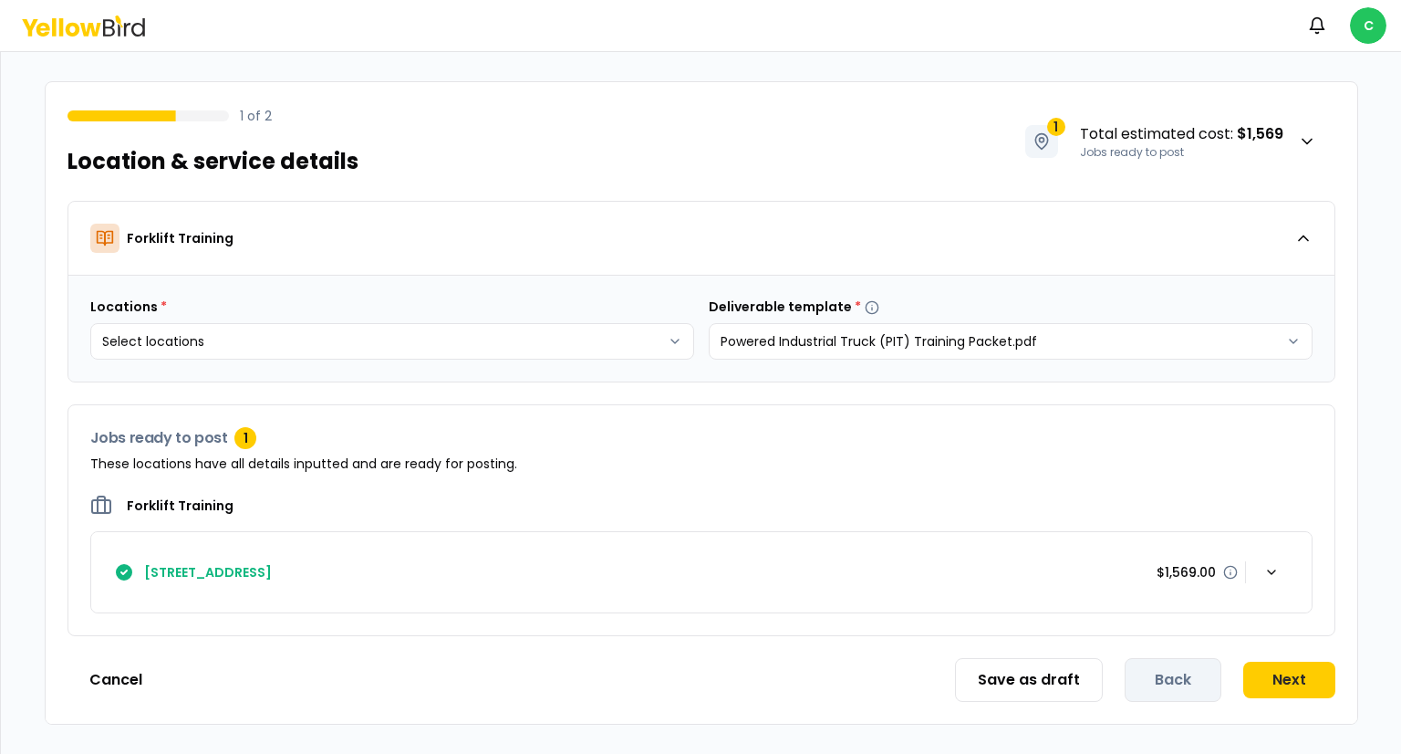
click at [751, 427] on html "Notifications C 1 of 2 Location & service details 1 Total estimated cost : $1,5…" at bounding box center [700, 377] width 1401 height 754
click at [1295, 678] on button "Next" at bounding box center [1290, 679] width 92 height 36
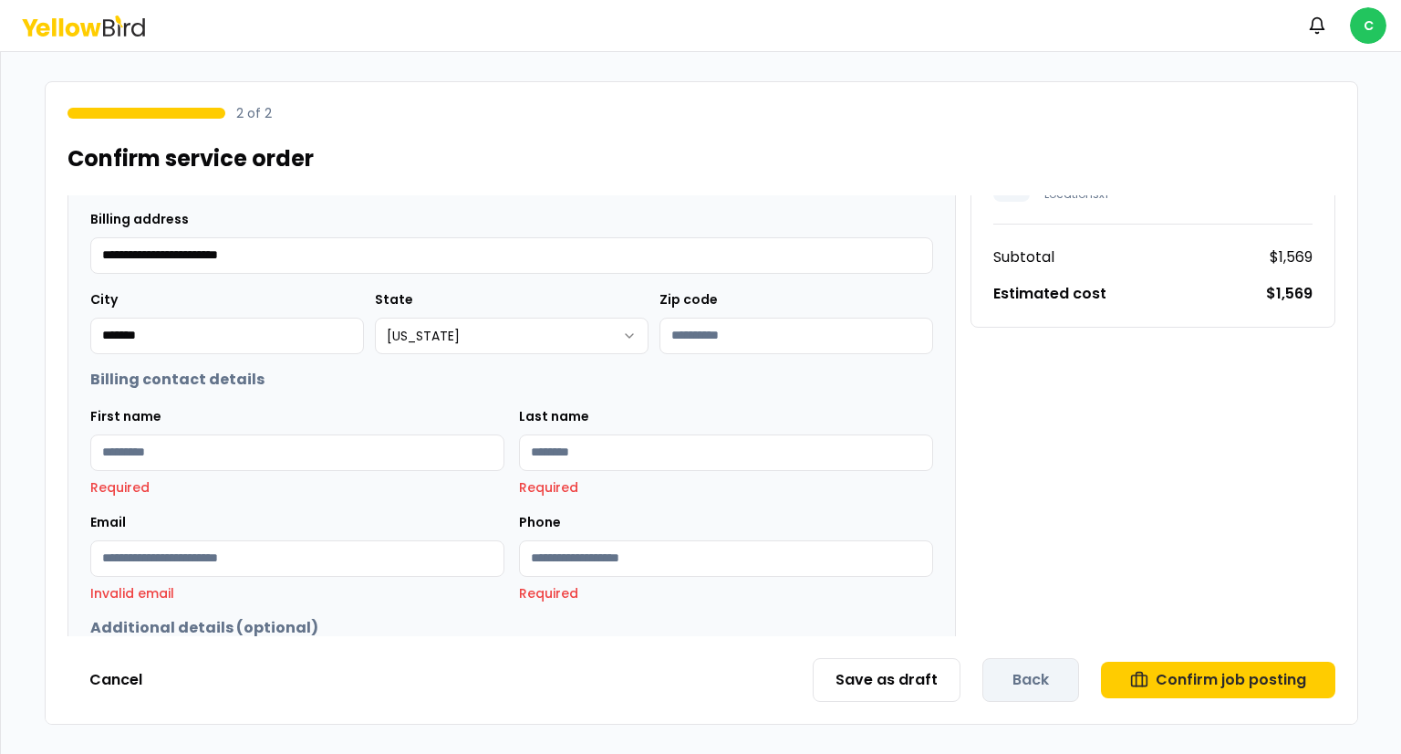
scroll to position [310, 0]
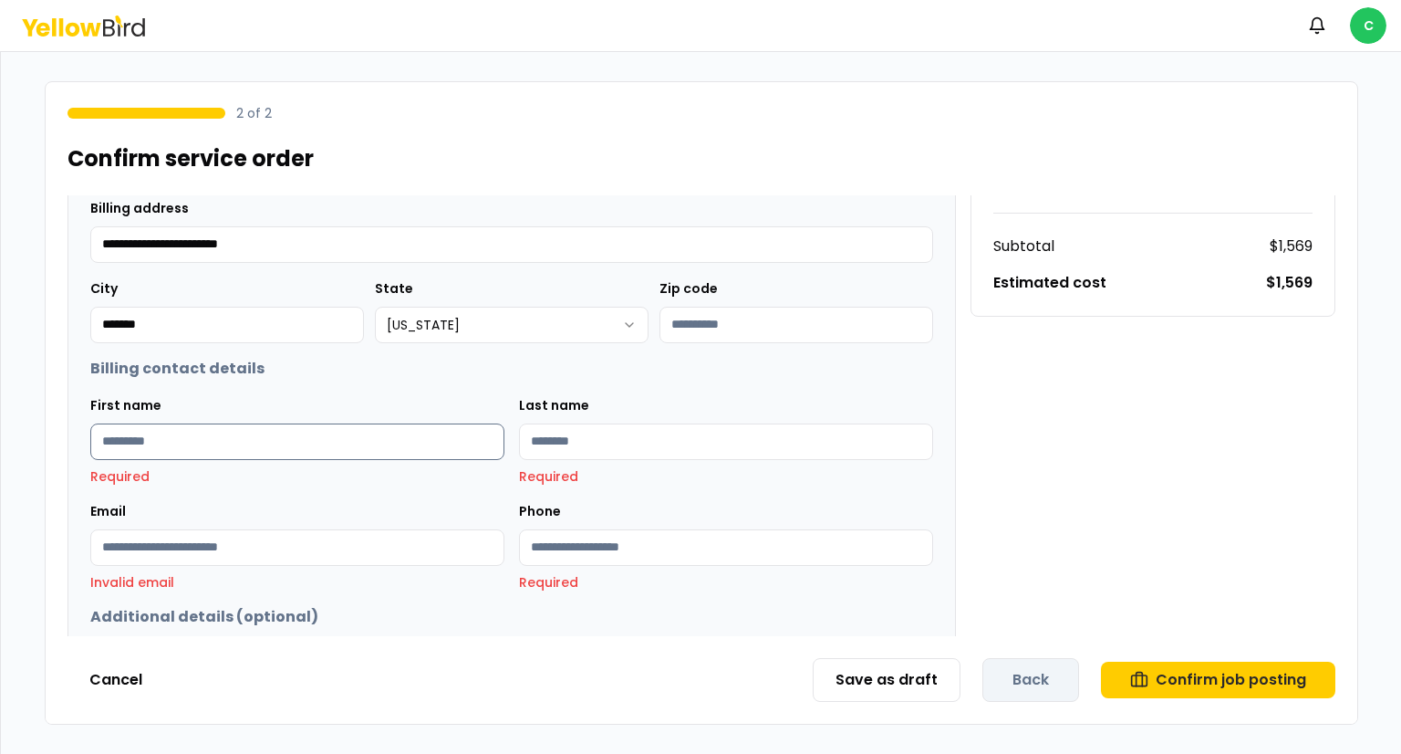
click at [384, 439] on input "First name" at bounding box center [297, 441] width 414 height 36
type input "***"
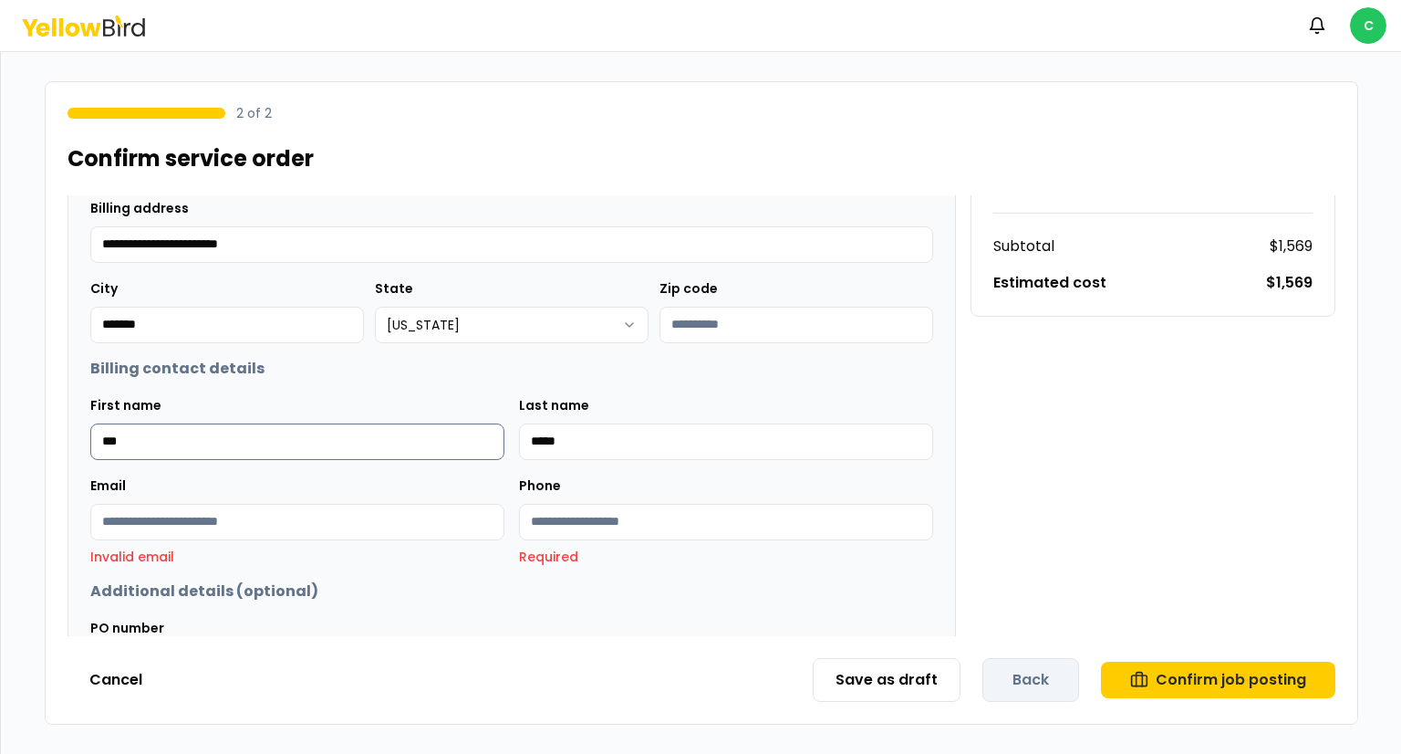
type input "*****"
type input "**********"
click at [620, 516] on input "Phone" at bounding box center [726, 522] width 414 height 36
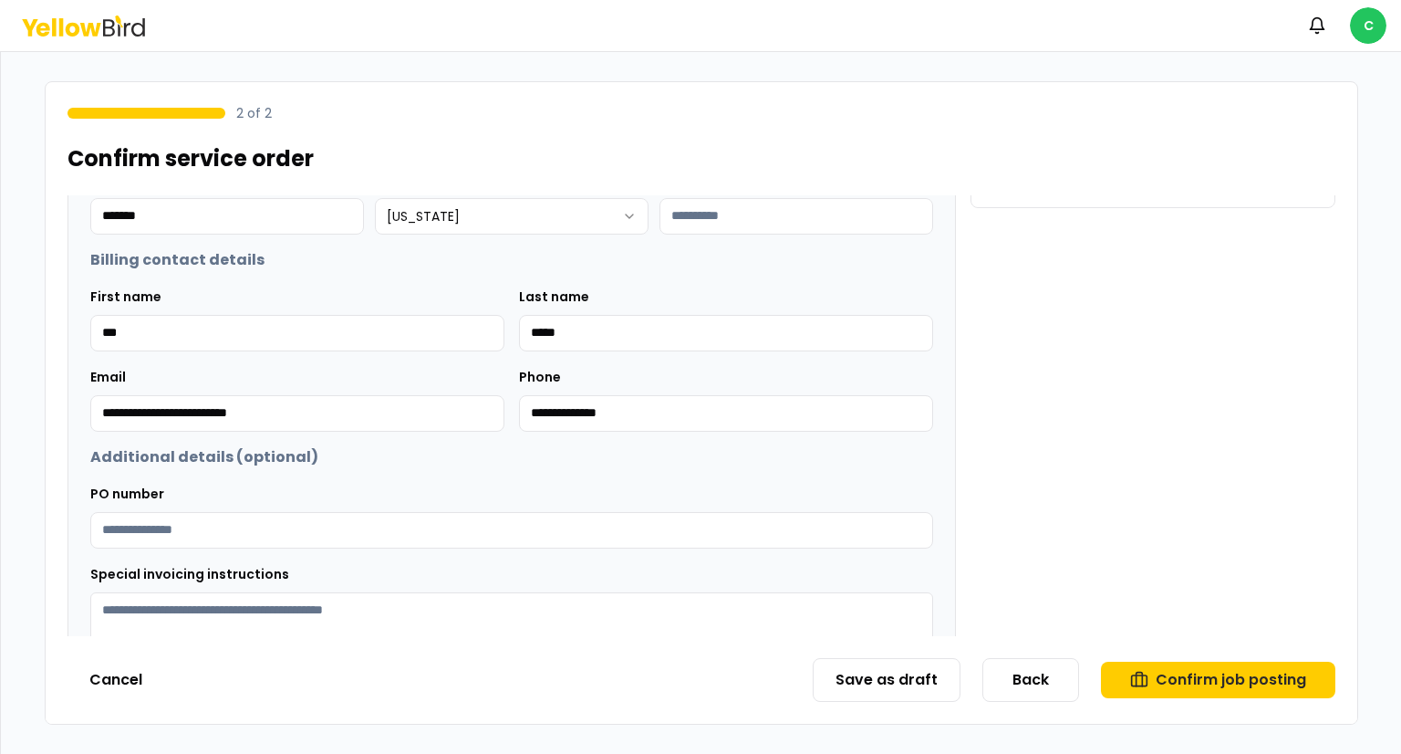
scroll to position [420, 0]
type input "**********"
click at [341, 529] on input "PO number" at bounding box center [511, 529] width 843 height 36
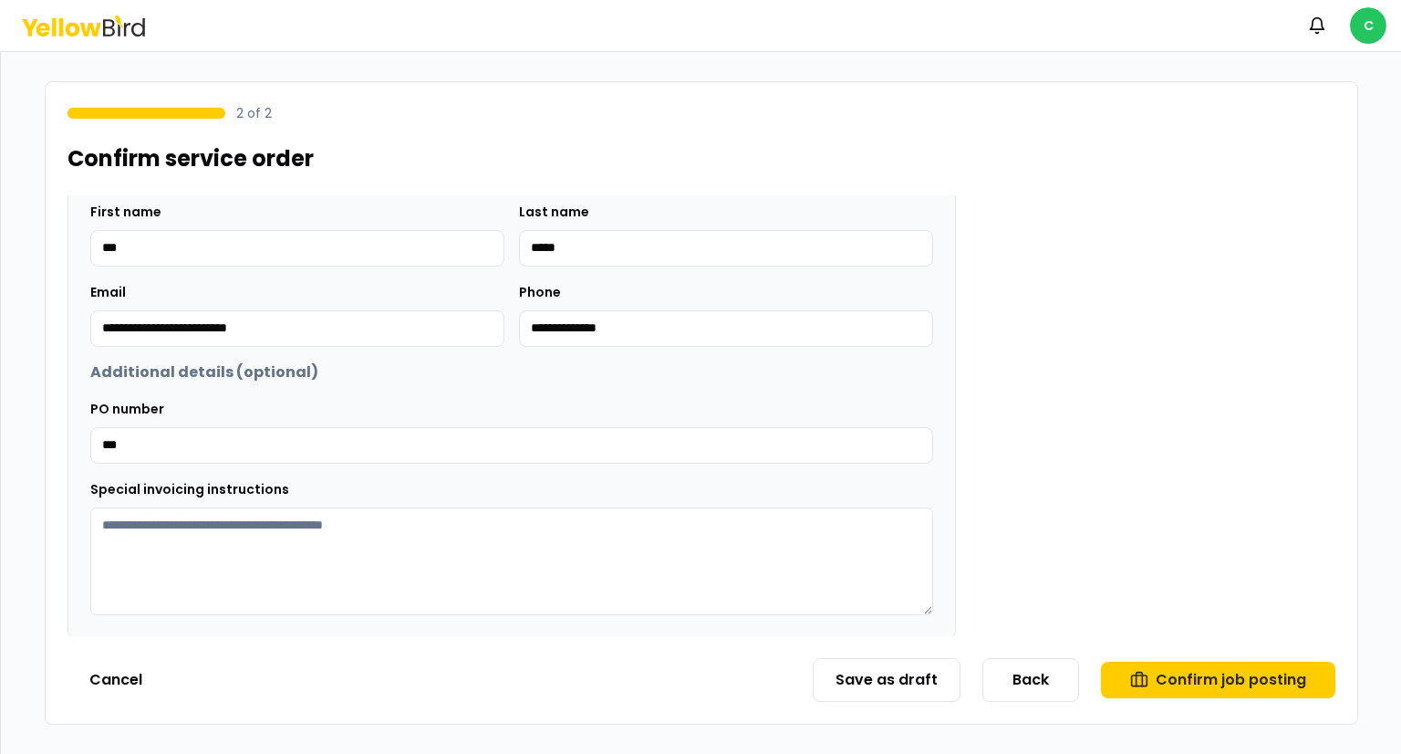
type input "***"
click at [420, 536] on textarea "Special invoicing instructions" at bounding box center [511, 561] width 843 height 108
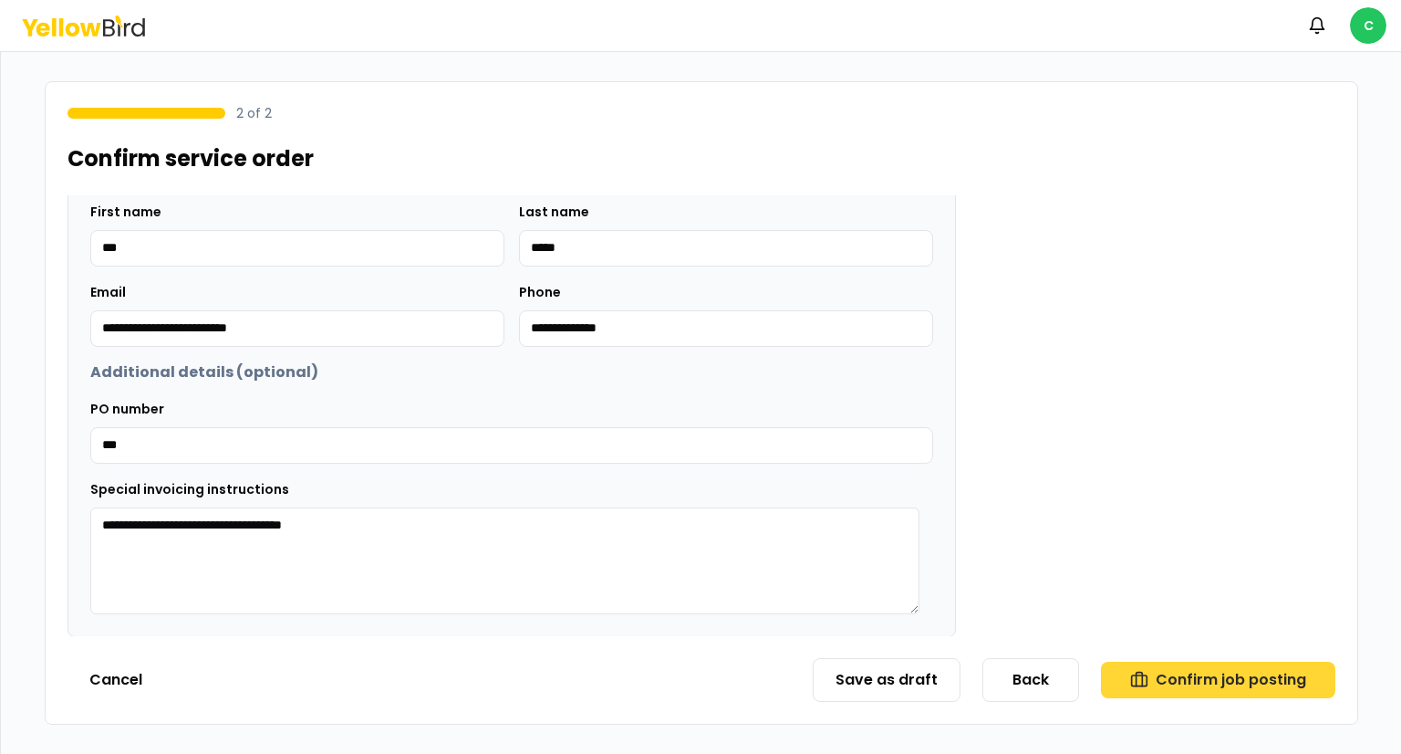
type textarea "**********"
click at [1161, 662] on button "Confirm job posting" at bounding box center [1218, 679] width 234 height 36
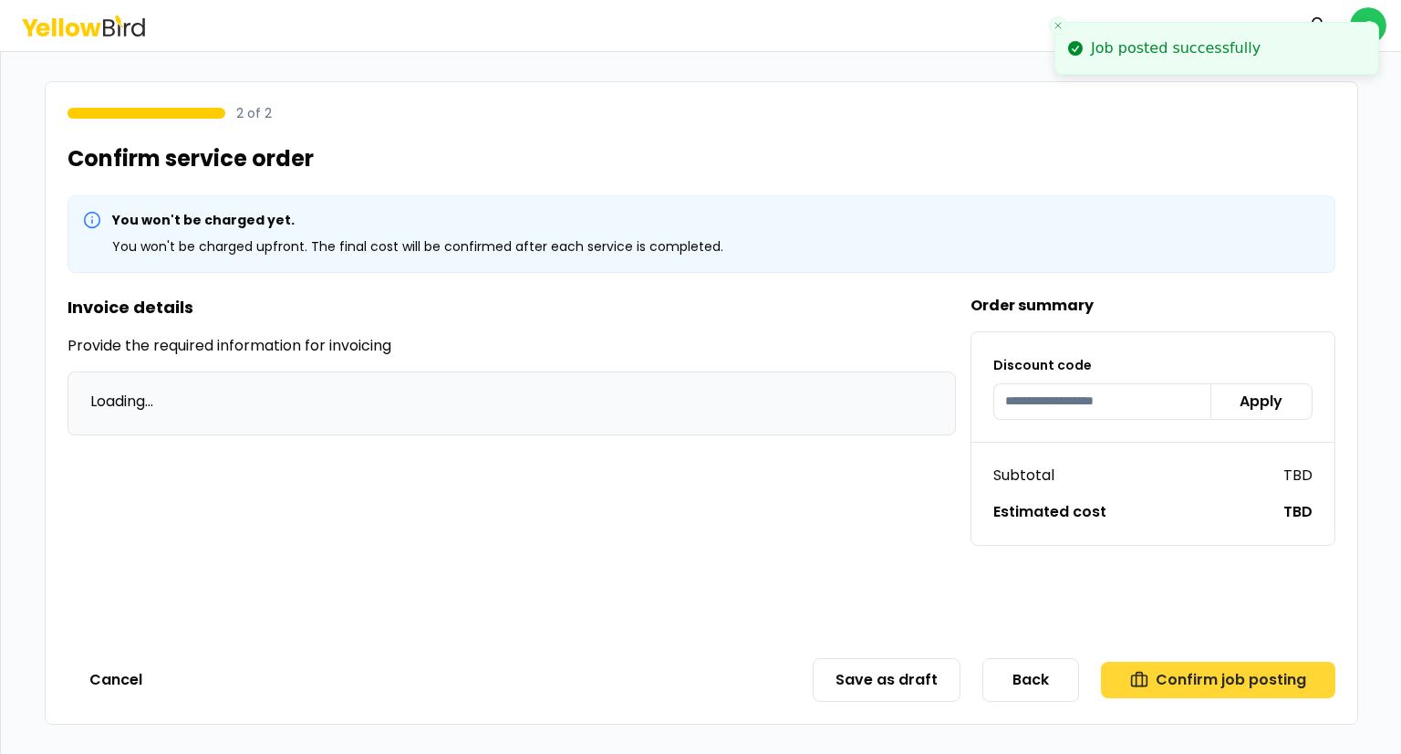
scroll to position [0, 0]
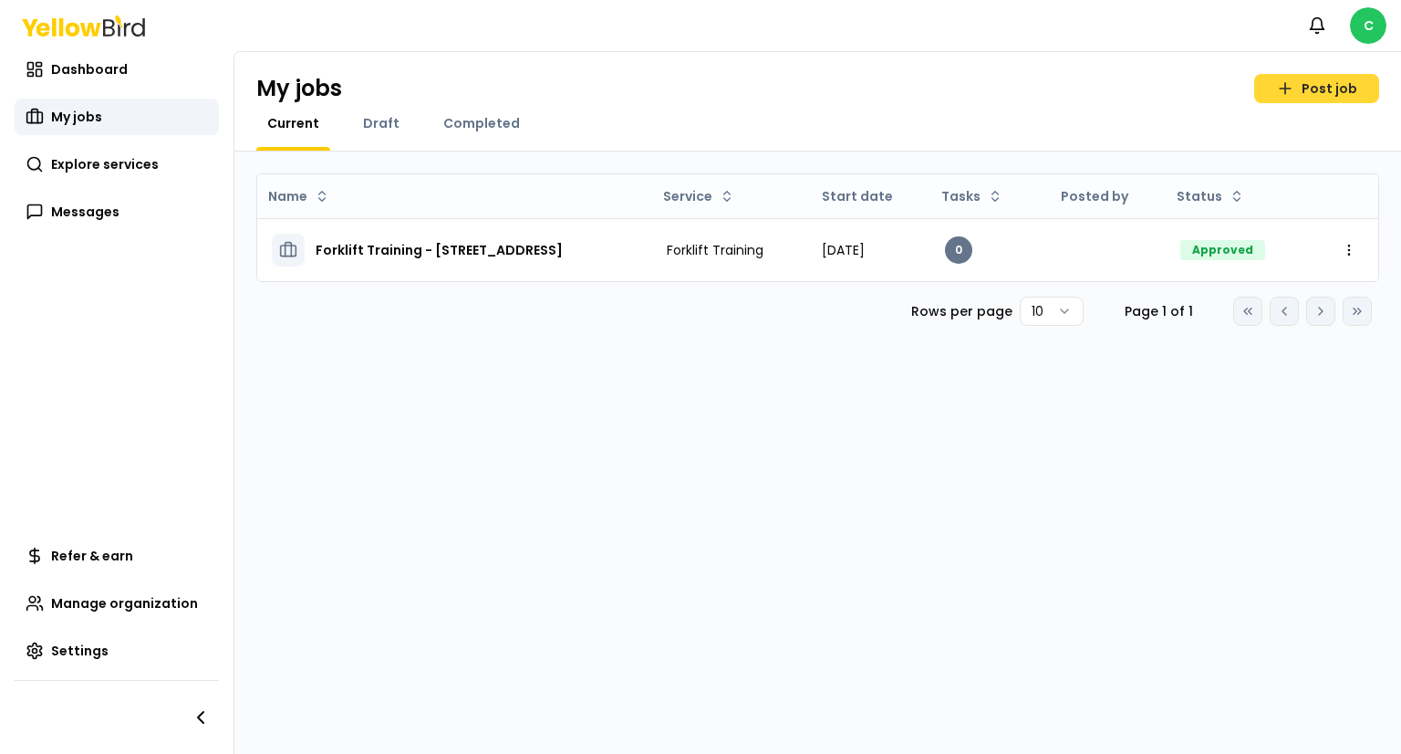
click at [1316, 91] on link "Post job" at bounding box center [1316, 88] width 125 height 29
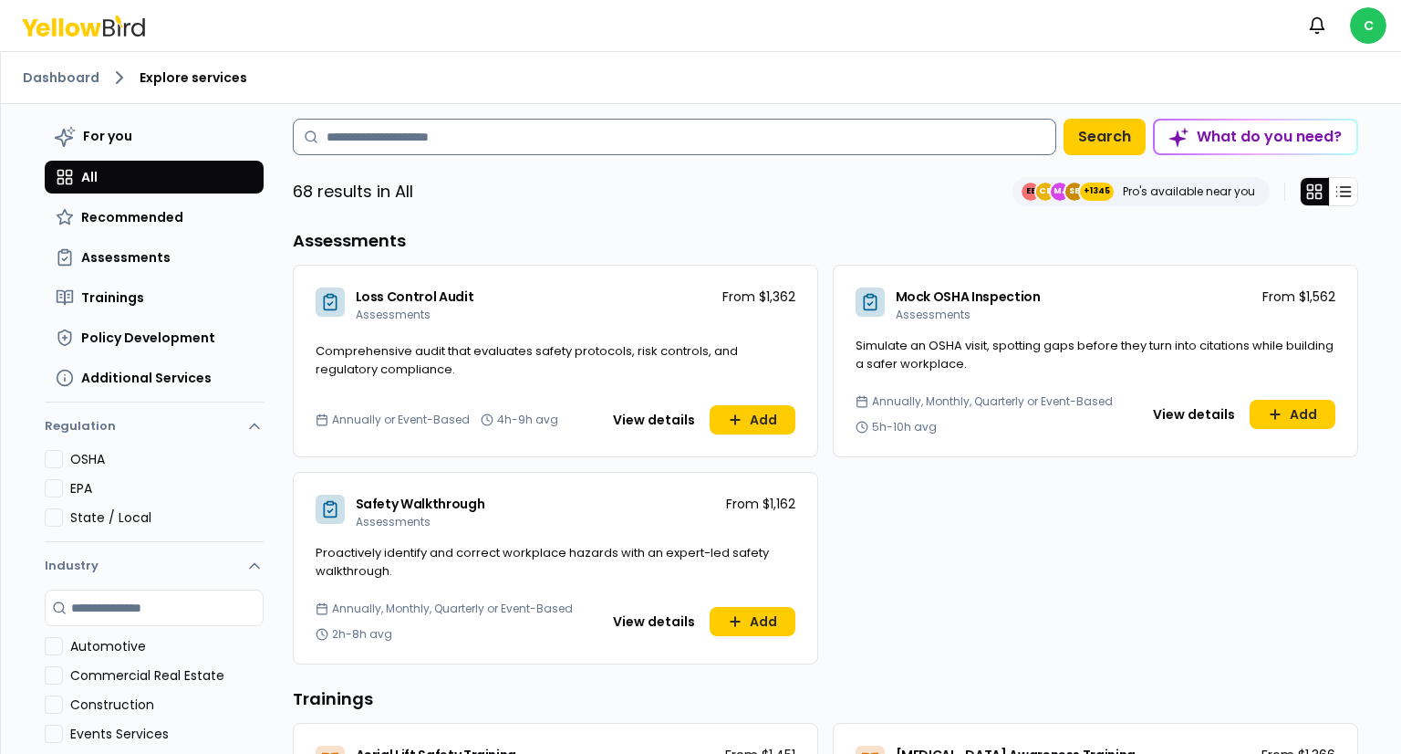
click at [588, 136] on input at bounding box center [675, 137] width 764 height 36
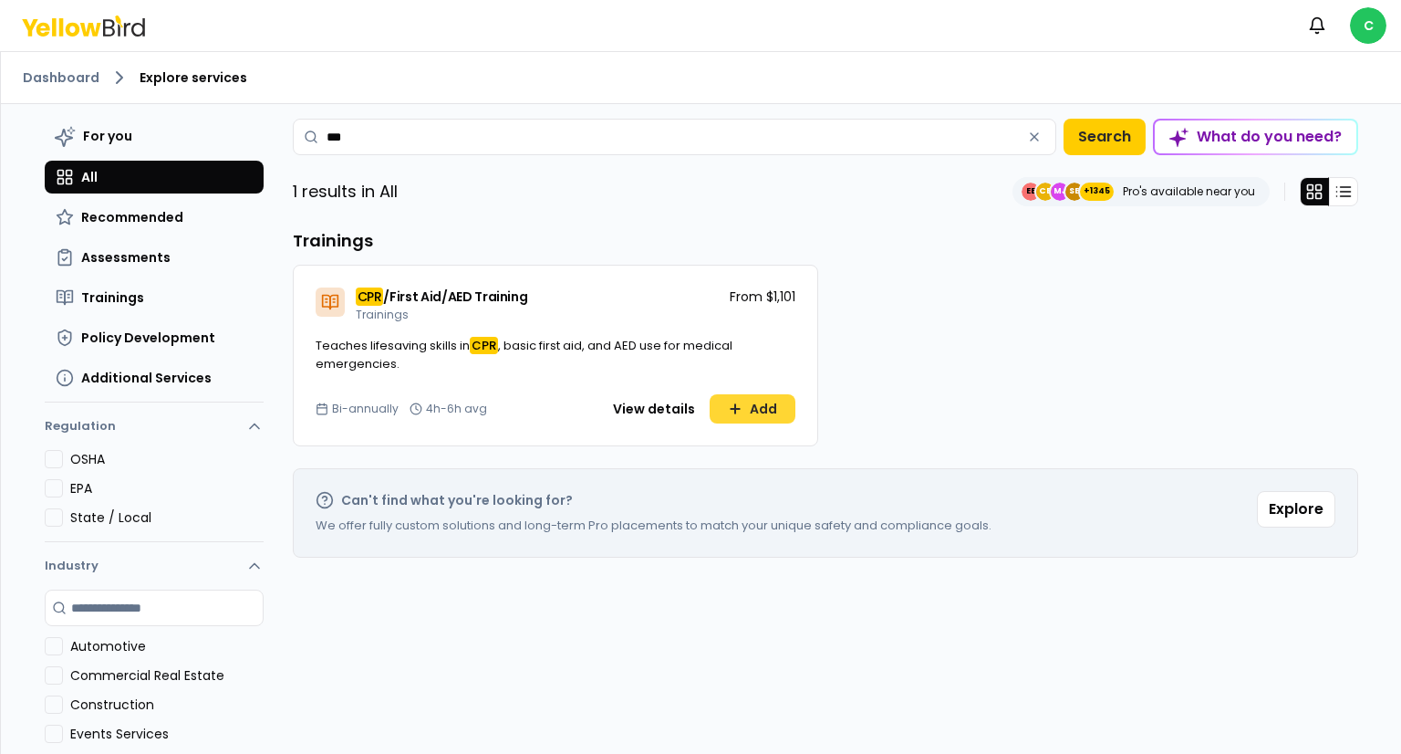
type input "***"
click at [758, 410] on button "Add" at bounding box center [753, 408] width 86 height 29
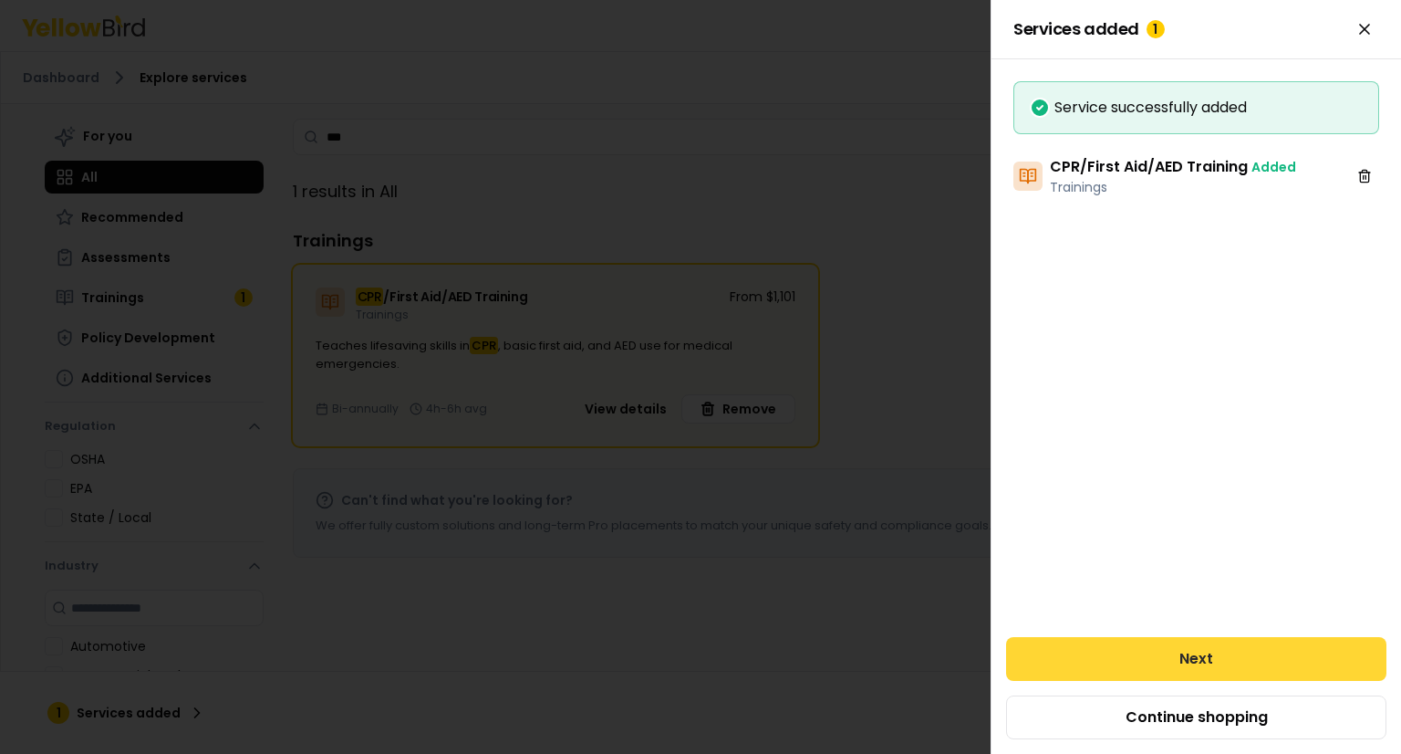
click at [1288, 652] on button "Next" at bounding box center [1196, 659] width 380 height 44
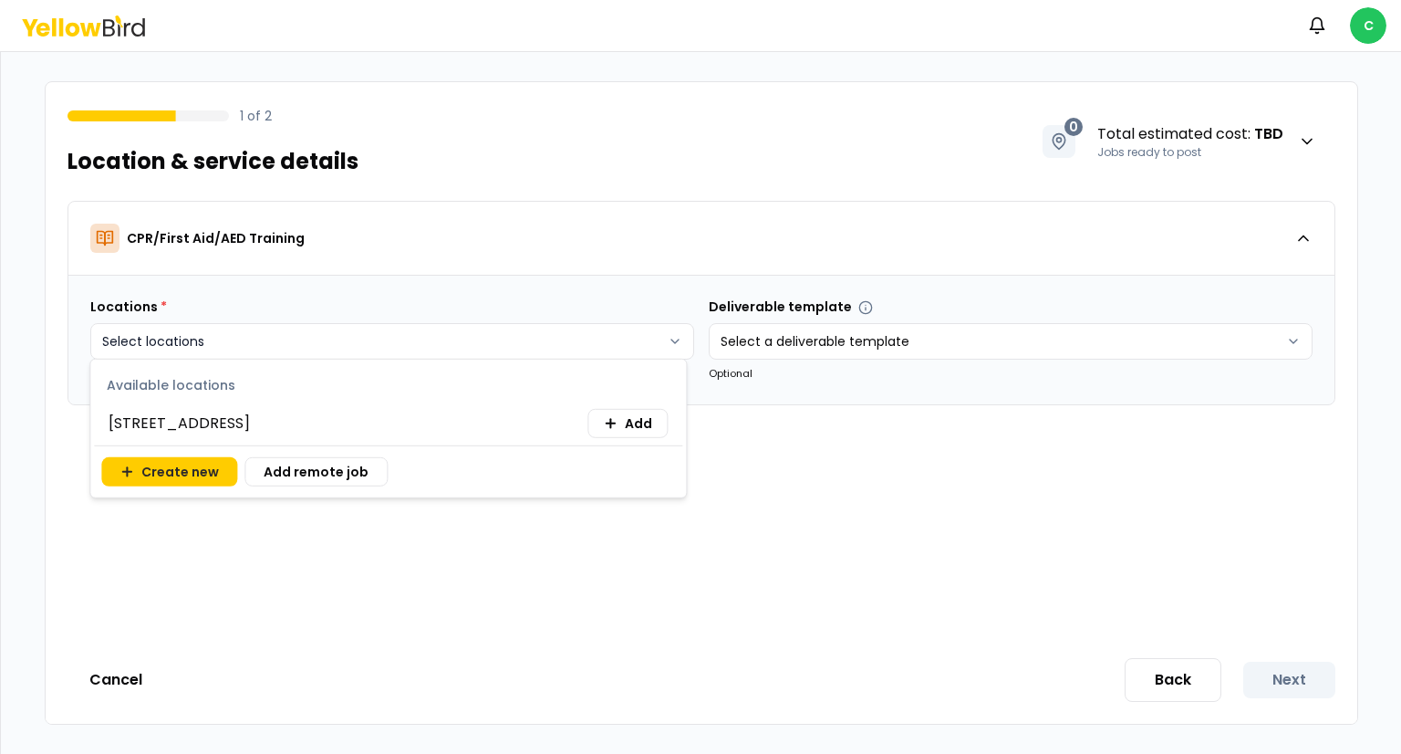
click at [479, 332] on html "Notifications C 1 of 2 Location & service details 0 Total estimated cost : TBD …" at bounding box center [700, 377] width 1401 height 754
click at [250, 421] on span "[STREET_ADDRESS]" at bounding box center [179, 423] width 141 height 22
click at [164, 421] on span "[STREET_ADDRESS]" at bounding box center [179, 423] width 141 height 22
click at [250, 416] on span "[STREET_ADDRESS]" at bounding box center [179, 423] width 141 height 22
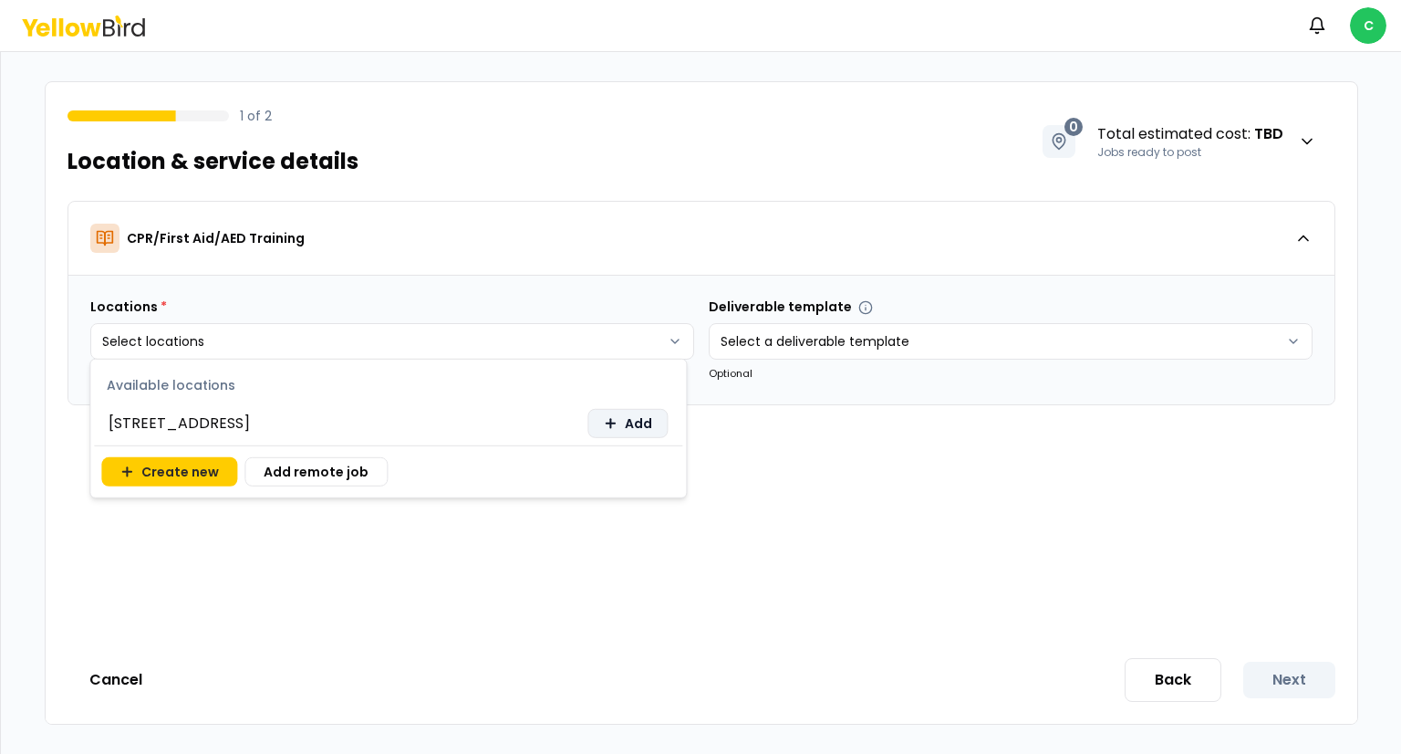
click at [645, 417] on span "Add" at bounding box center [638, 423] width 27 height 18
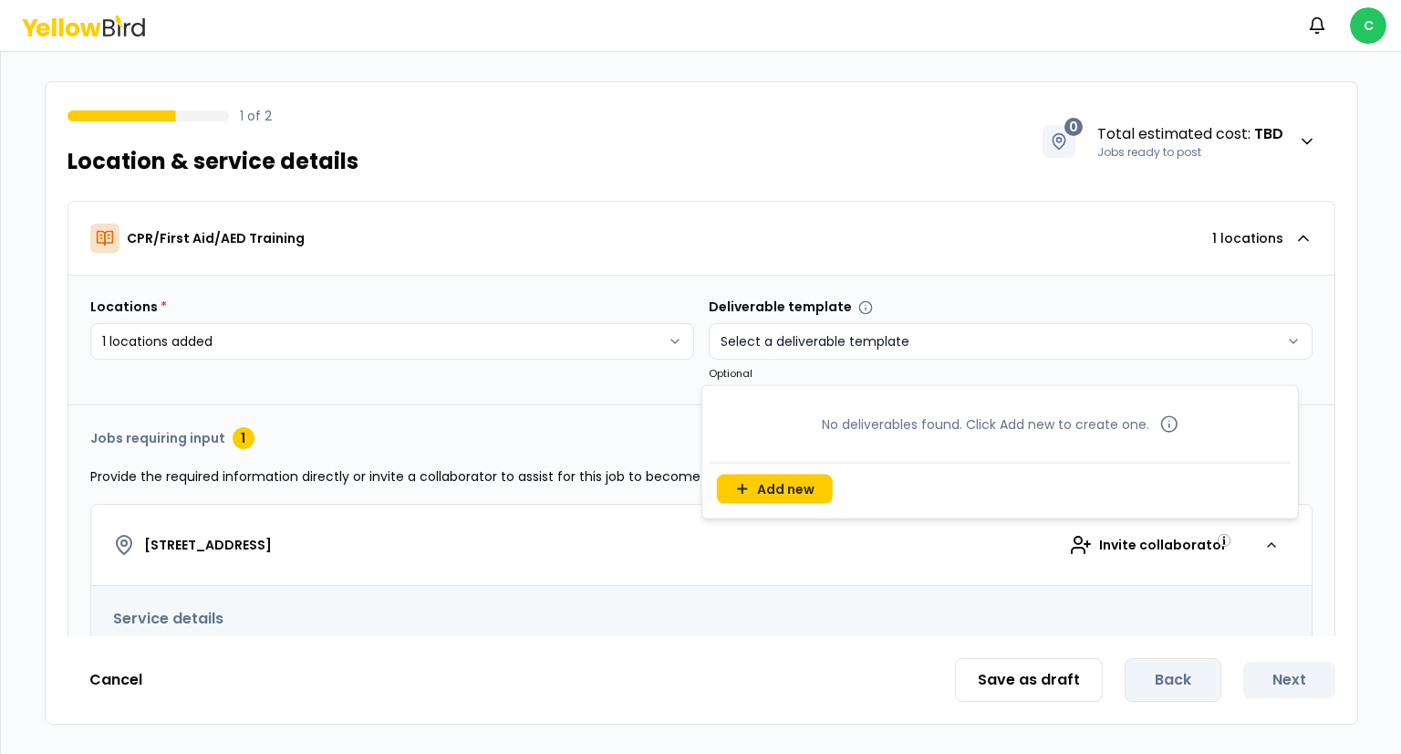
click at [847, 335] on html "**********" at bounding box center [700, 377] width 1401 height 754
click at [828, 253] on html "**********" at bounding box center [700, 377] width 1401 height 754
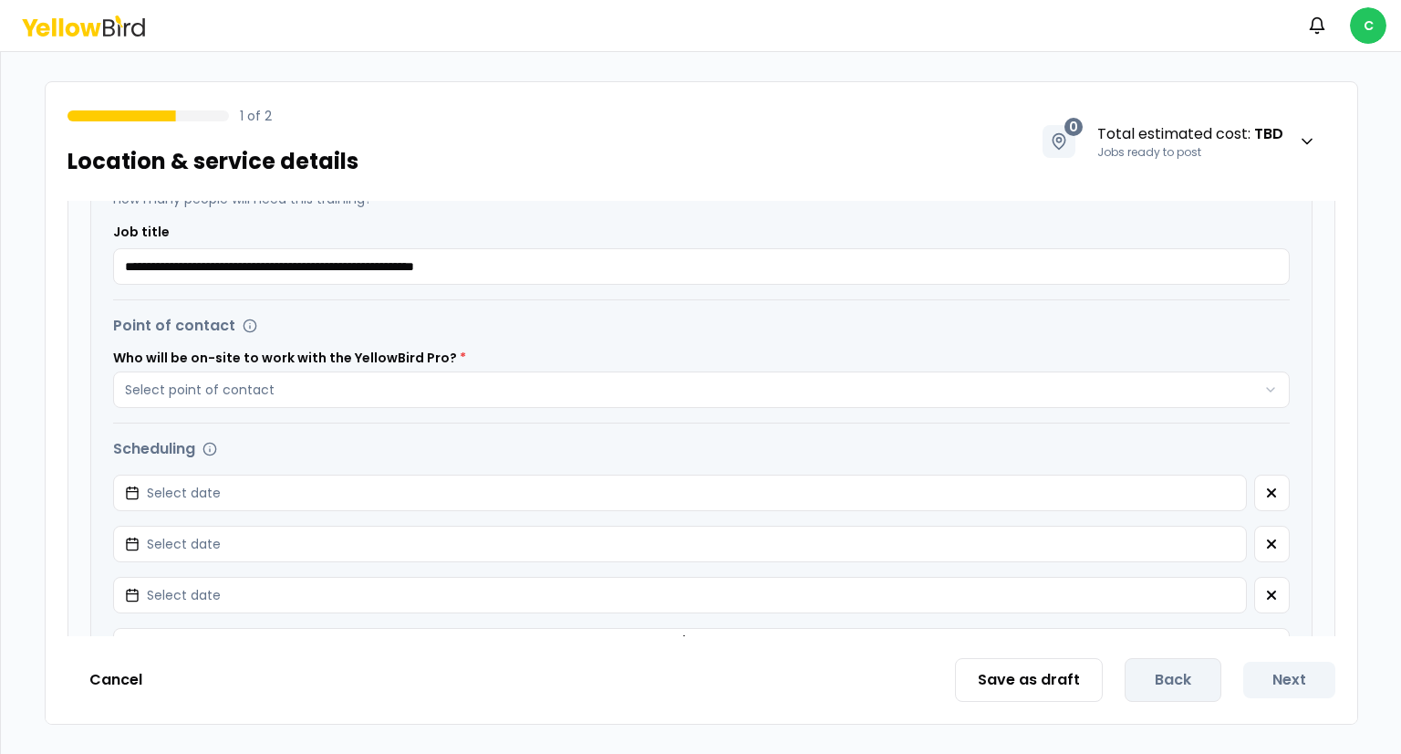
scroll to position [536, 0]
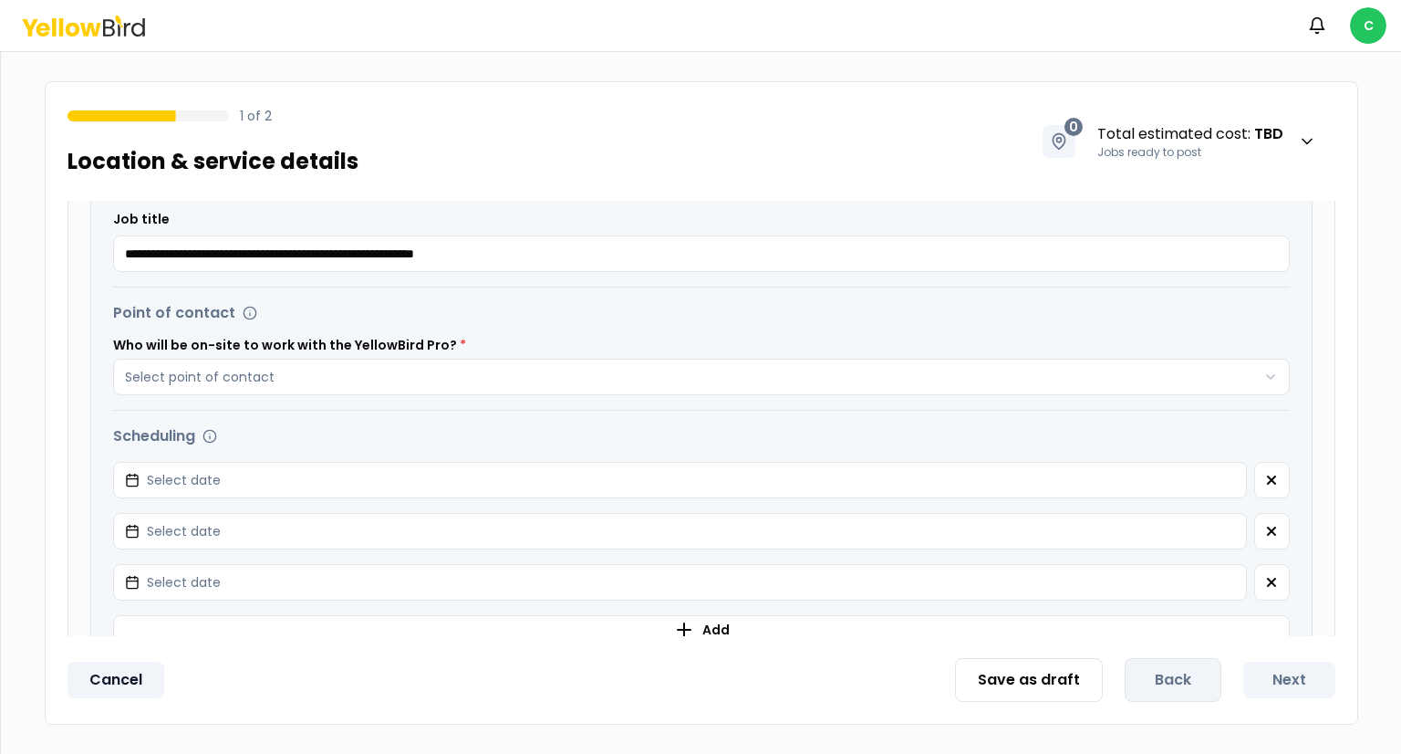
click at [125, 688] on button "Cancel" at bounding box center [116, 679] width 97 height 36
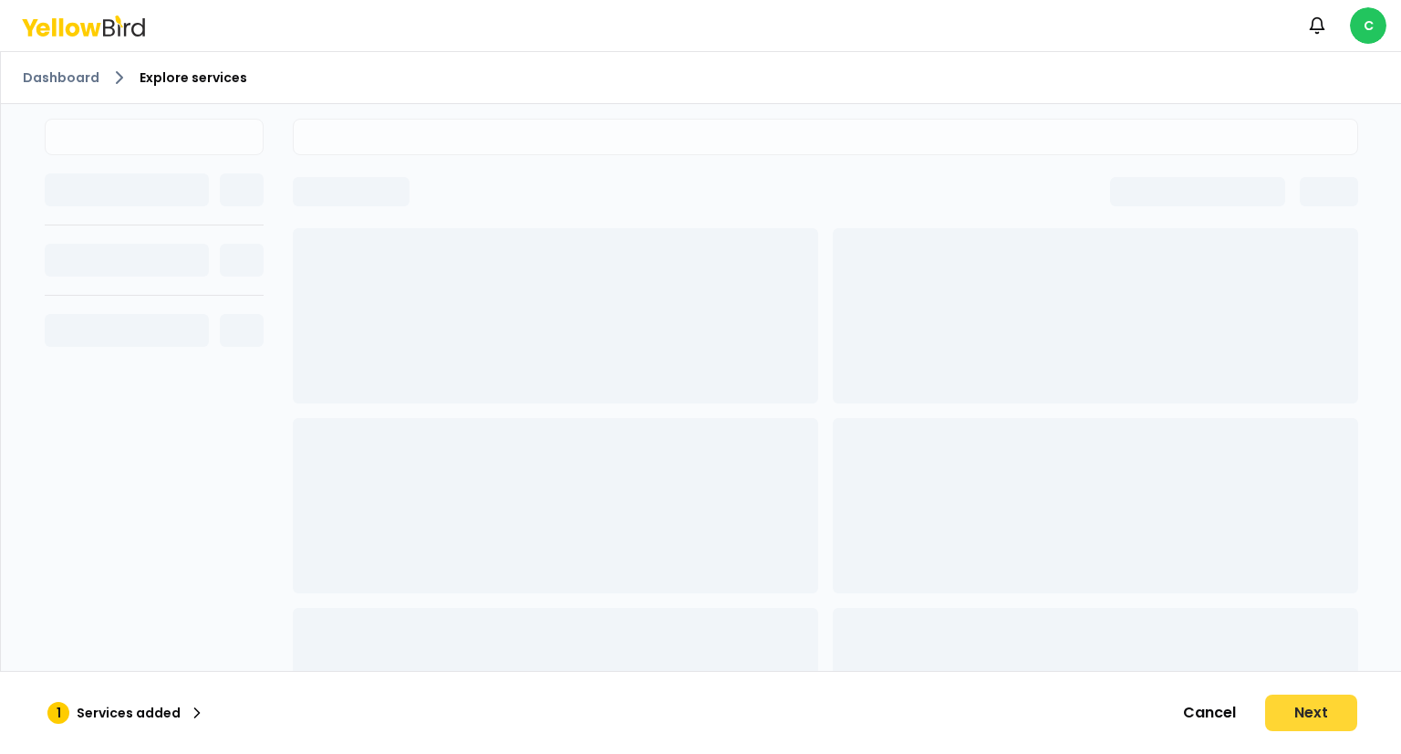
click at [1308, 707] on button "Next" at bounding box center [1311, 712] width 92 height 36
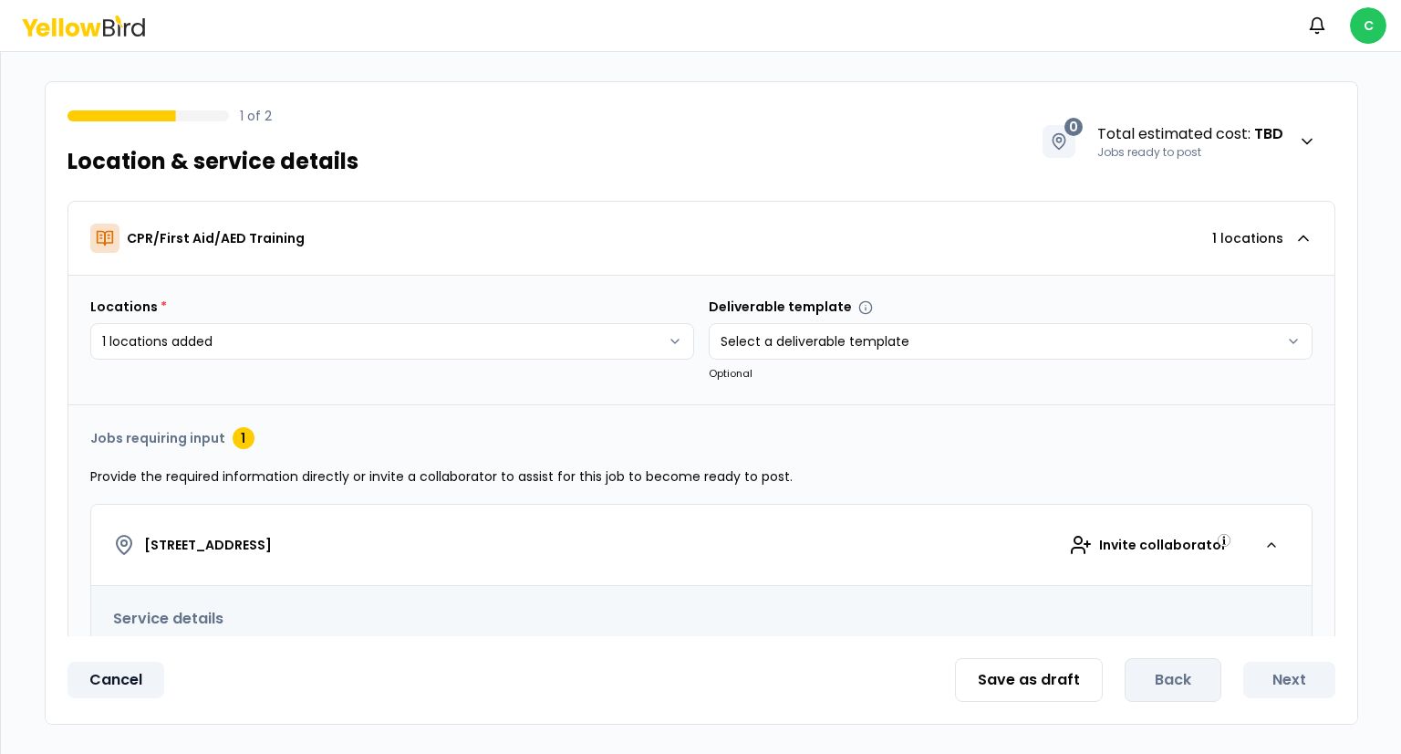
click at [125, 682] on button "Cancel" at bounding box center [116, 679] width 97 height 36
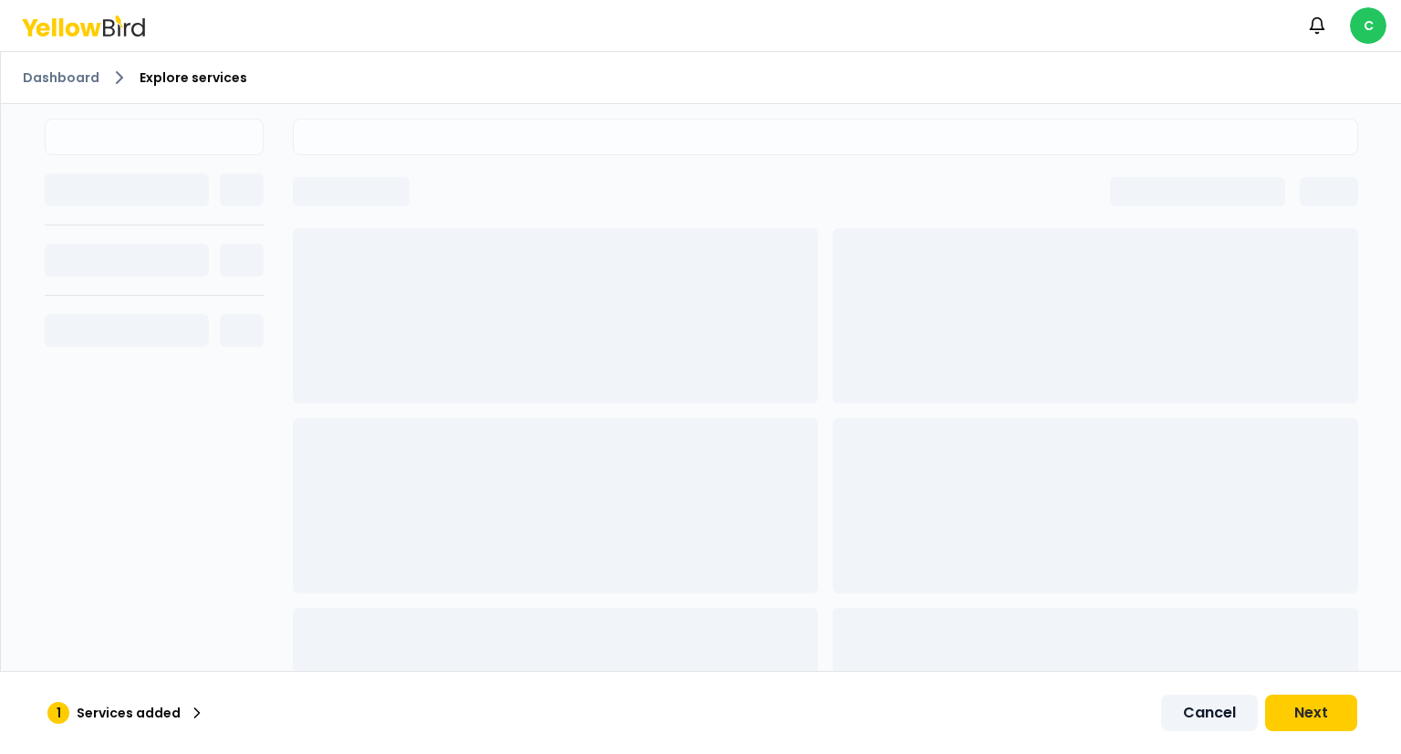
click at [1202, 713] on button "Cancel" at bounding box center [1209, 712] width 97 height 36
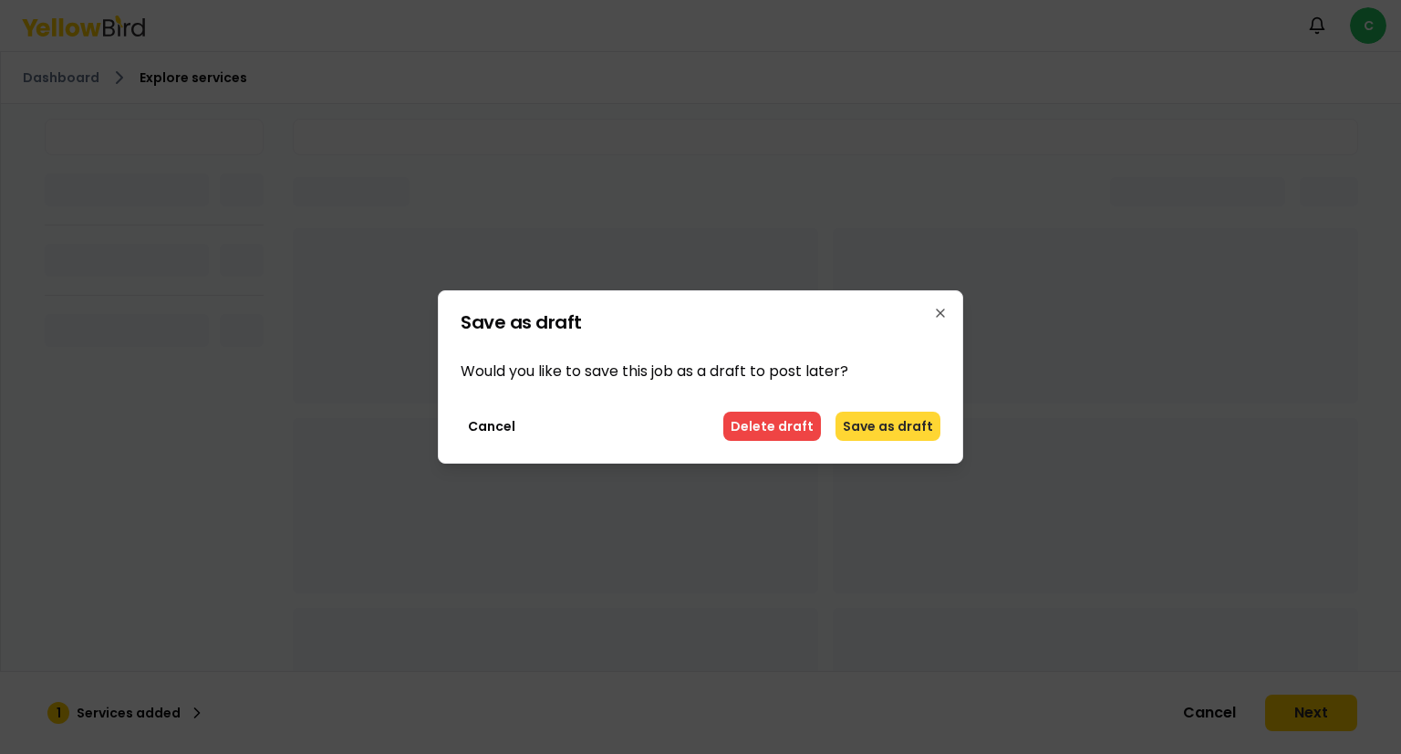
click at [895, 426] on button "Save as draft" at bounding box center [888, 425] width 105 height 29
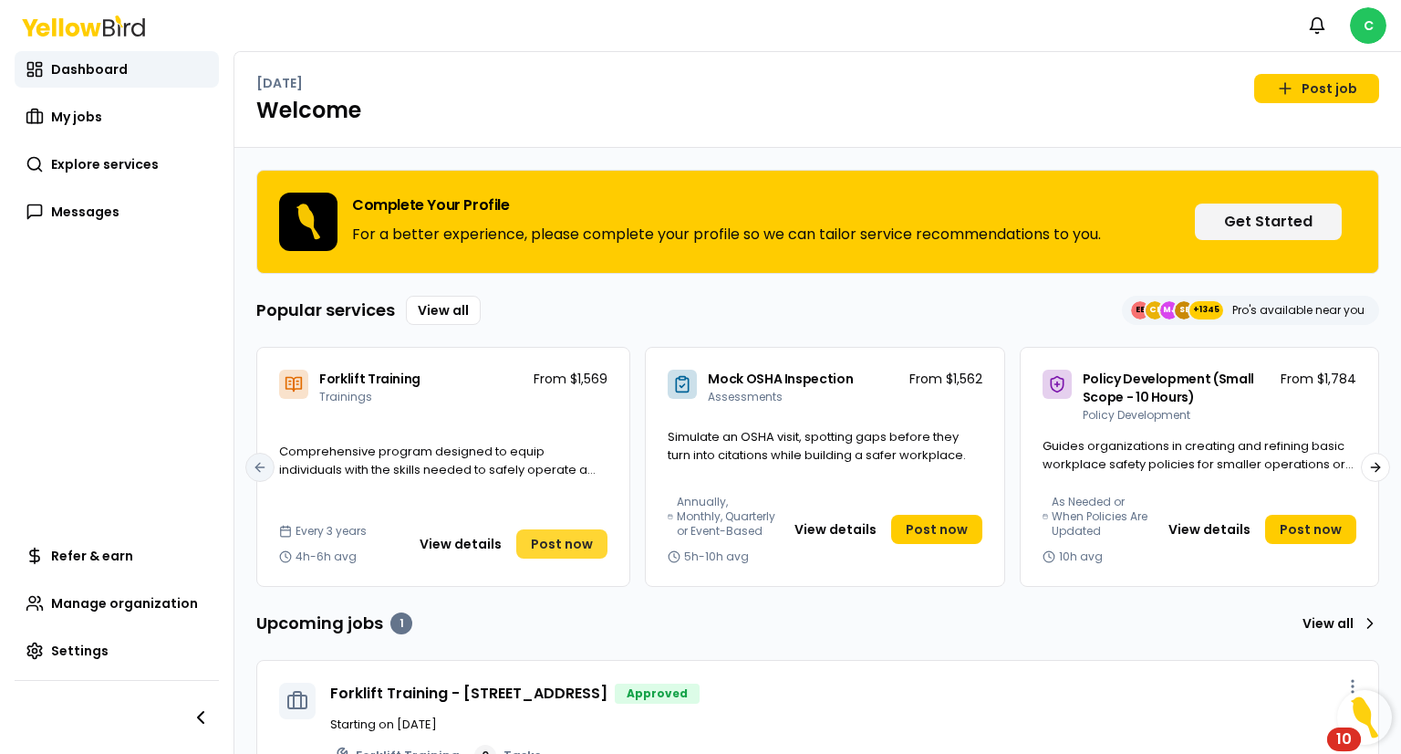
click at [563, 548] on span "Post now" at bounding box center [562, 544] width 62 height 18
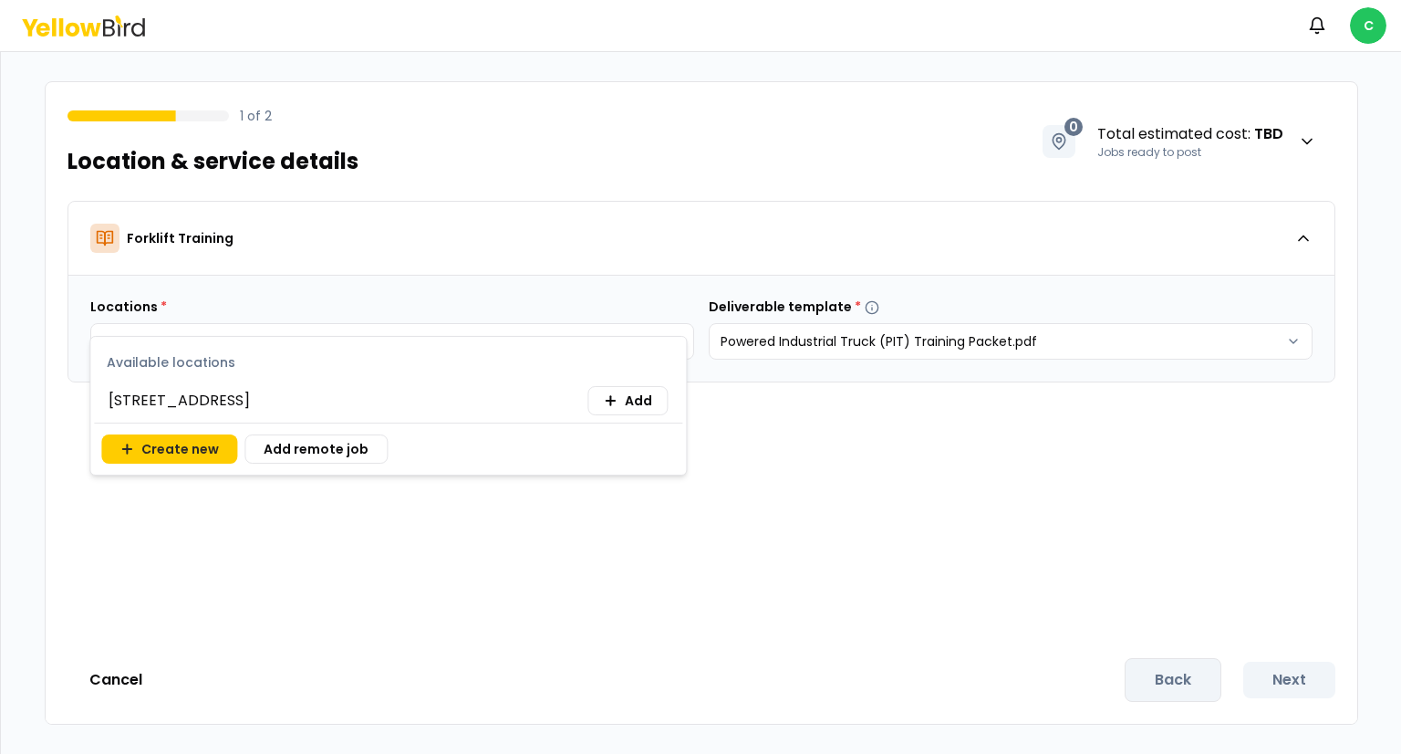
click at [305, 338] on body "Notifications C 1 of 2 Location & service details 0 Total estimated cost : TBD …" at bounding box center [700, 377] width 1401 height 754
click at [639, 402] on span "Add" at bounding box center [638, 400] width 27 height 18
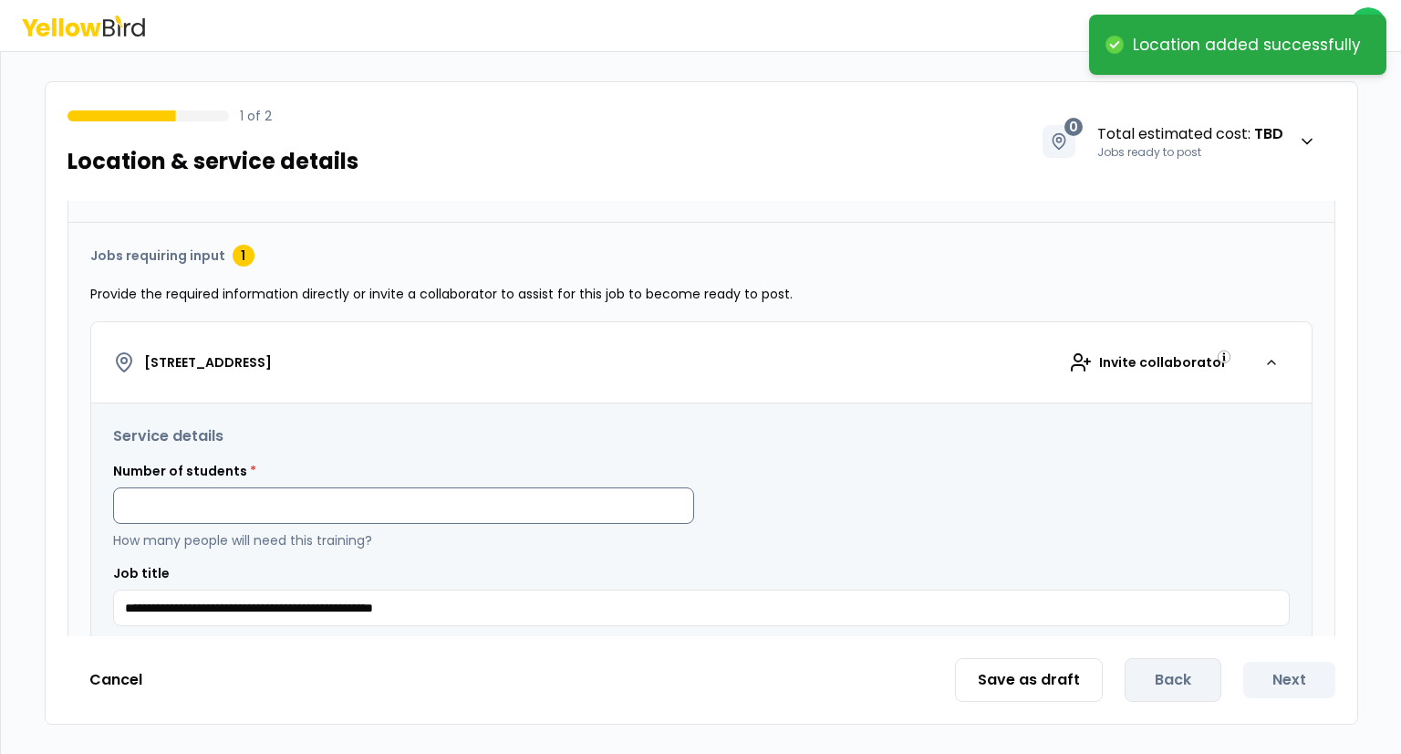
scroll to position [161, 0]
click at [427, 515] on input at bounding box center [403, 504] width 581 height 36
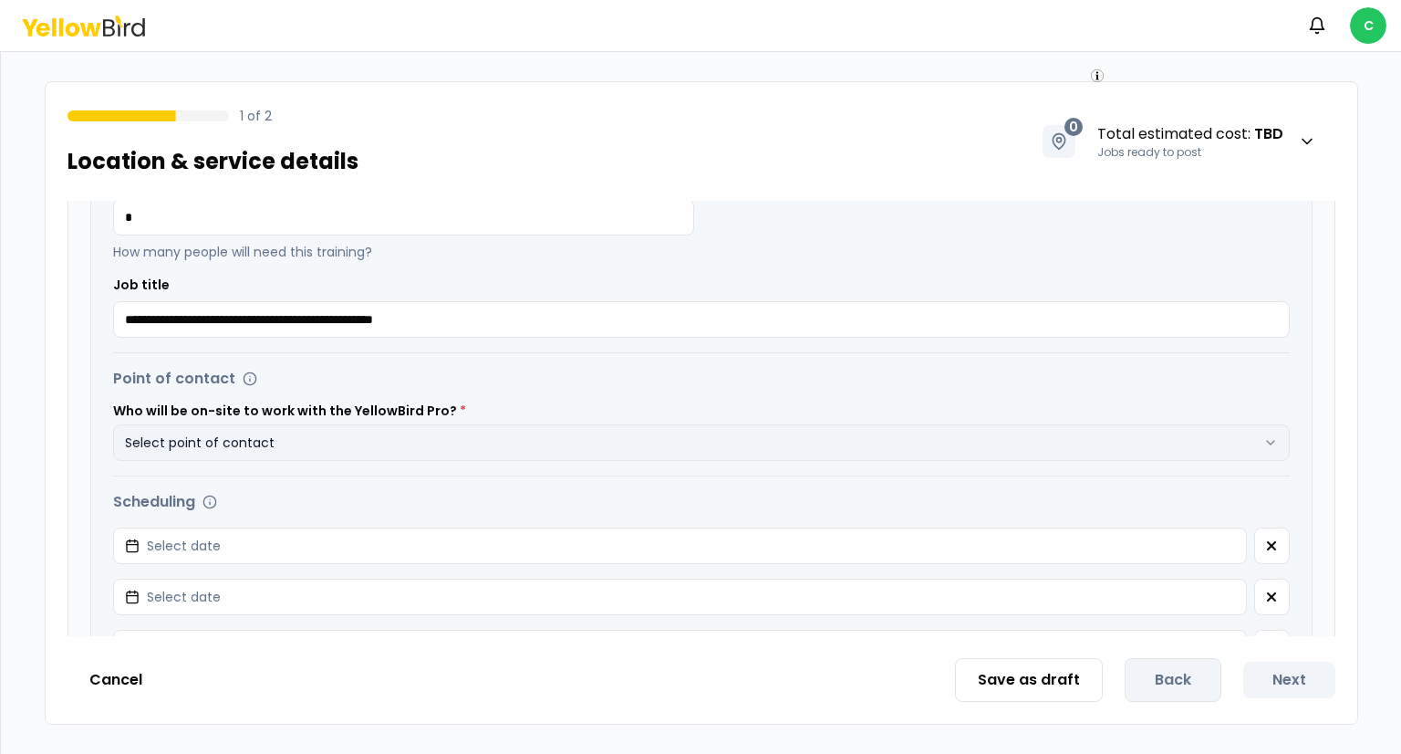
scroll to position [451, 0]
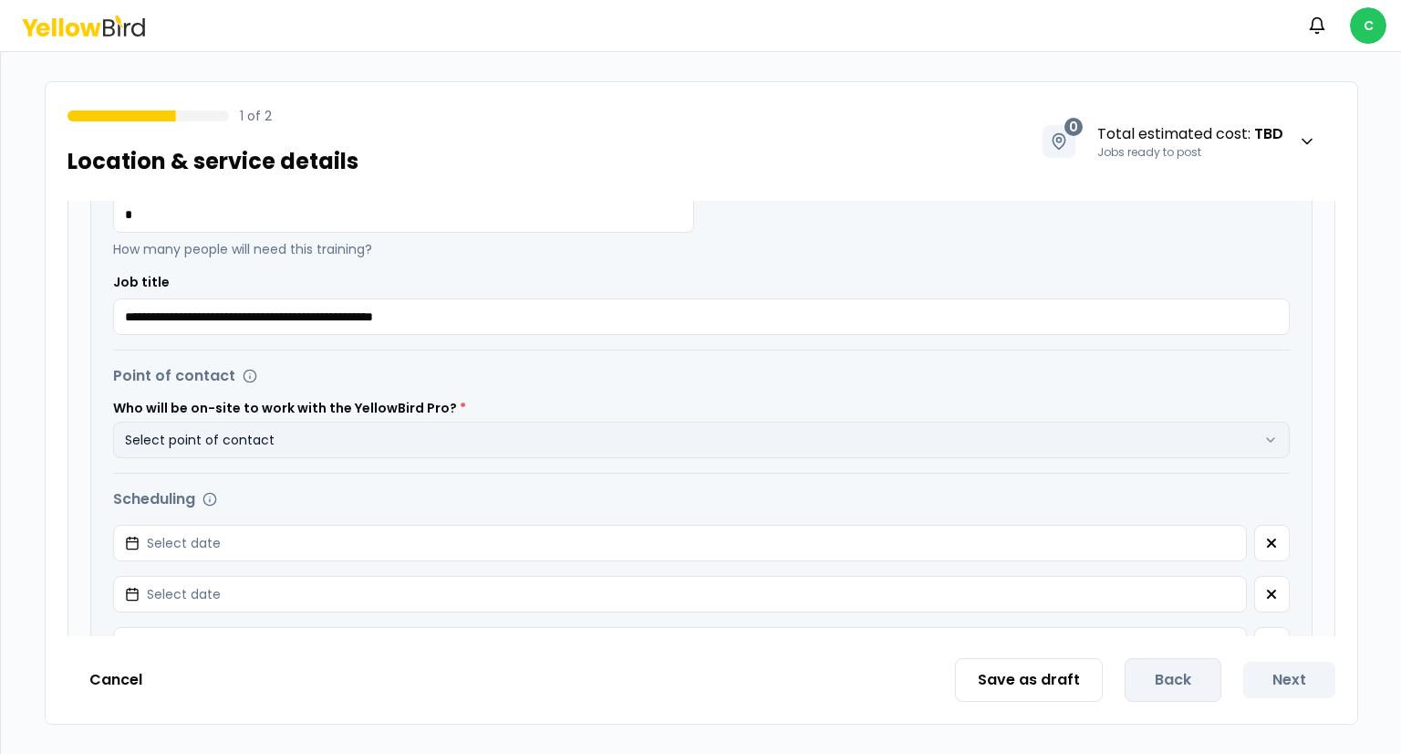
type input "*"
click at [442, 439] on button "Select point of contact" at bounding box center [701, 440] width 1177 height 36
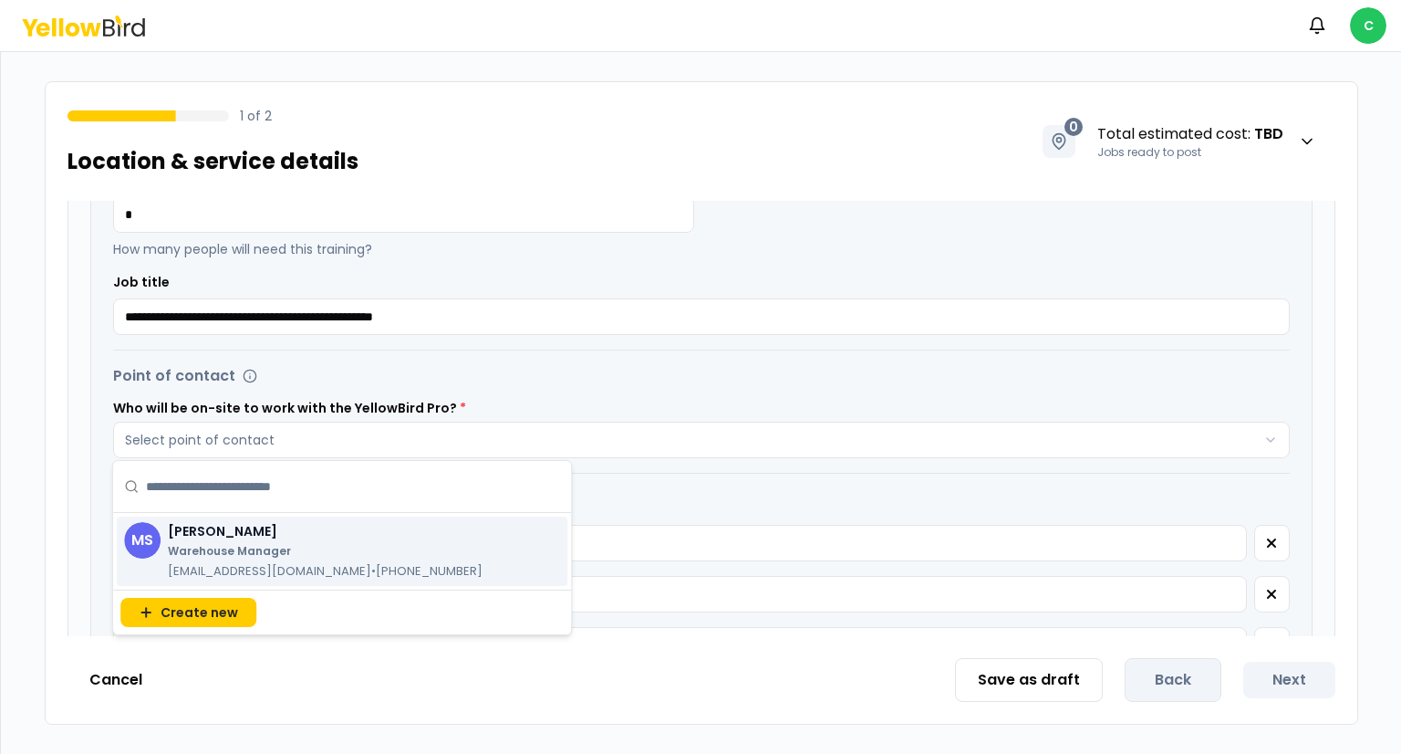
click at [259, 545] on p "Warehouse Manager" at bounding box center [325, 551] width 315 height 15
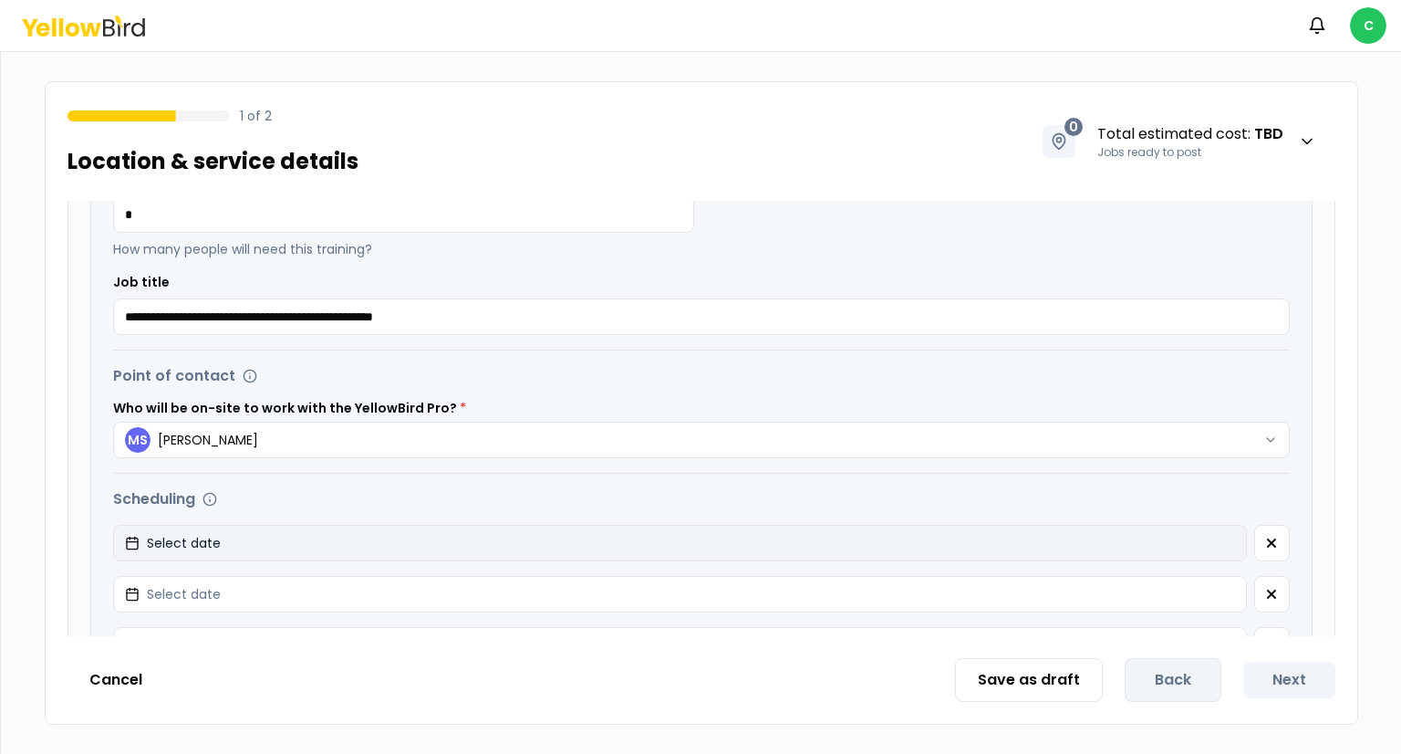
scroll to position [526, 0]
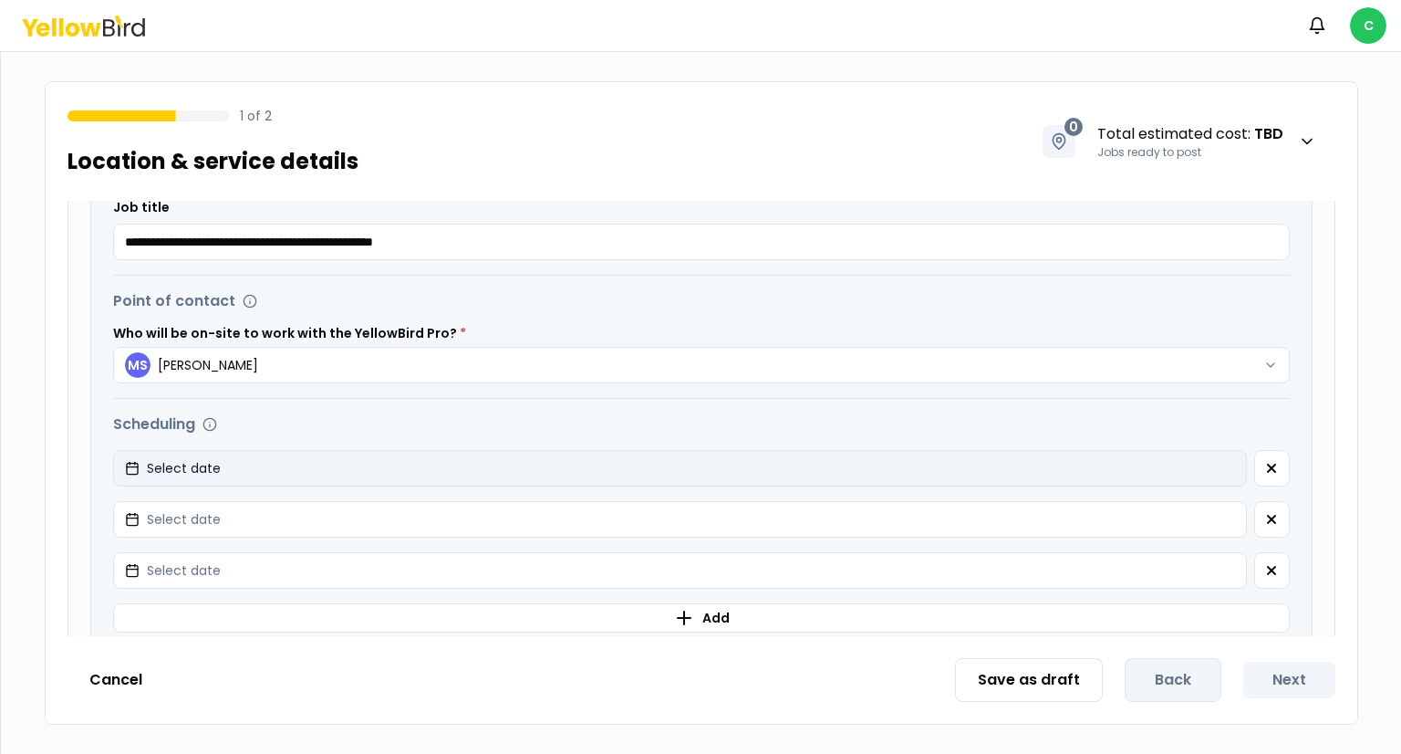
click at [392, 457] on button "Select date" at bounding box center [680, 468] width 1134 height 36
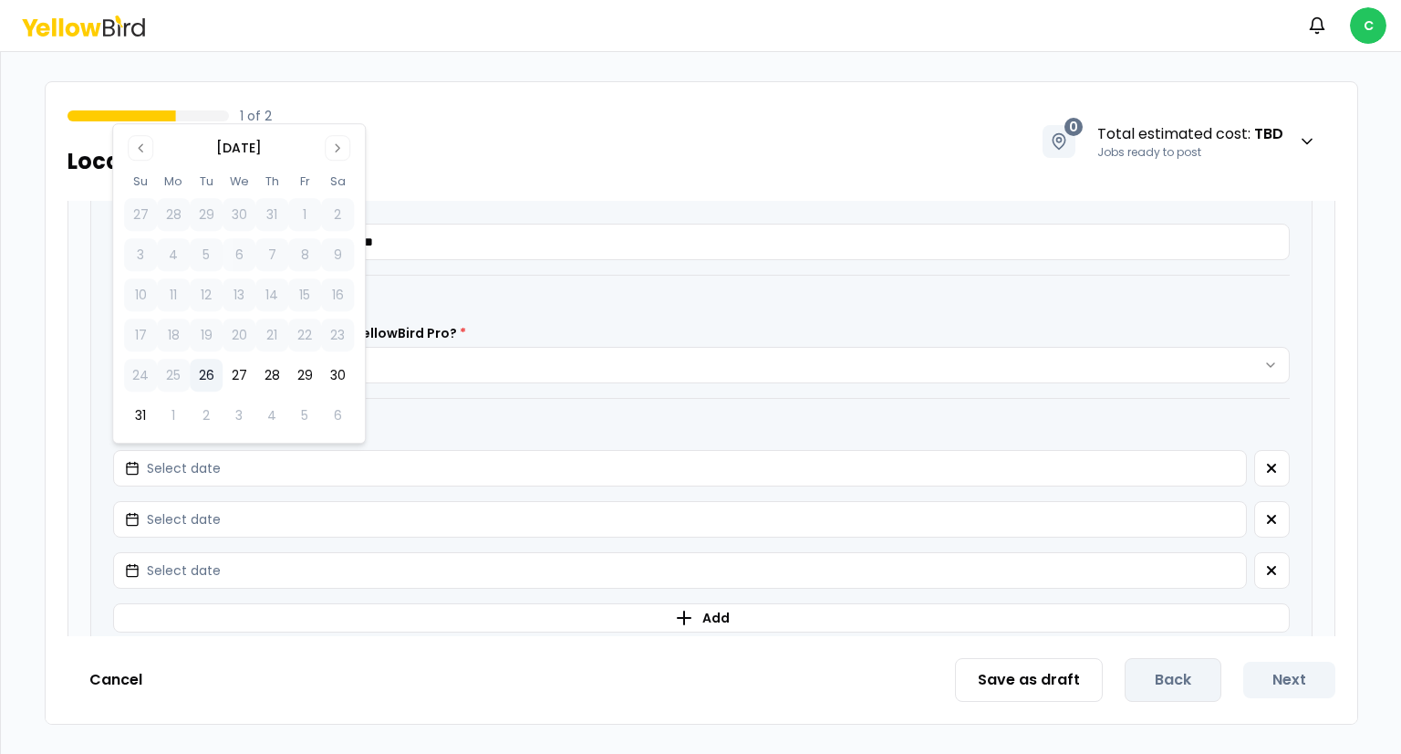
click at [205, 371] on button "26" at bounding box center [206, 375] width 33 height 33
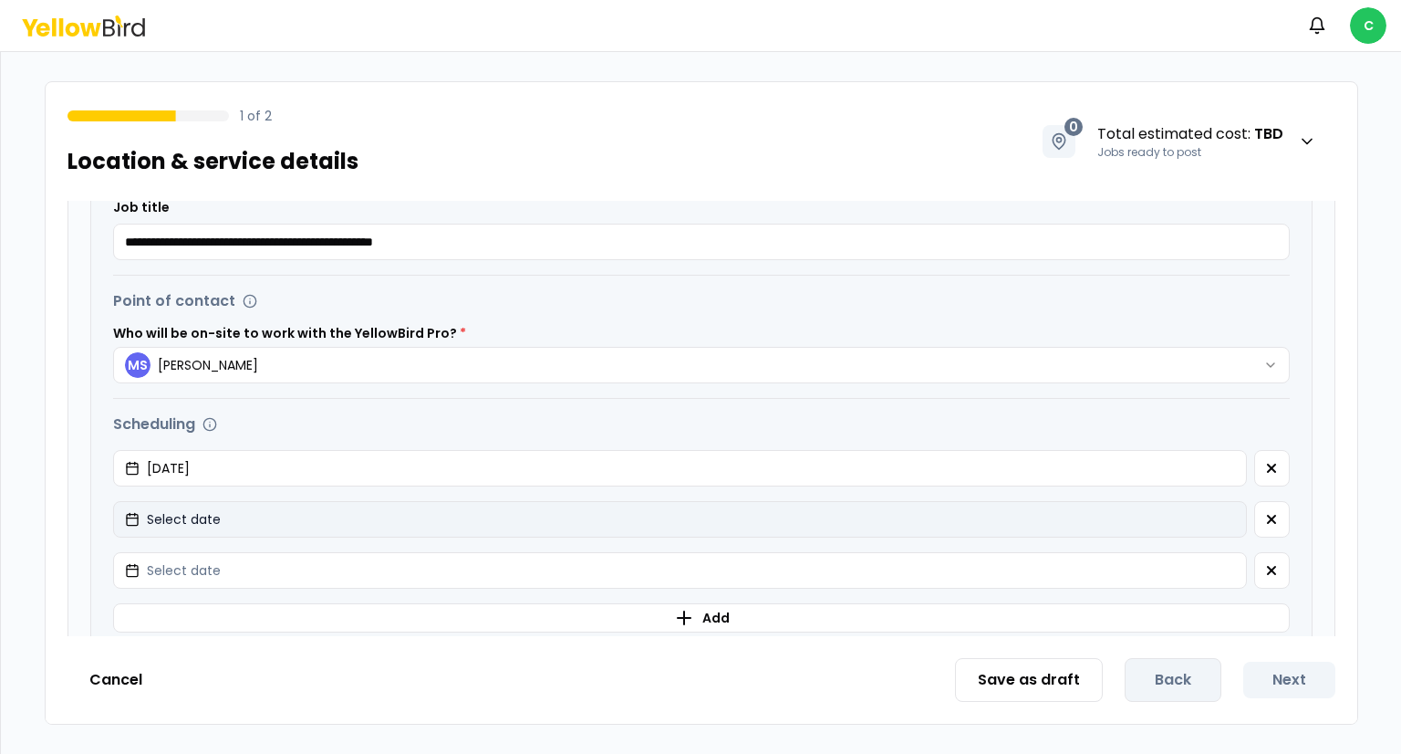
click at [189, 512] on span "Select date" at bounding box center [184, 519] width 74 height 18
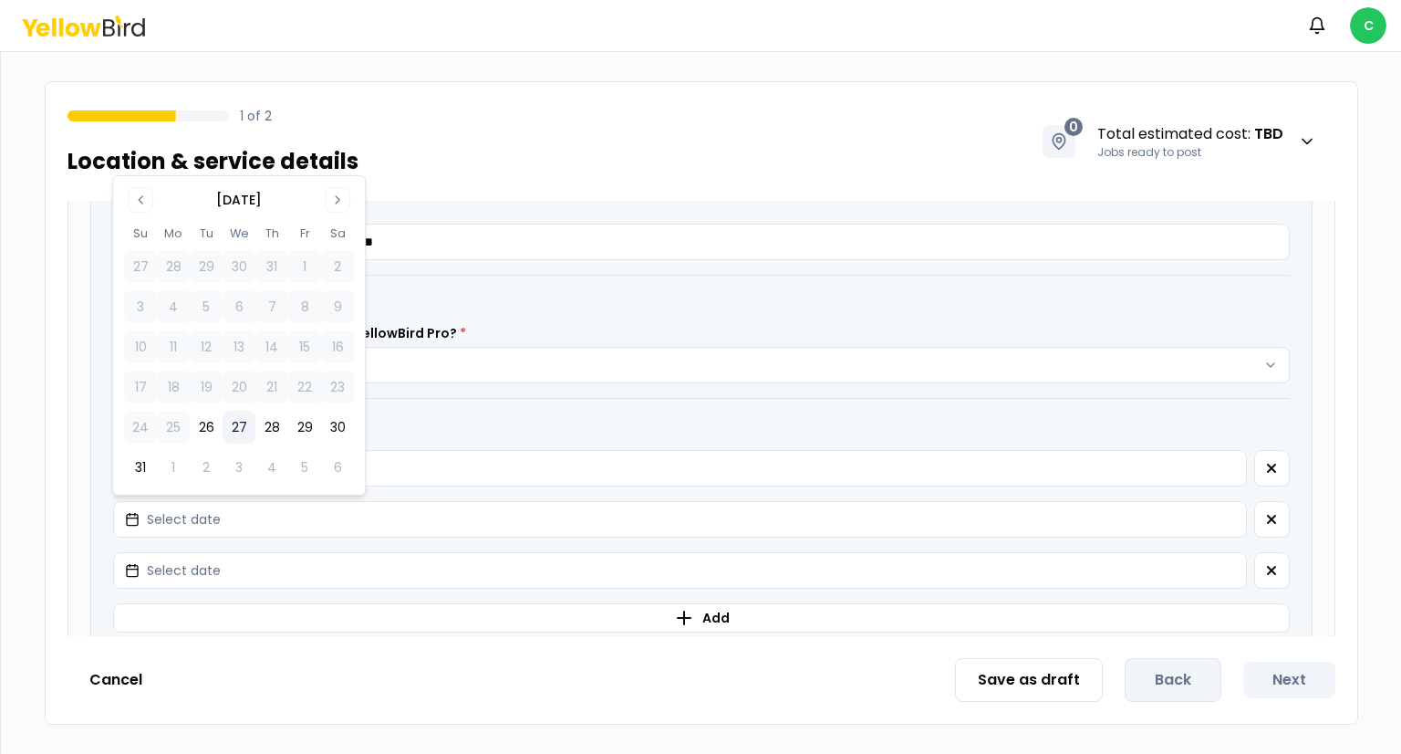
click at [236, 432] on button "27" at bounding box center [239, 427] width 33 height 33
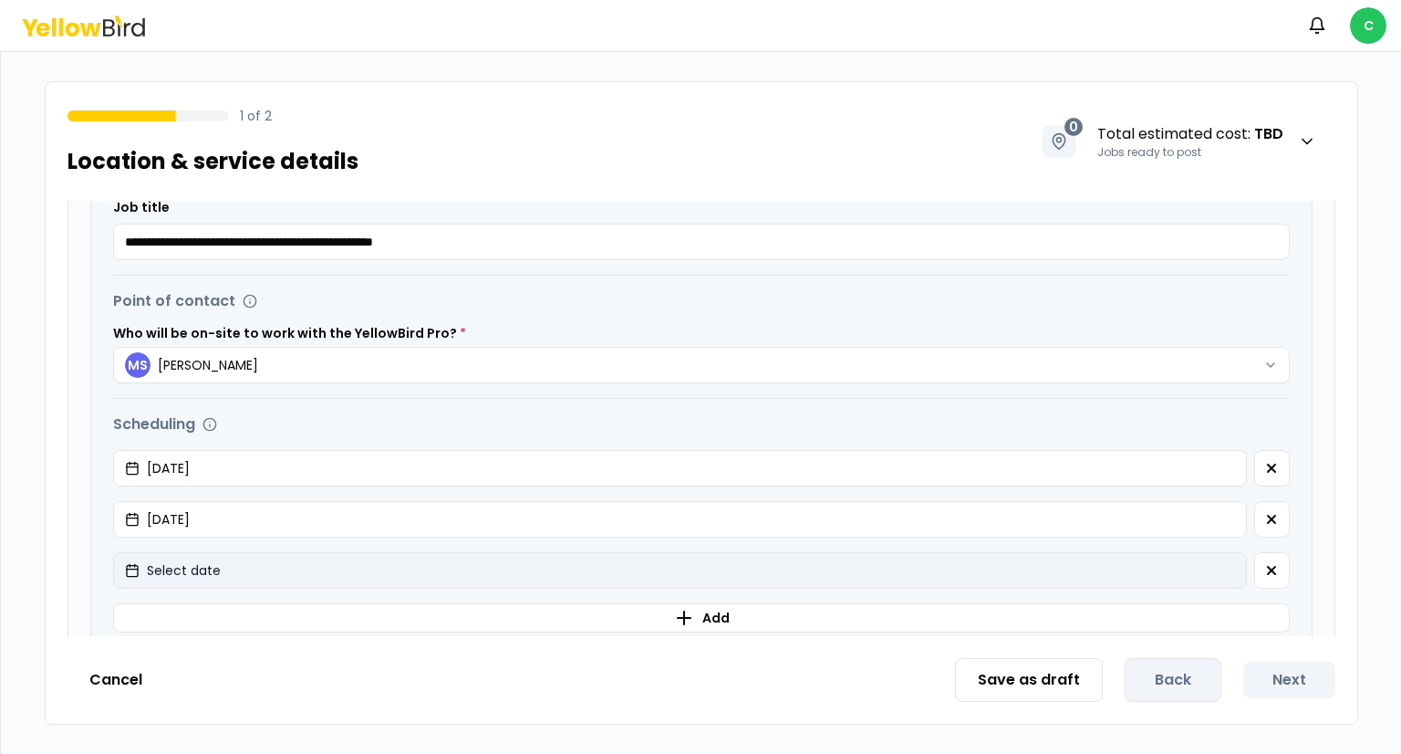
click at [219, 567] on button "Select date" at bounding box center [680, 570] width 1134 height 36
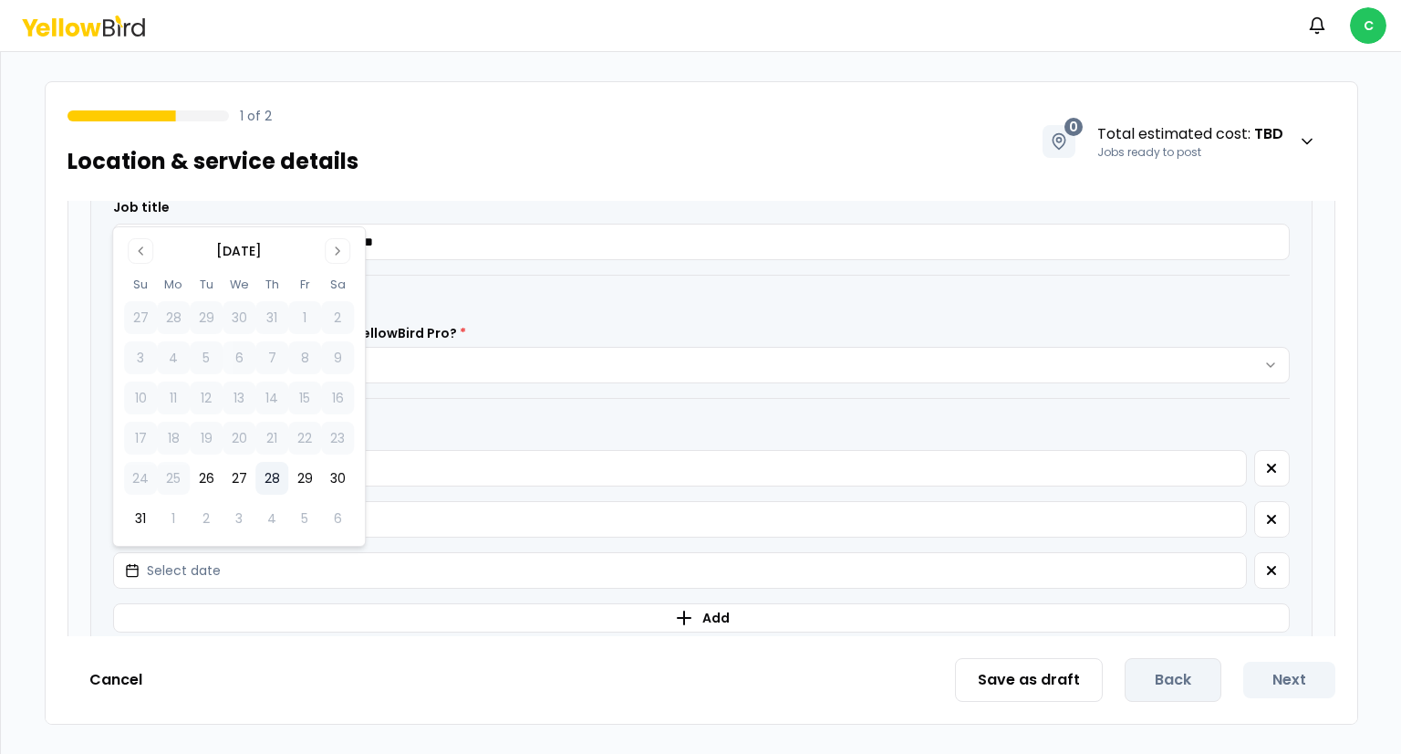
click at [270, 472] on button "28" at bounding box center [271, 478] width 33 height 33
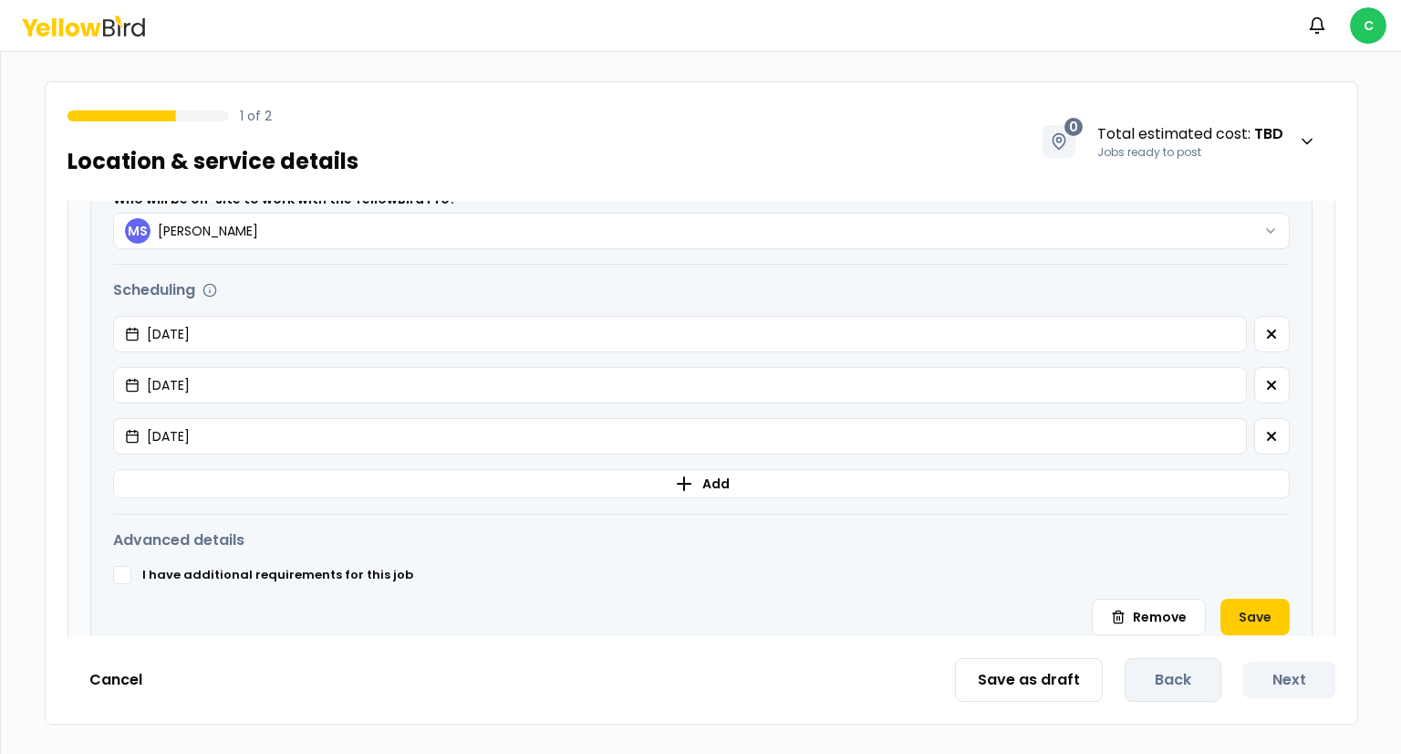
scroll to position [757, 0]
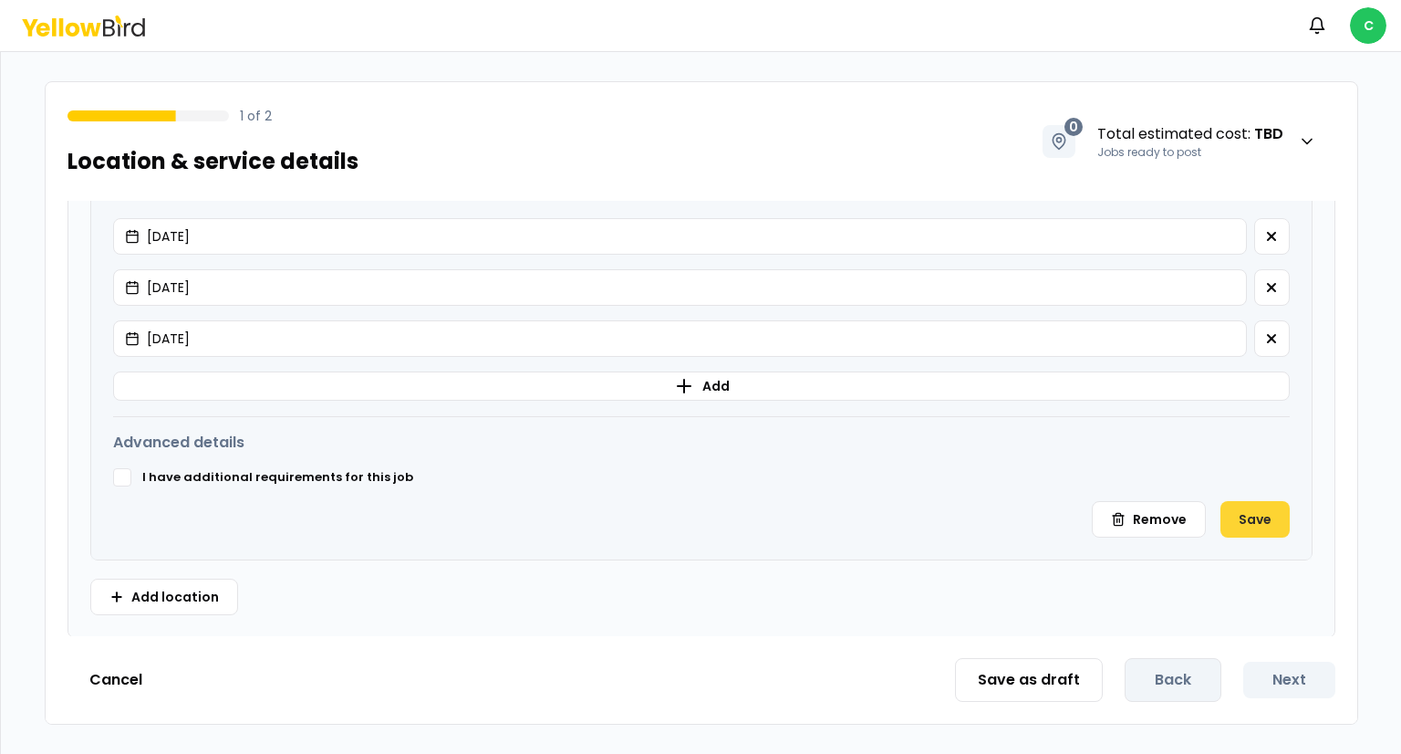
click at [1266, 523] on button "Save" at bounding box center [1255, 519] width 69 height 36
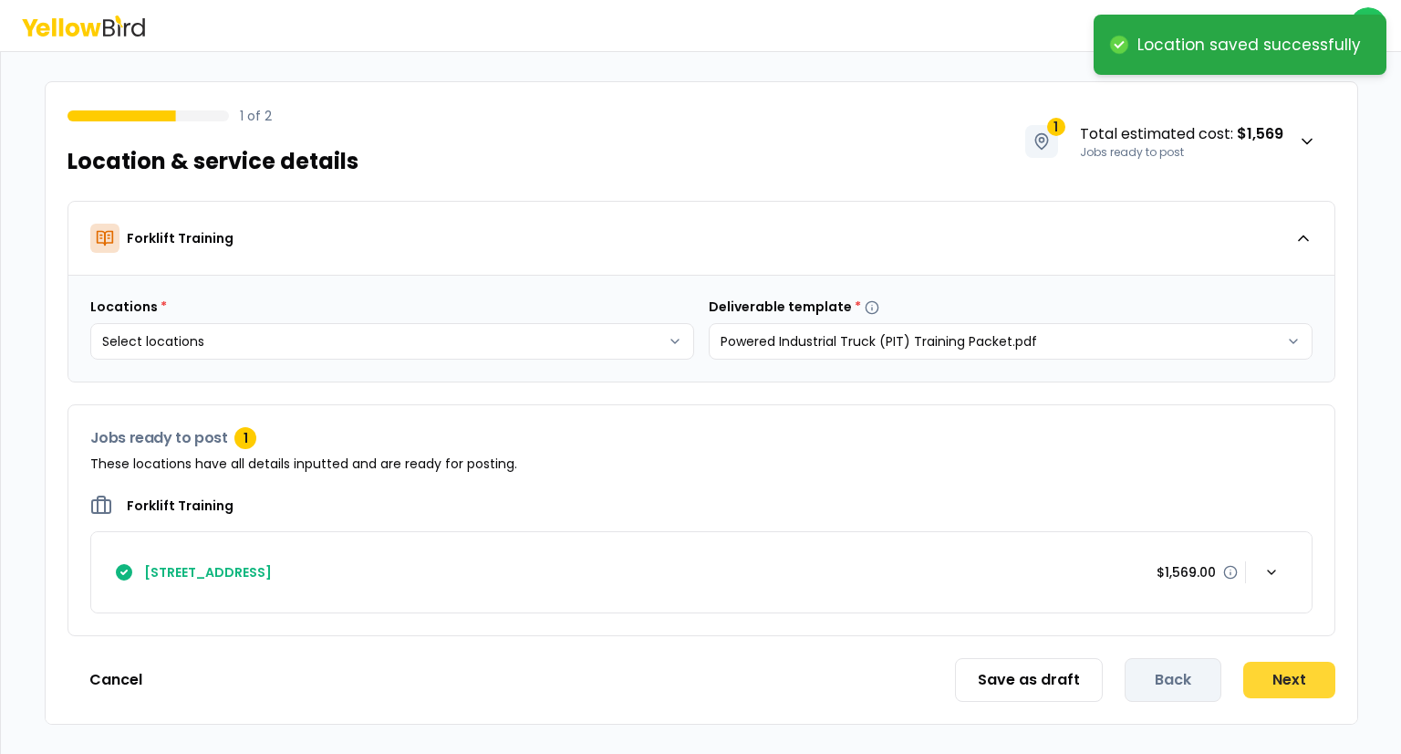
click at [1263, 679] on button "Next" at bounding box center [1290, 679] width 92 height 36
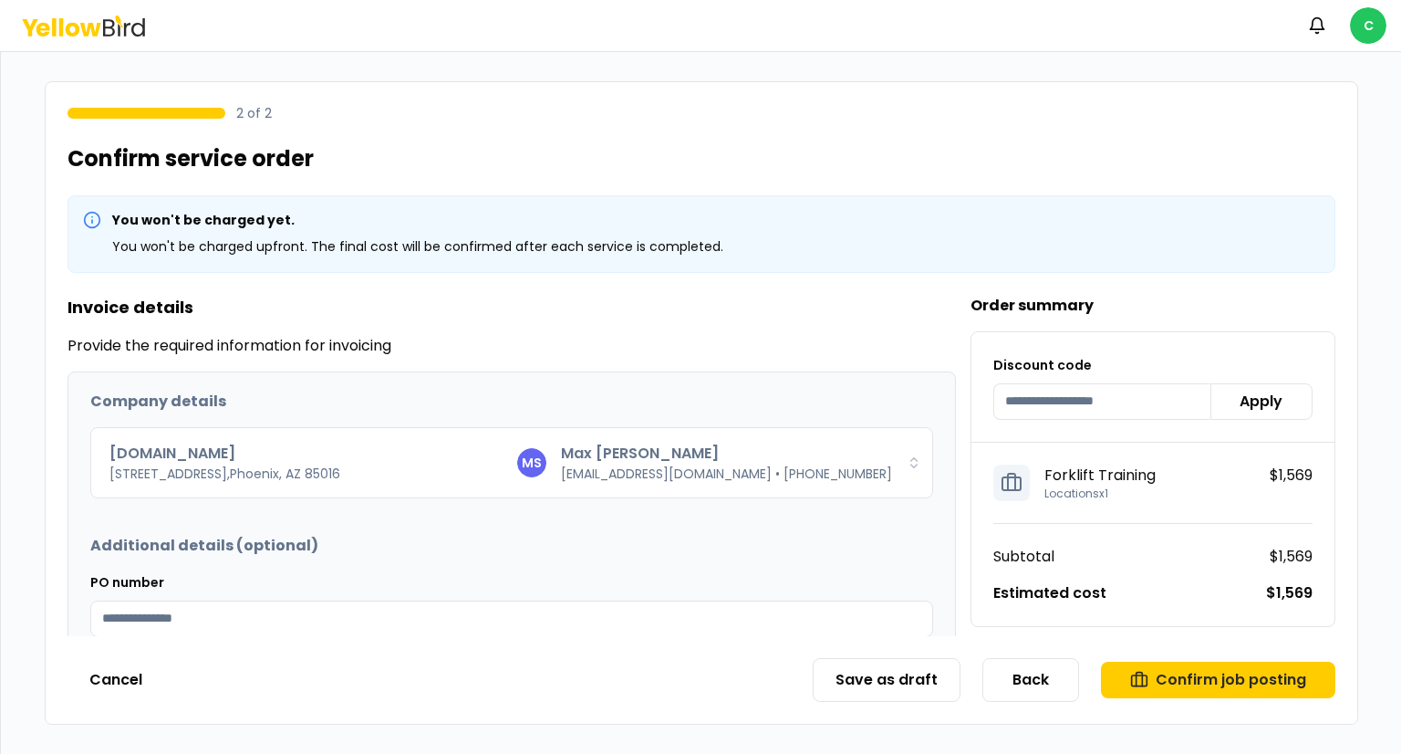
scroll to position [172, 0]
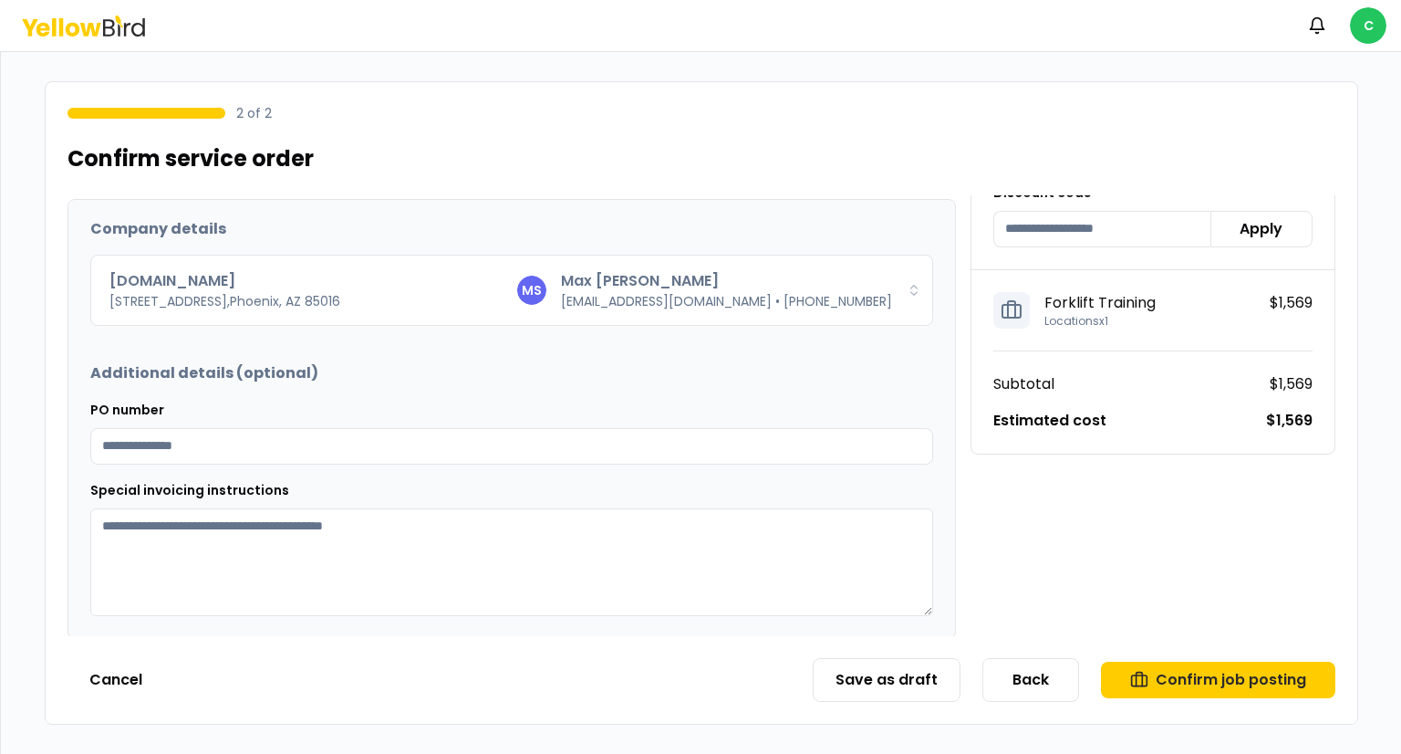
click at [73, 26] on icon at bounding box center [83, 26] width 123 height 21
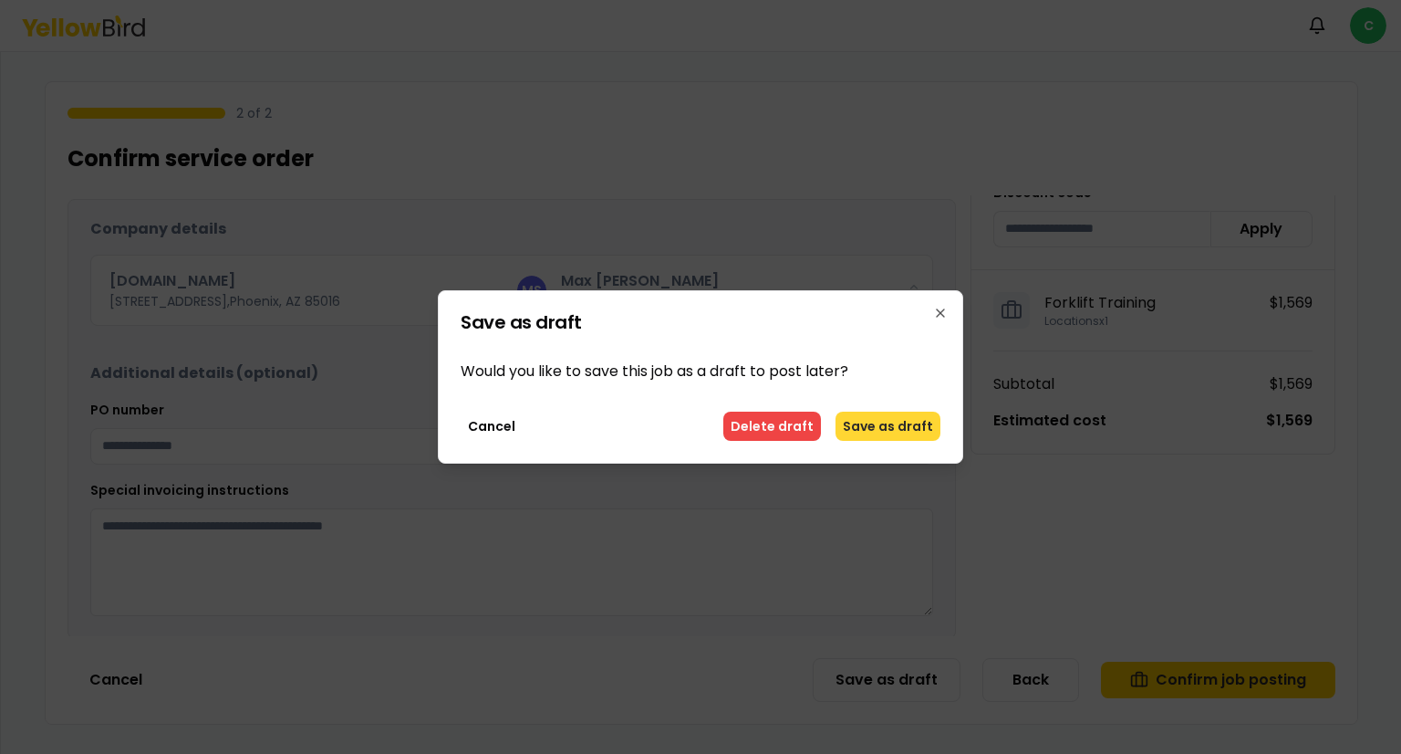
click at [858, 432] on button "Save as draft" at bounding box center [888, 425] width 105 height 29
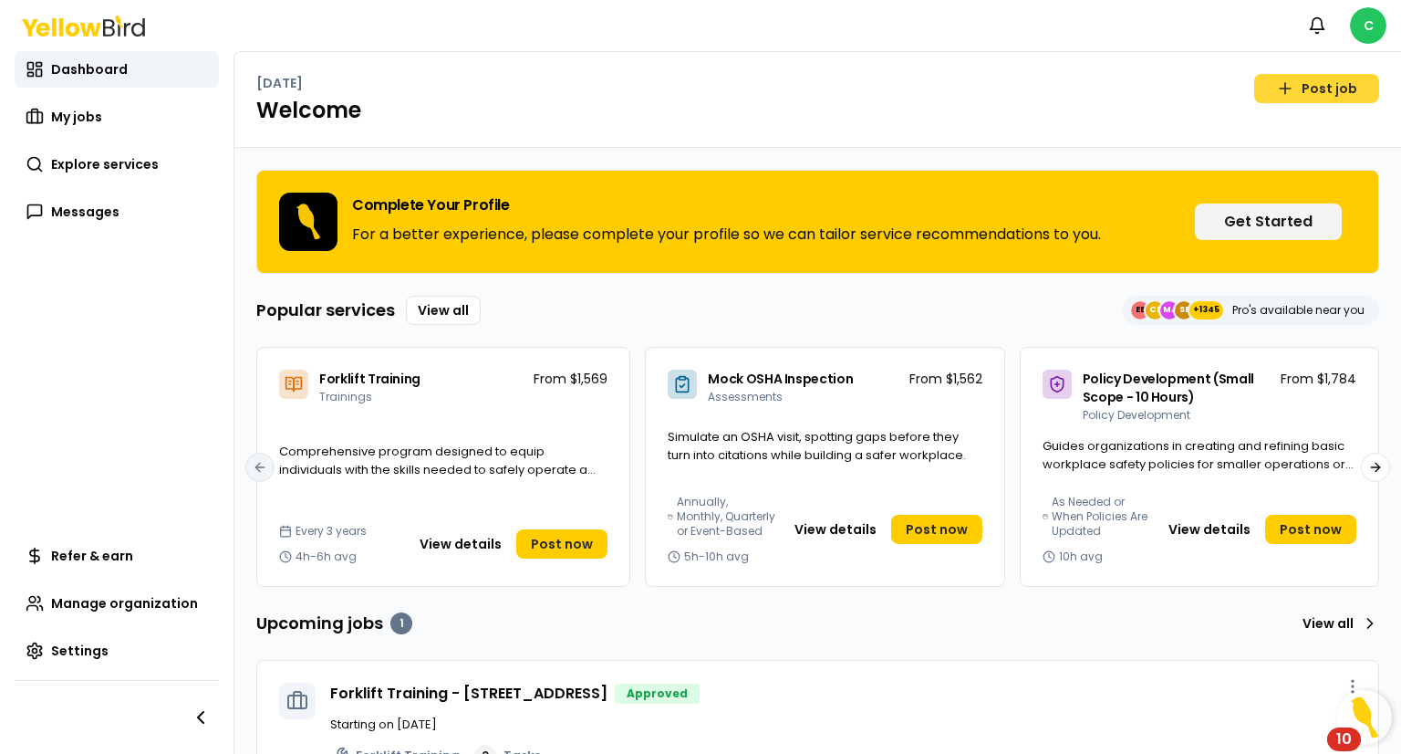
click at [1286, 79] on link "Post job" at bounding box center [1316, 88] width 125 height 29
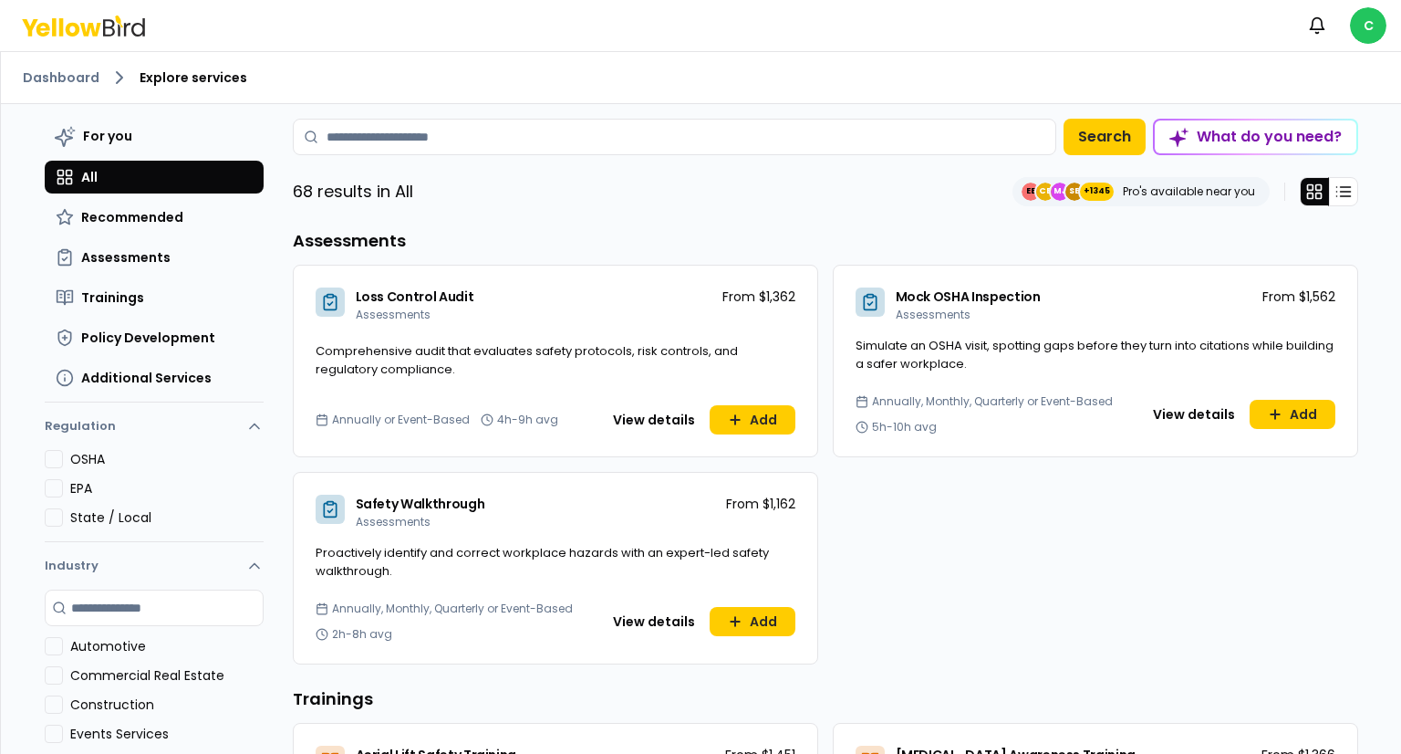
click at [1370, 3] on div "Notifications C" at bounding box center [700, 25] width 1401 height 51
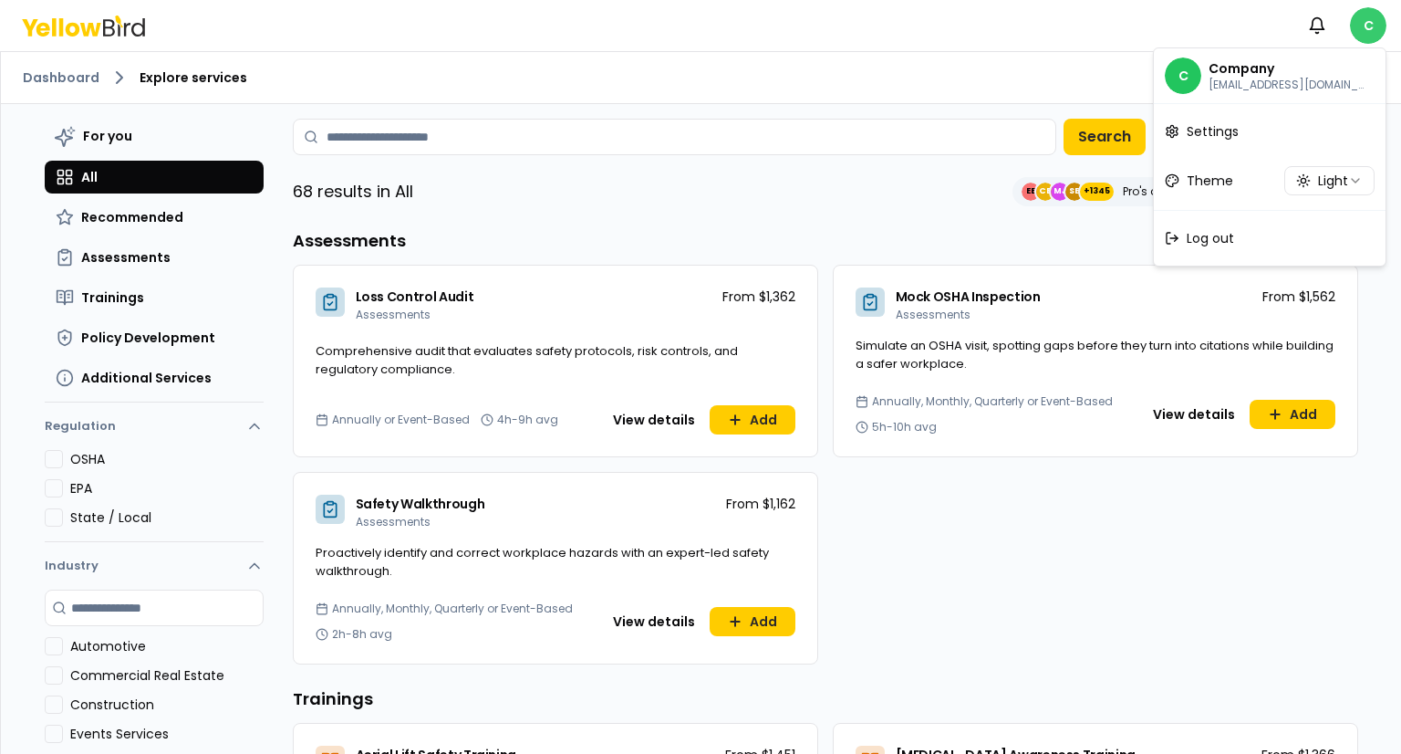
click at [1367, 20] on html "Notifications C Dashboard Explore services For you All Recommended Assessments …" at bounding box center [700, 377] width 1401 height 754
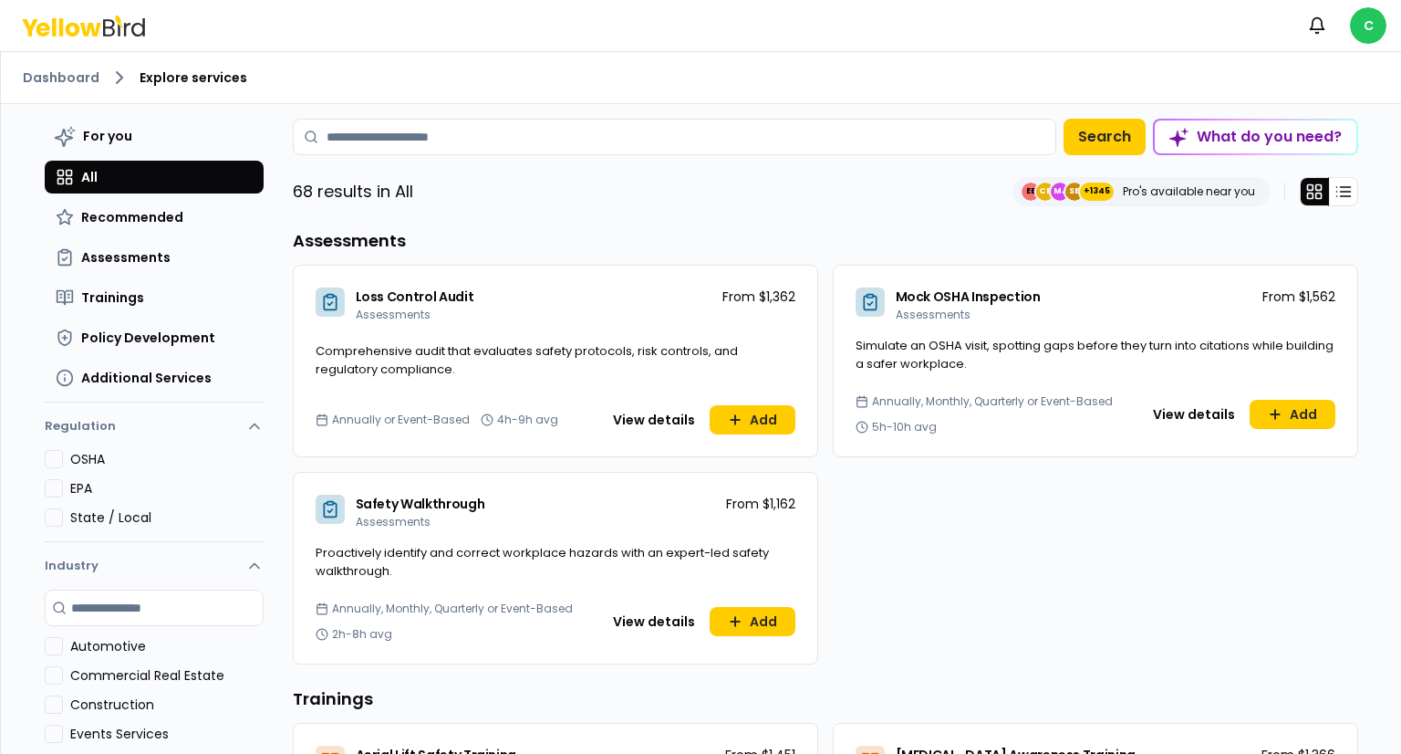
click at [1053, 56] on html "Notifications C Dashboard Explore services For you All Recommended Assessments …" at bounding box center [700, 377] width 1401 height 754
